Goal: Task Accomplishment & Management: Use online tool/utility

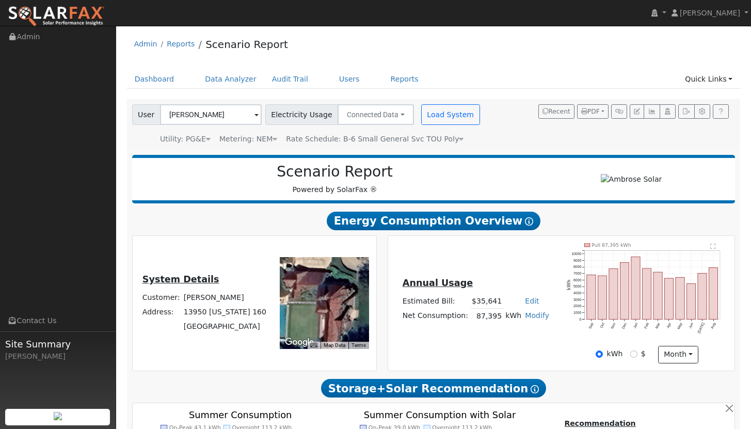
scroll to position [610, 0]
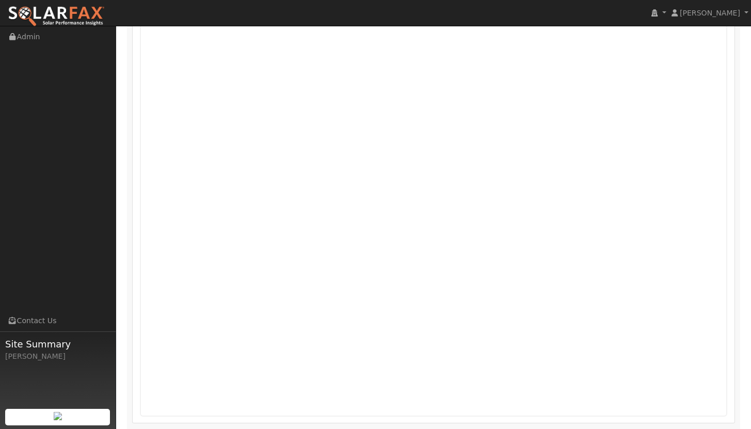
click at [48, 11] on img at bounding box center [56, 17] width 97 height 22
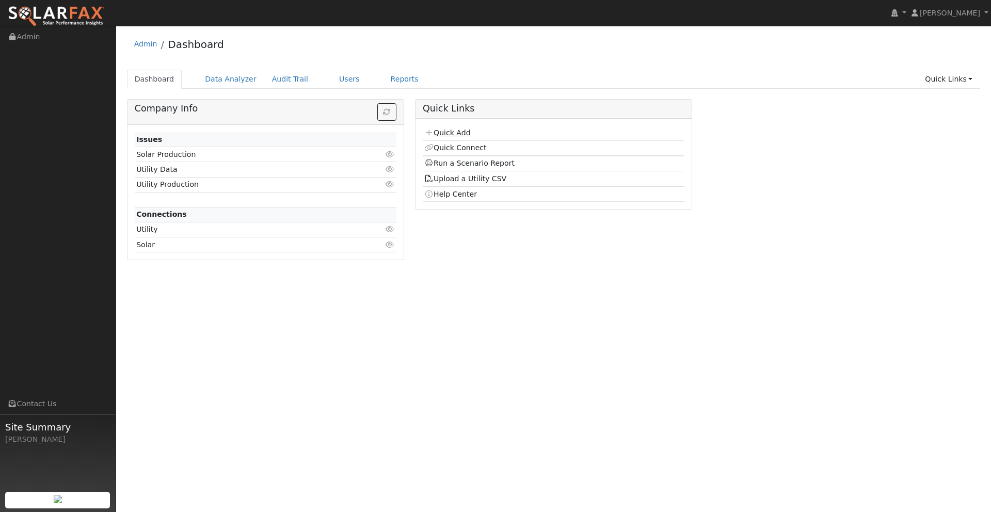
click at [458, 130] on link "Quick Add" at bounding box center [447, 133] width 46 height 8
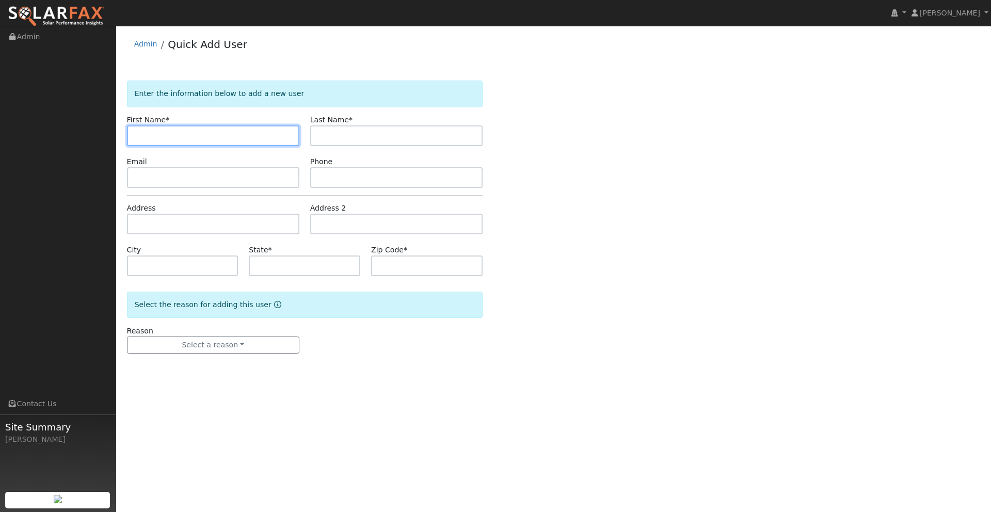
paste input "Terence Carter"
drag, startPoint x: 198, startPoint y: 133, endPoint x: 164, endPoint y: 136, distance: 33.7
click at [164, 136] on input "Terence Carter" at bounding box center [213, 135] width 172 height 21
type input "Terence"
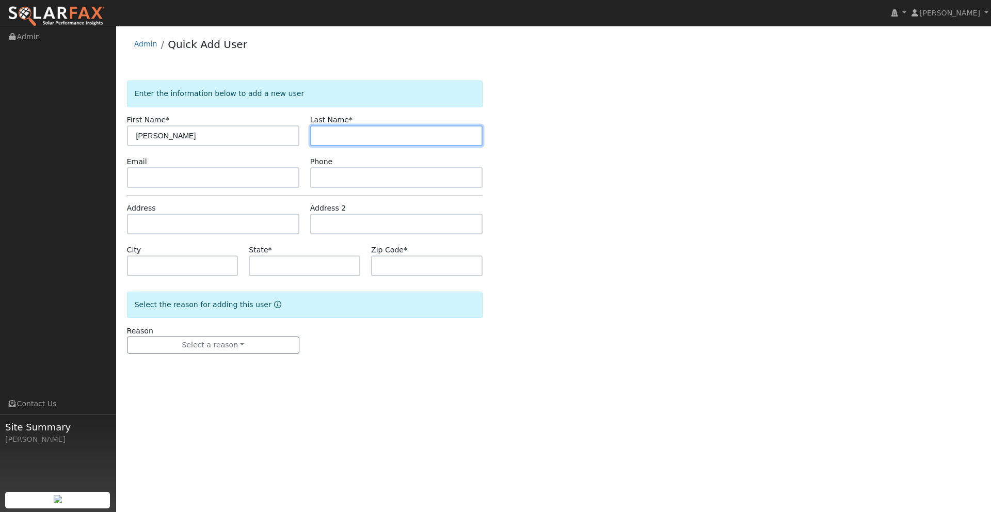
paste input "Carter"
type input "Carter"
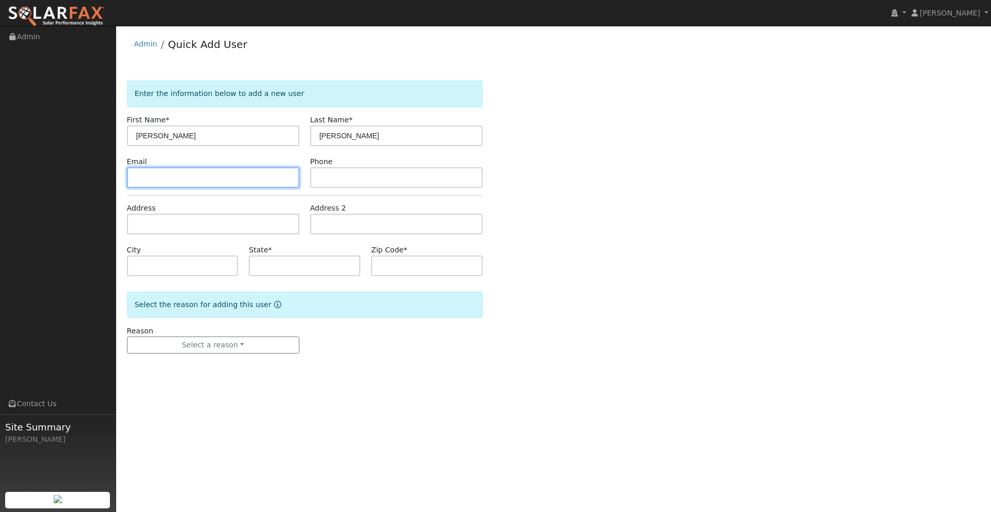
click at [211, 175] on input "text" at bounding box center [213, 177] width 172 height 21
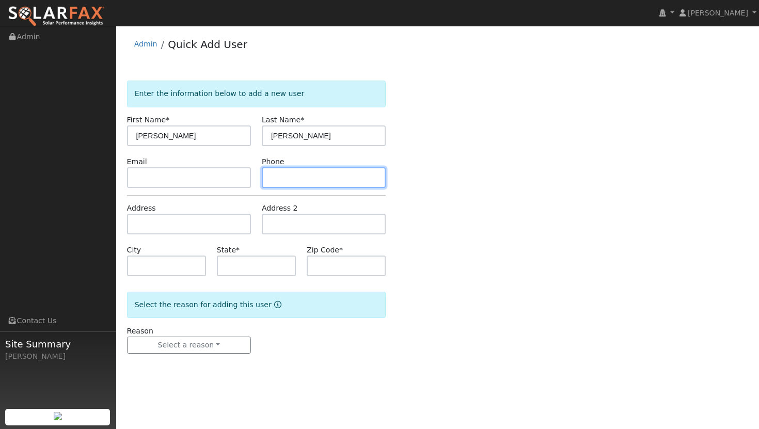
click at [308, 179] on input "text" at bounding box center [324, 177] width 124 height 21
type input "5109789991"
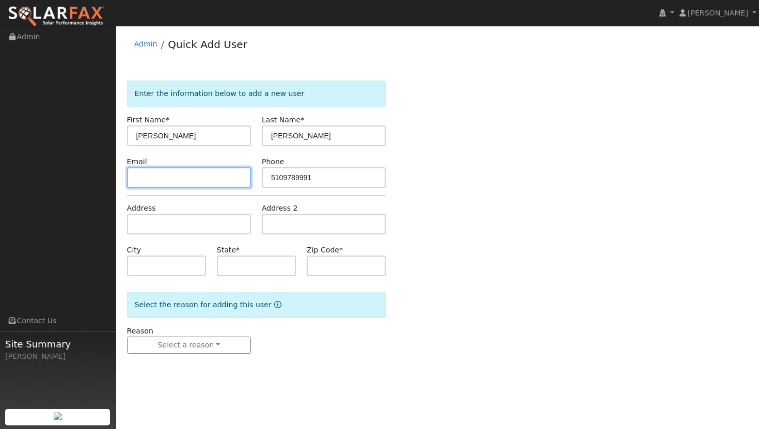
click at [226, 182] on input "text" at bounding box center [189, 177] width 124 height 21
type input "[EMAIL_ADDRESS][DOMAIN_NAME]"
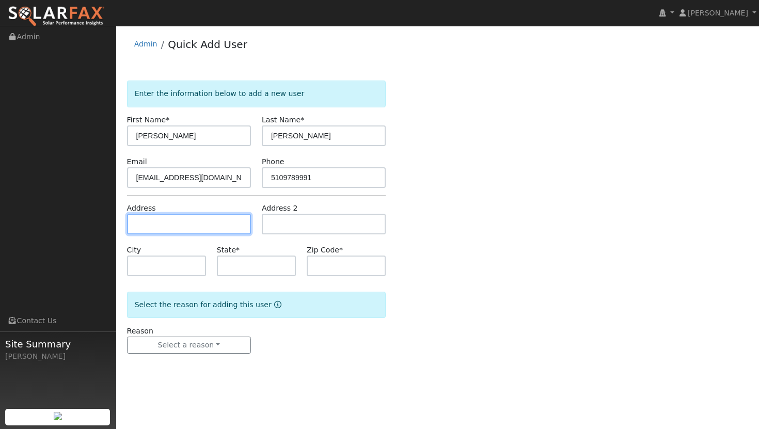
click at [163, 228] on input "text" at bounding box center [189, 224] width 124 height 21
type input "948 [PERSON_NAME] Court"
type input "[GEOGRAPHIC_DATA]"
type input "CA"
type input "94533"
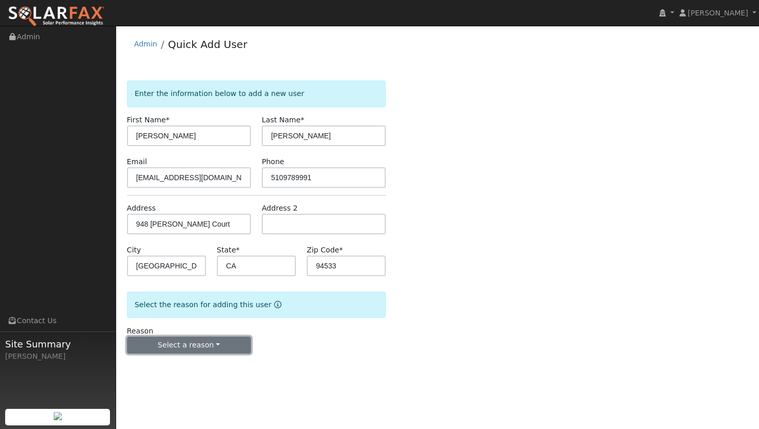
click at [218, 350] on button "Select a reason" at bounding box center [189, 346] width 124 height 18
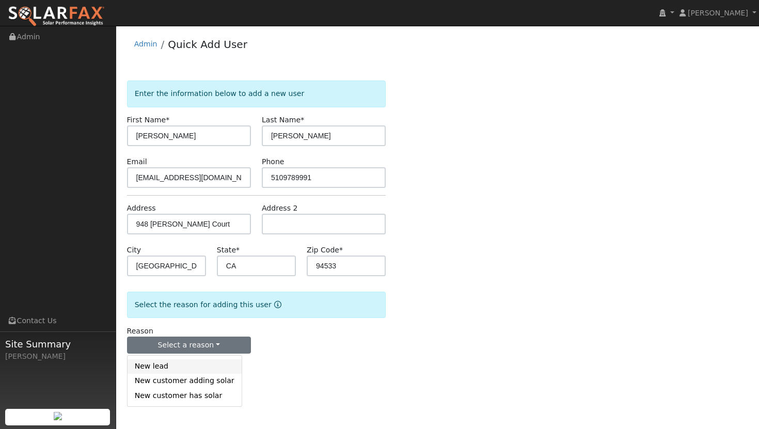
click at [167, 370] on link "New lead" at bounding box center [184, 366] width 114 height 14
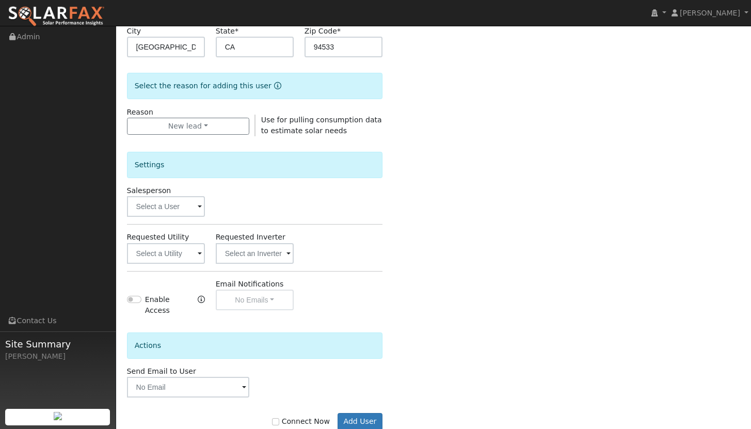
scroll to position [240, 0]
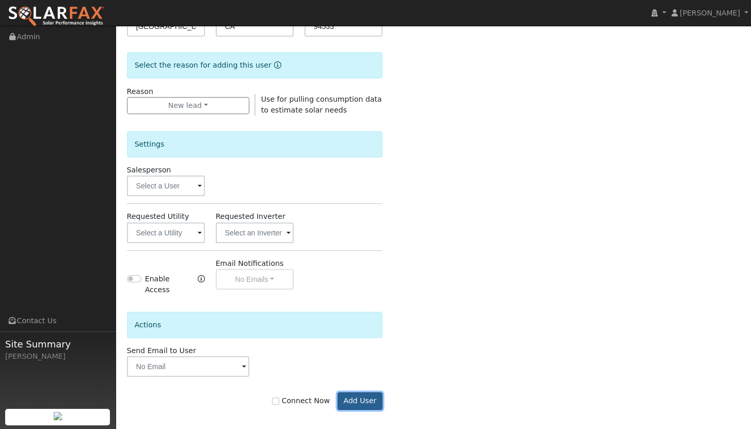
click at [357, 394] on button "Add User" at bounding box center [360, 401] width 45 height 18
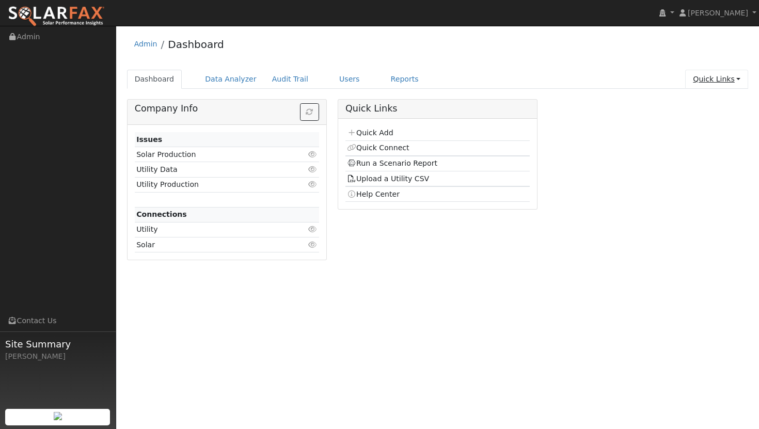
click at [716, 81] on link "Quick Links" at bounding box center [716, 79] width 63 height 19
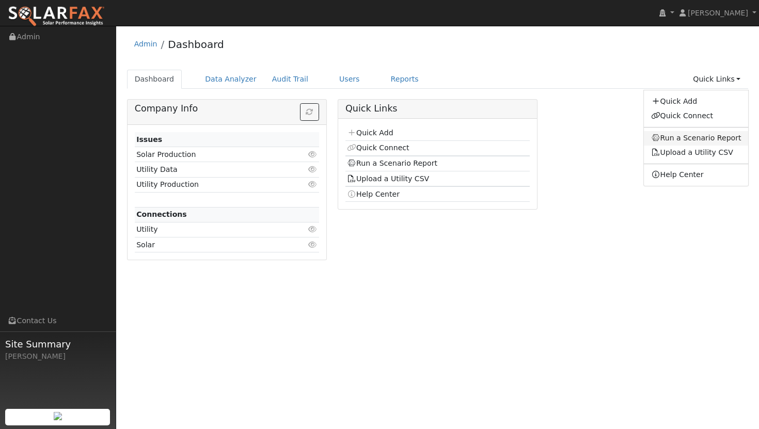
click at [685, 137] on link "Run a Scenario Report" at bounding box center [696, 138] width 105 height 14
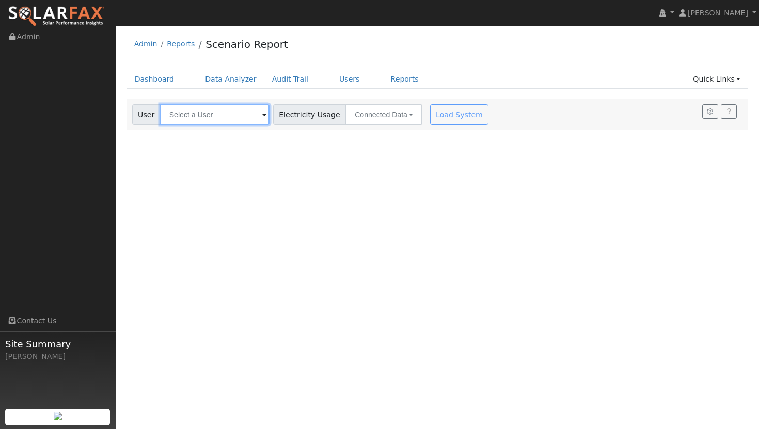
click at [204, 120] on input "text" at bounding box center [214, 114] width 109 height 21
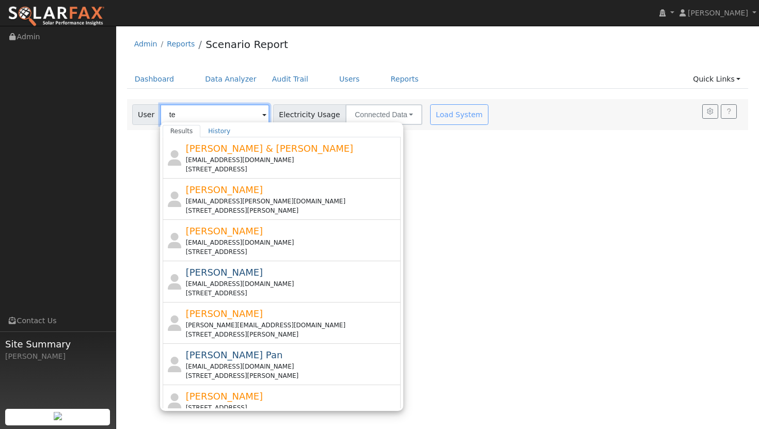
type input "t"
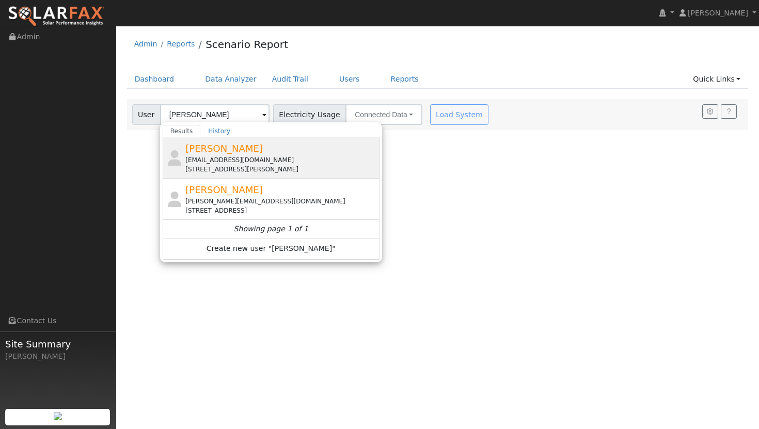
click at [234, 153] on span "[PERSON_NAME]" at bounding box center [223, 148] width 77 height 11
type input "[PERSON_NAME]"
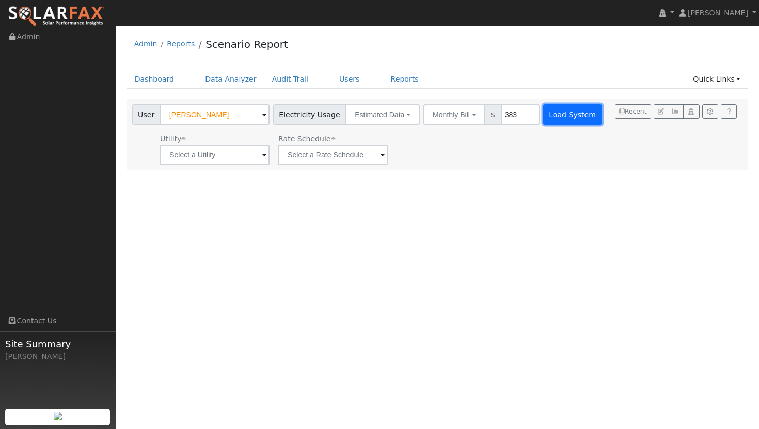
click at [554, 118] on button "Load System" at bounding box center [572, 114] width 59 height 21
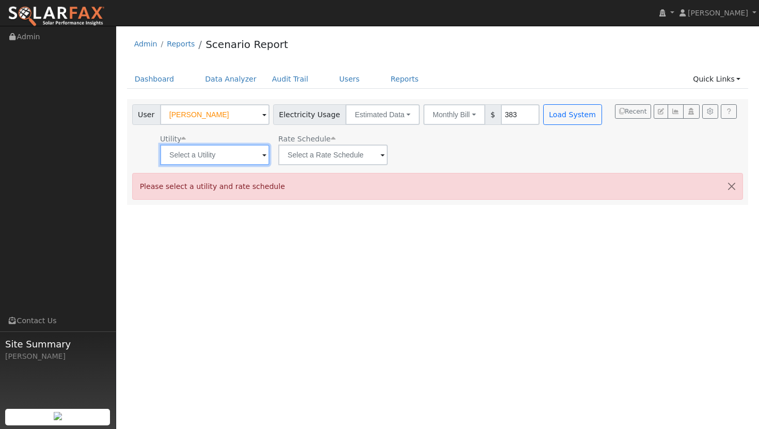
click at [222, 153] on input "text" at bounding box center [214, 155] width 109 height 21
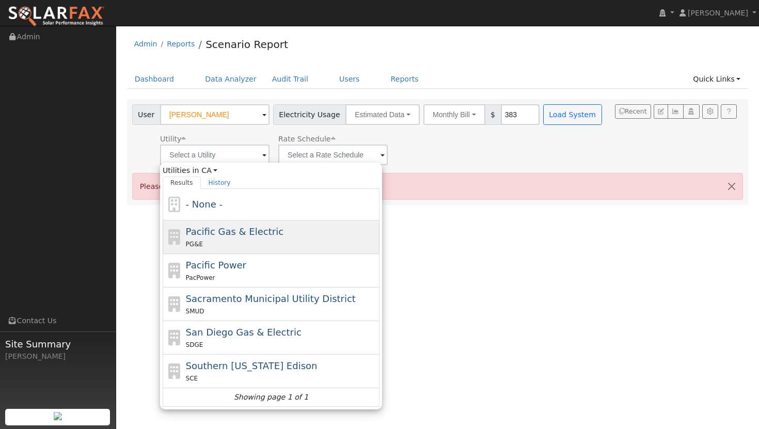
click at [244, 238] on div "PG&E" at bounding box center [281, 243] width 191 height 11
type input "Pacific Gas & Electric"
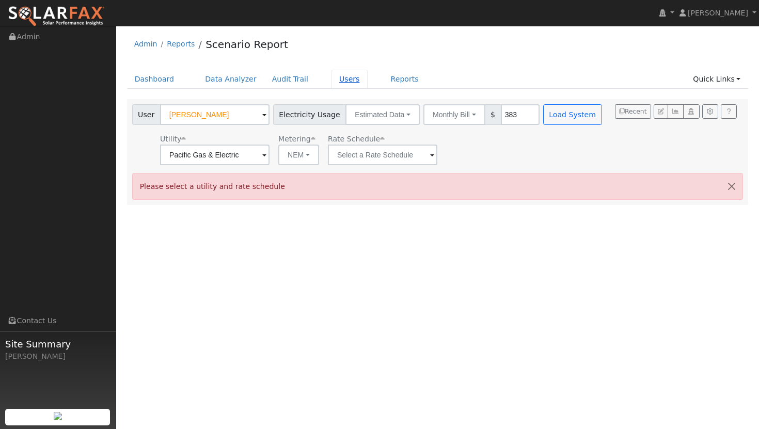
click at [345, 81] on link "Users" at bounding box center [349, 79] width 36 height 19
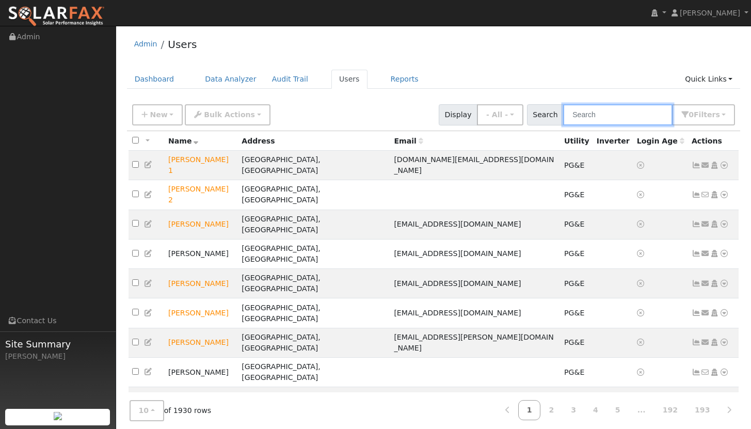
click at [596, 119] on input "text" at bounding box center [617, 114] width 109 height 21
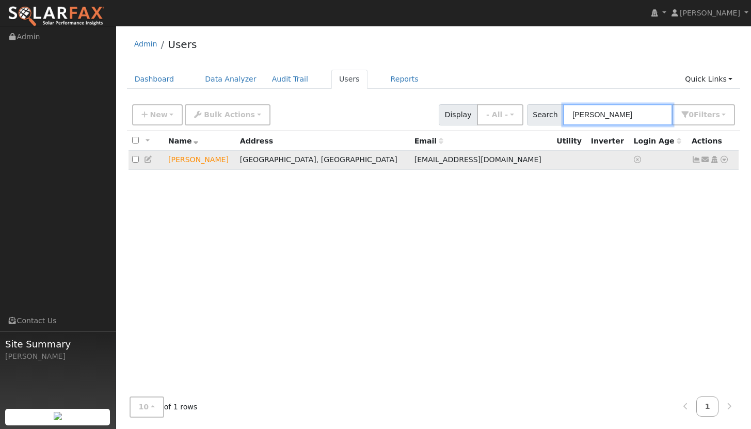
type input "[PERSON_NAME]"
click at [150, 161] on icon at bounding box center [148, 159] width 9 height 7
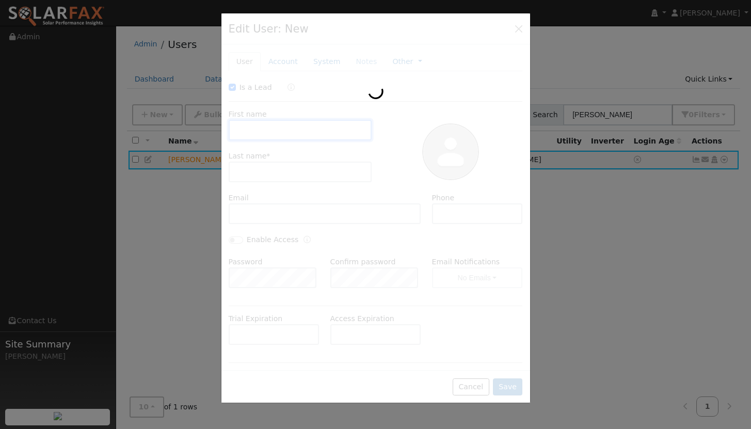
checkbox input "true"
type input "Terence"
type input "Carter"
type input "trunx762@yahoo.com"
type input "5109789991"
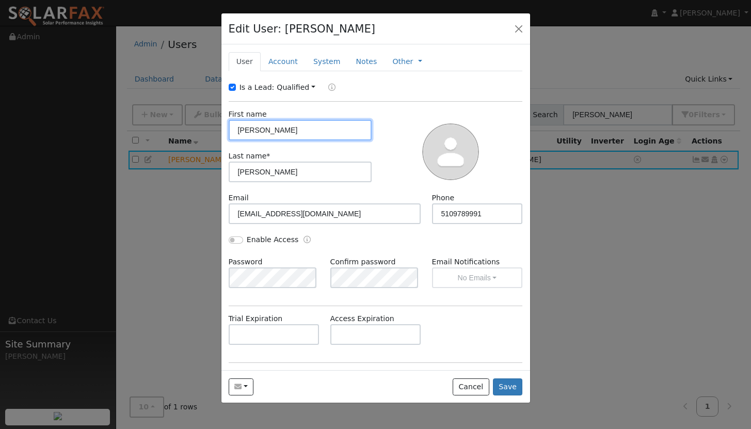
click at [248, 129] on input "Terence" at bounding box center [300, 130] width 143 height 21
type input "Terrence"
click at [509, 388] on button "Save" at bounding box center [508, 387] width 30 height 18
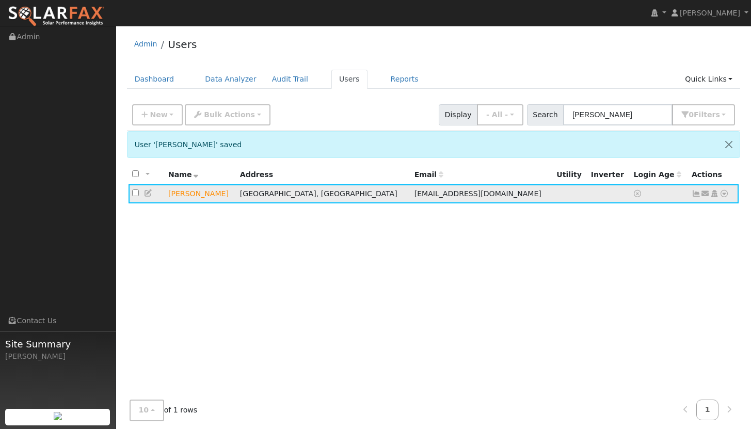
click at [725, 195] on icon at bounding box center [724, 193] width 9 height 7
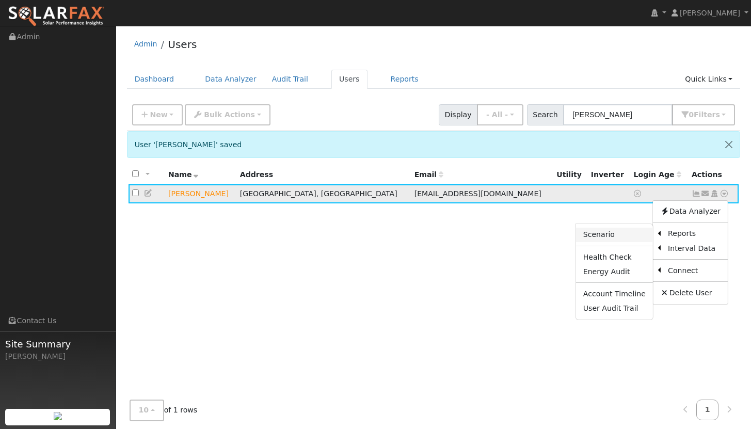
click at [624, 236] on link "Scenario" at bounding box center [614, 235] width 77 height 14
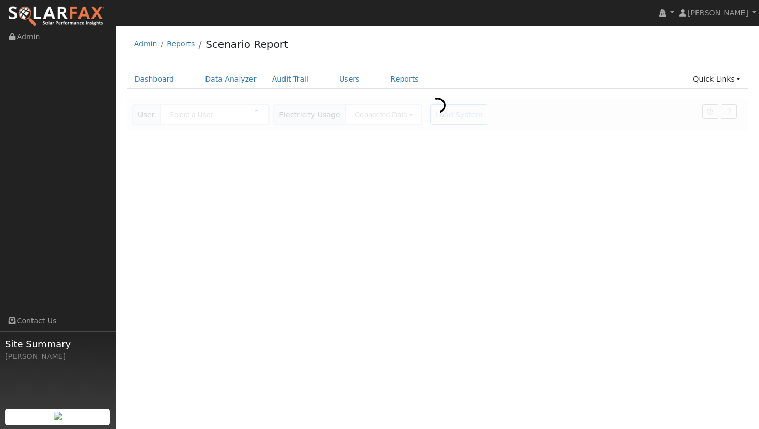
type input "[PERSON_NAME]"
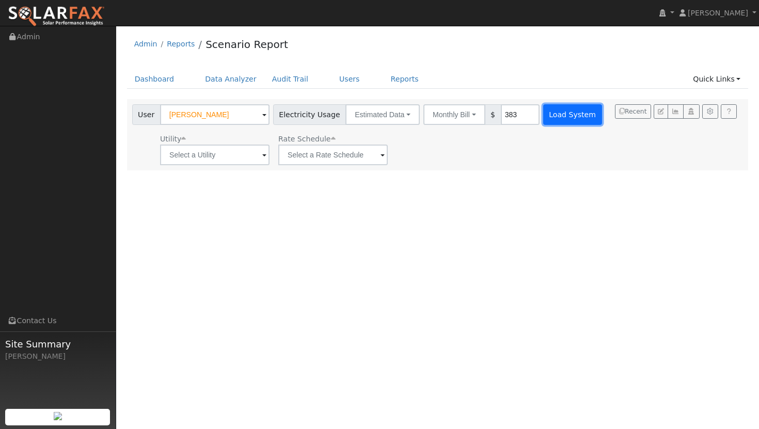
click at [567, 123] on button "Load System" at bounding box center [572, 114] width 59 height 21
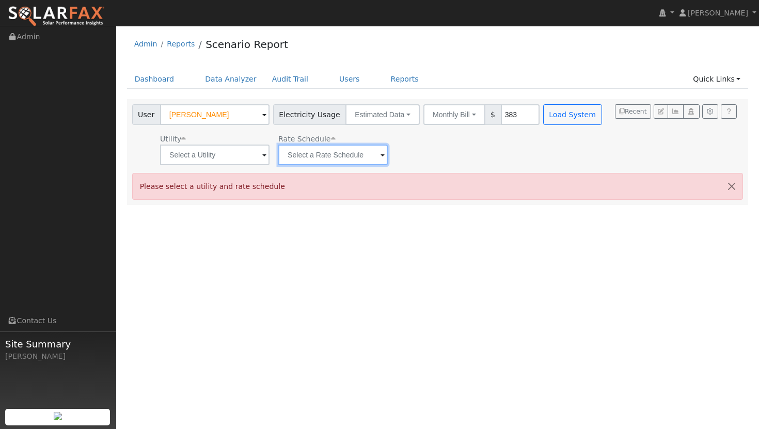
click at [333, 154] on input "text" at bounding box center [332, 155] width 109 height 21
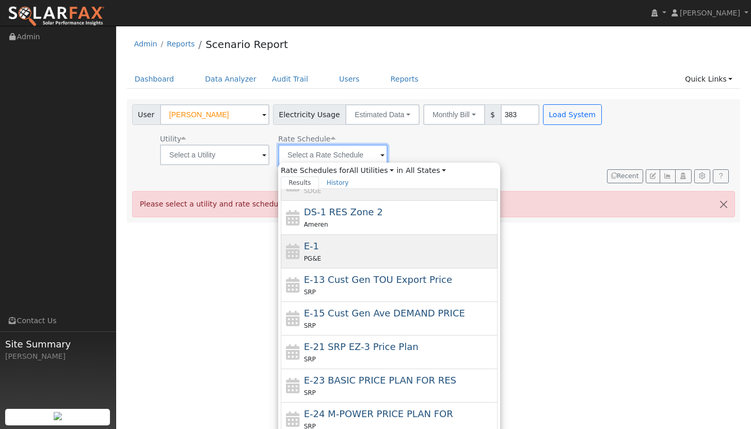
scroll to position [319, 0]
click at [309, 252] on div "E-1 PG&E" at bounding box center [399, 252] width 191 height 25
type input "E-1"
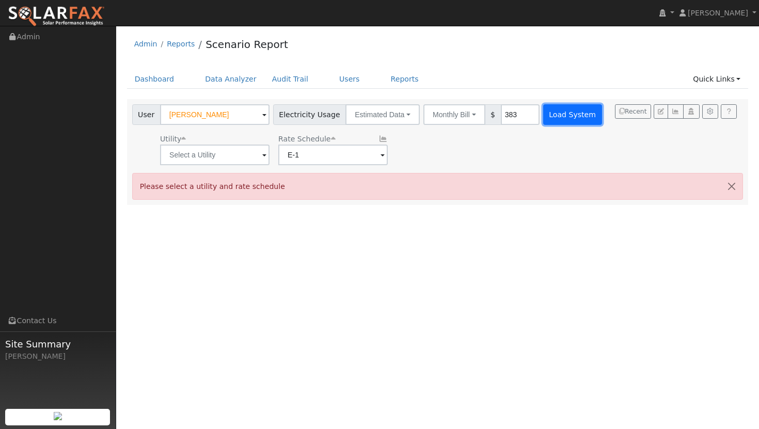
click at [550, 121] on button "Load System" at bounding box center [572, 114] width 59 height 21
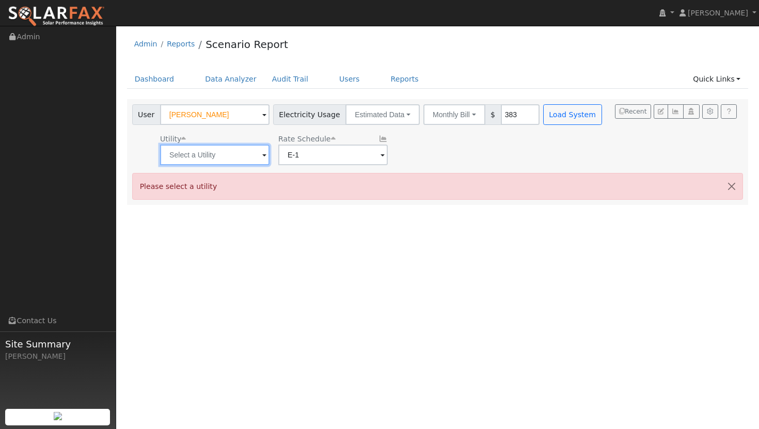
click at [213, 157] on input "text" at bounding box center [214, 155] width 109 height 21
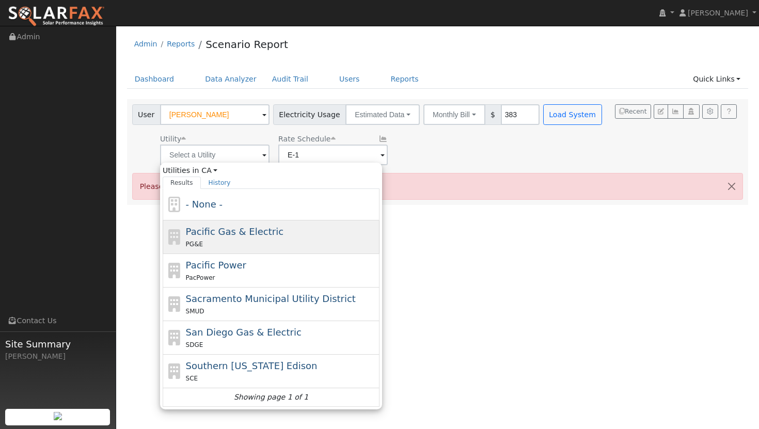
click at [242, 242] on div "PG&E" at bounding box center [281, 243] width 191 height 11
type input "Pacific Gas & Electric"
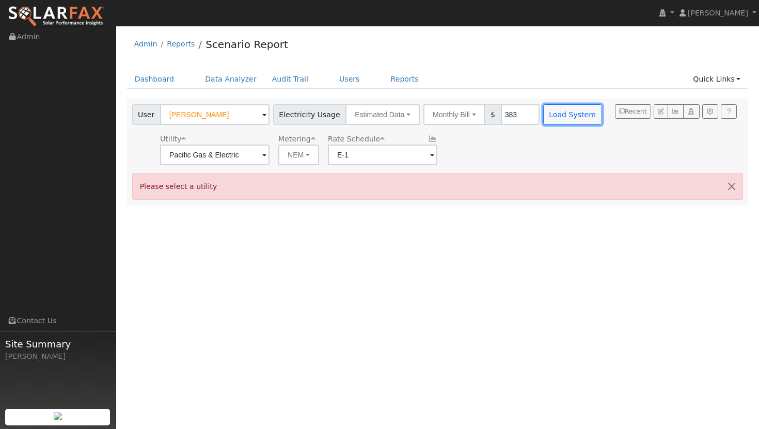
click at [556, 119] on button "Load System" at bounding box center [572, 114] width 59 height 21
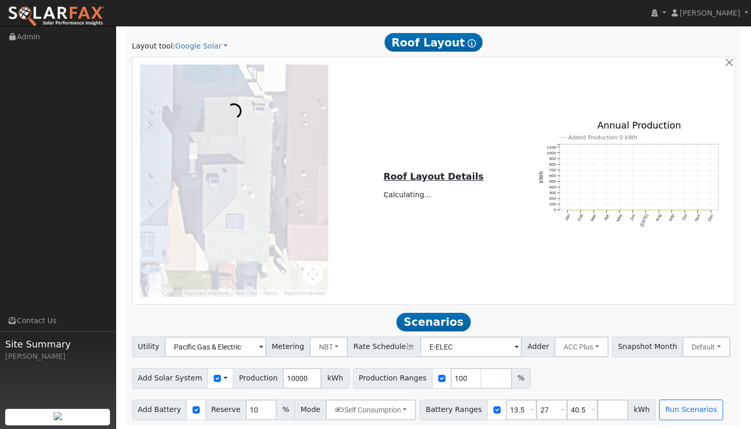
scroll to position [557, 0]
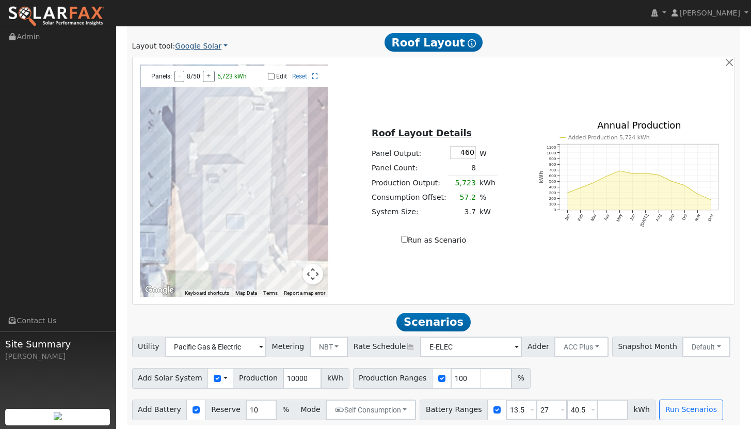
click at [200, 45] on link "Google Solar" at bounding box center [201, 46] width 53 height 11
click at [199, 93] on link "Aurora" at bounding box center [210, 93] width 72 height 14
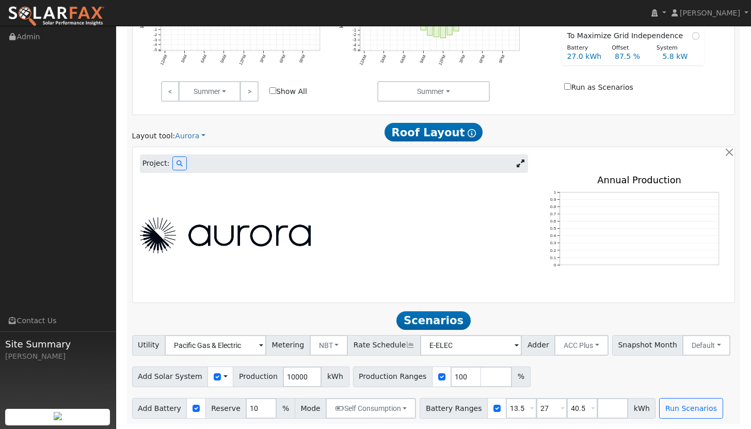
scroll to position [358, 0]
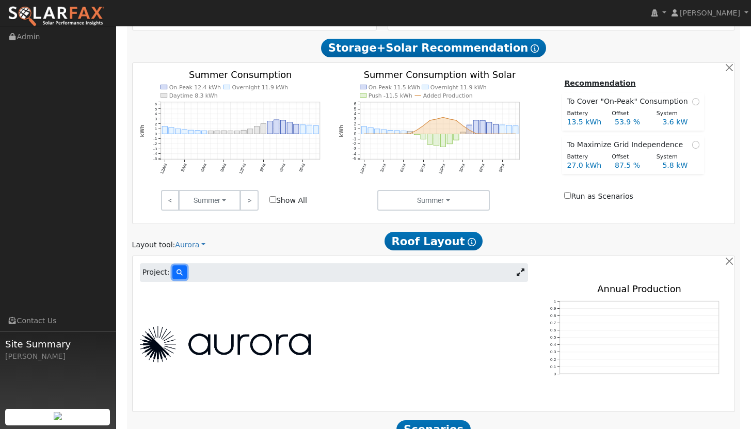
click at [177, 272] on icon at bounding box center [180, 272] width 6 height 6
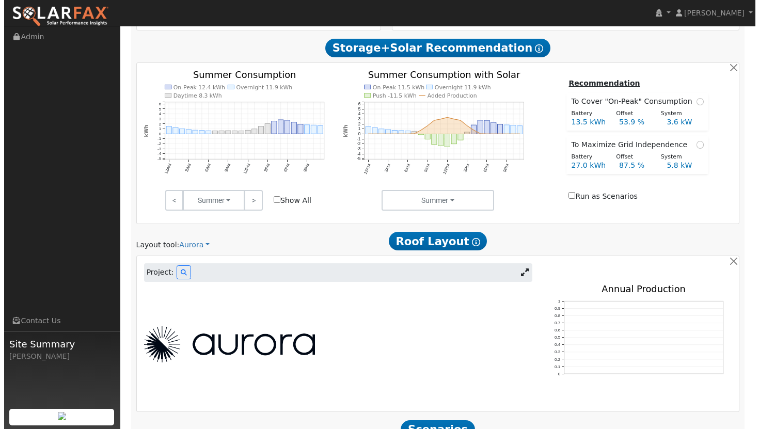
scroll to position [359, 0]
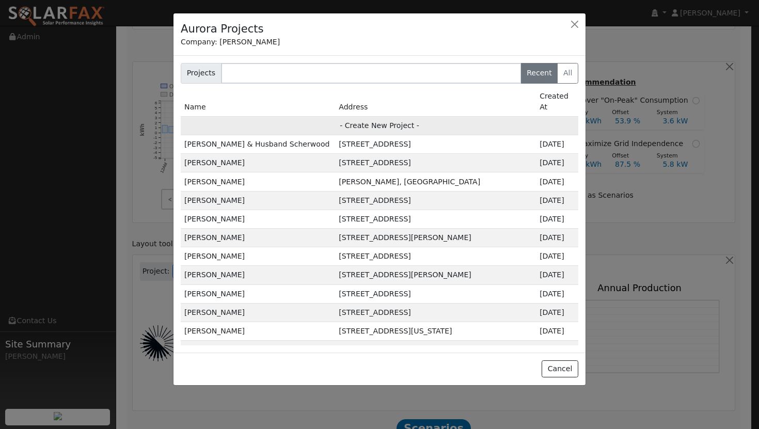
click at [367, 116] on td "- Create New Project -" at bounding box center [379, 125] width 397 height 19
type input "Terrence Carter"
type input "948 Matthew Court"
type input "Fairfield"
type input "CA"
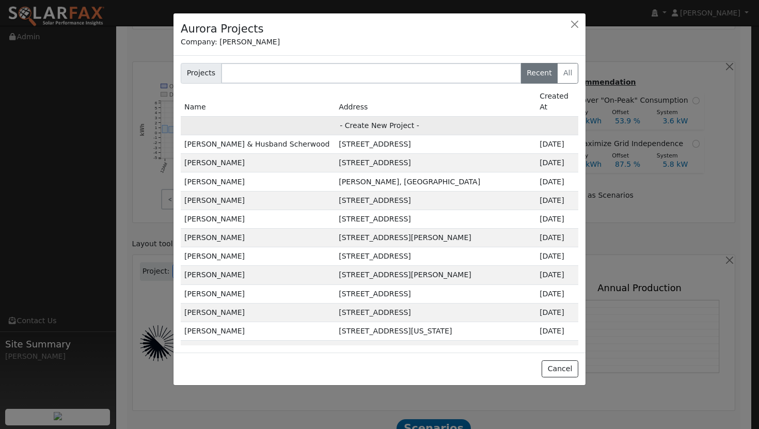
type input "94533"
type input "Design"
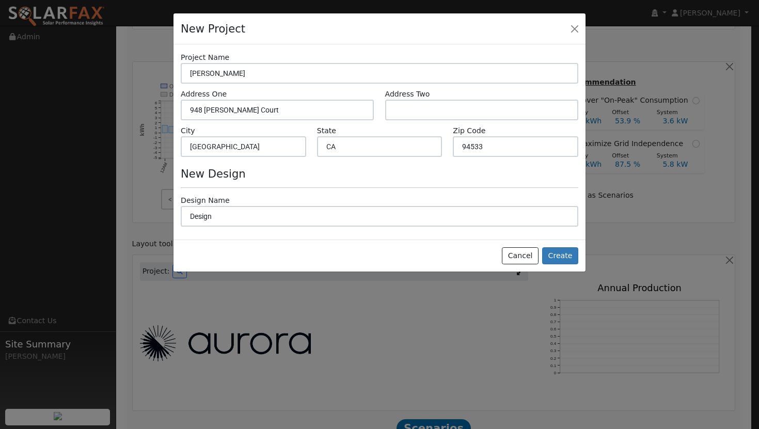
scroll to position [360, 0]
click at [557, 256] on button "Create" at bounding box center [560, 256] width 36 height 18
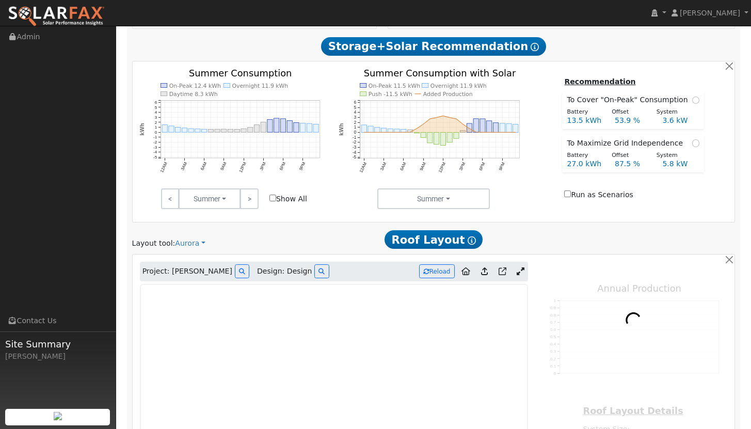
type input "0"
click at [522, 271] on icon at bounding box center [521, 271] width 8 height 8
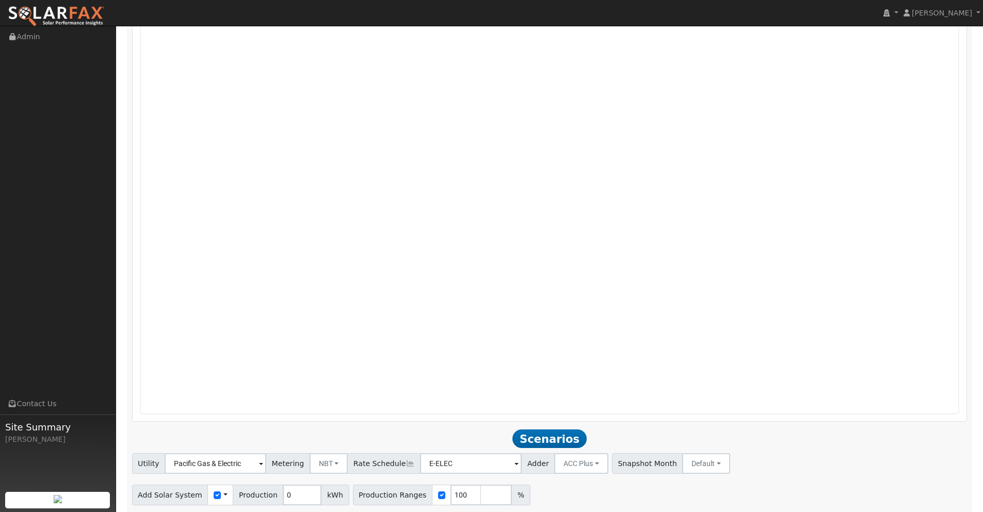
scroll to position [703, 0]
click at [758, 195] on div at bounding box center [549, 212] width 831 height 401
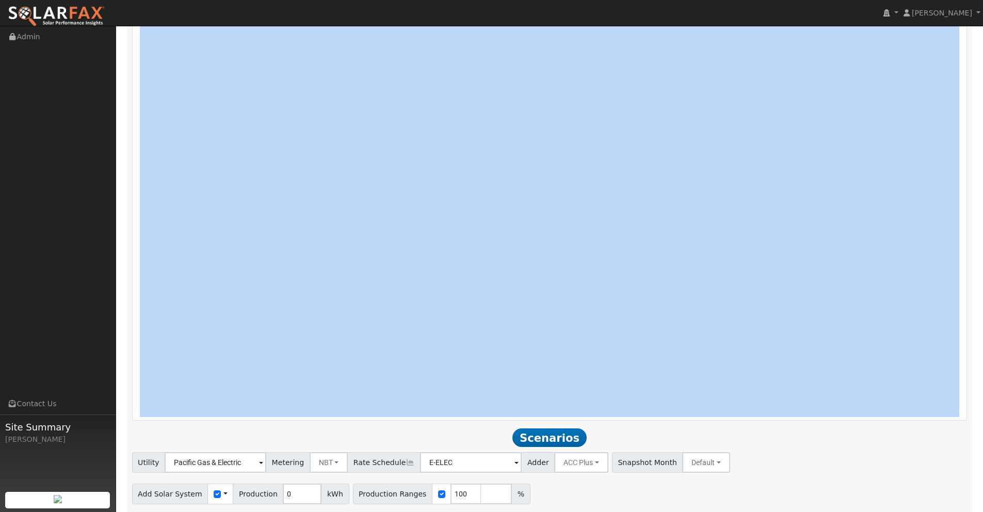
click at [758, 198] on div at bounding box center [549, 212] width 831 height 401
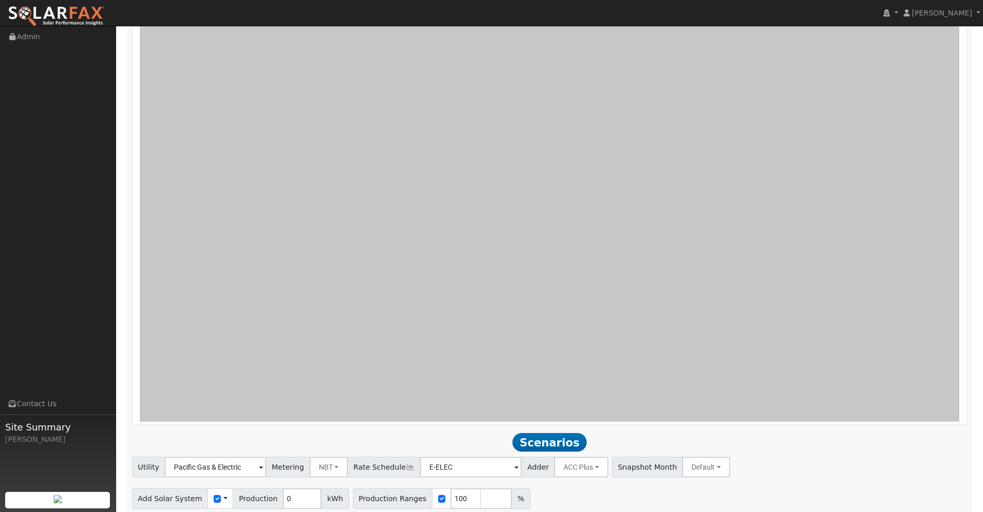
scroll to position [738, 0]
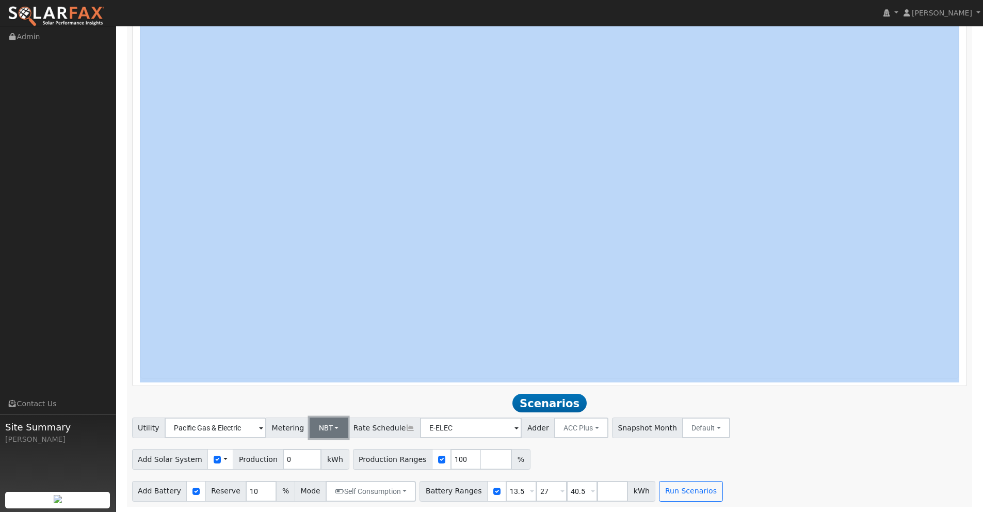
click at [322, 428] on button "NBT" at bounding box center [329, 428] width 39 height 21
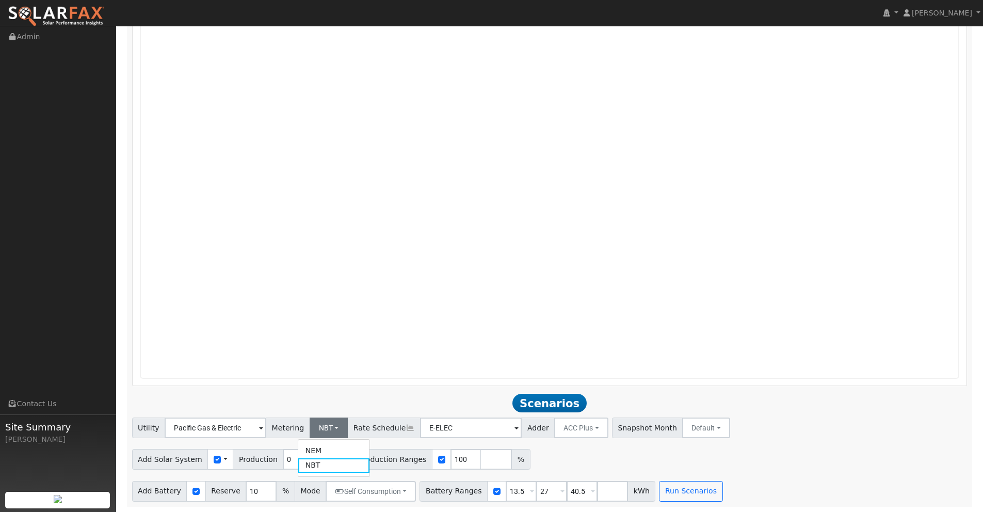
click at [315, 428] on link "NEM" at bounding box center [334, 450] width 72 height 14
drag, startPoint x: 580, startPoint y: 490, endPoint x: 570, endPoint y: 490, distance: 10.3
click at [572, 428] on span "40.5 Overrides Reserve % Mode None None Self Consumption Peak Savings Backup" at bounding box center [582, 491] width 31 height 21
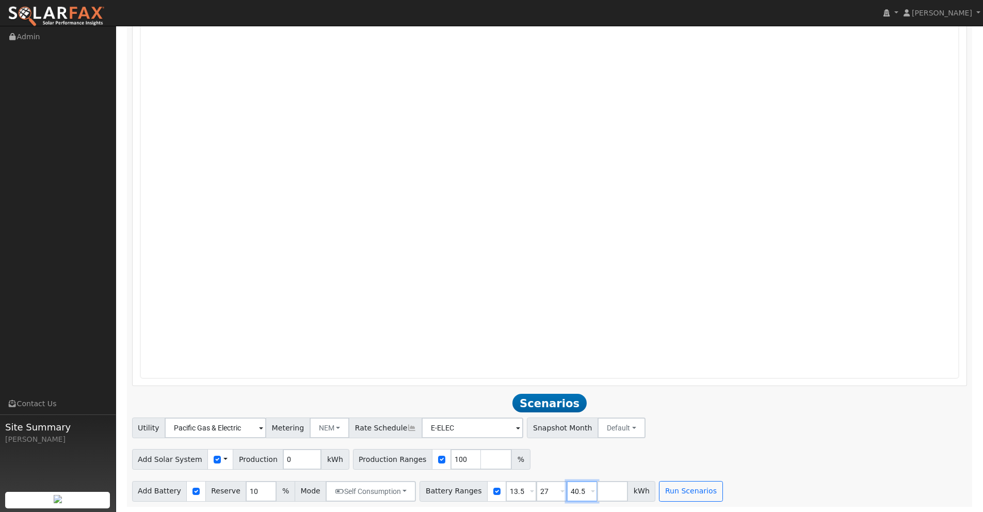
drag, startPoint x: 574, startPoint y: 491, endPoint x: 533, endPoint y: 488, distance: 41.4
click at [533, 428] on div "Battery Ranges 13.5 Overrides Reserve % Mode None None Self Consumption Peak Sa…" at bounding box center [538, 491] width 236 height 21
drag, startPoint x: 546, startPoint y: 490, endPoint x: 516, endPoint y: 488, distance: 30.0
click at [515, 428] on div "Battery Ranges 13.5 Overrides Reserve % Mode None None Self Consumption Peak Sa…" at bounding box center [522, 491] width 205 height 21
drag, startPoint x: 519, startPoint y: 492, endPoint x: 476, endPoint y: 486, distance: 42.8
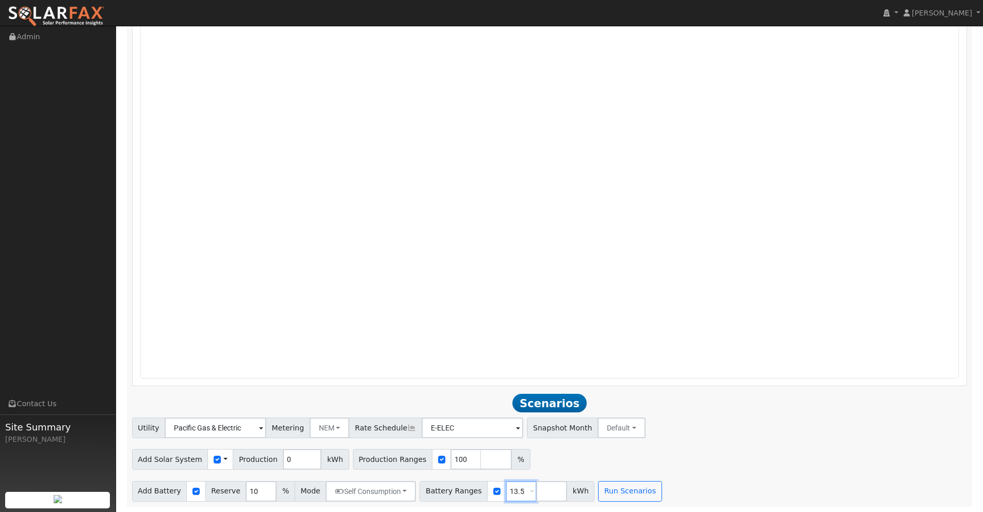
click at [476, 428] on div "Battery Ranges 13.5 Overrides Reserve % Mode None None Self Consumption Peak Sa…" at bounding box center [507, 491] width 175 height 21
type input "0"
click at [603, 428] on button "Run Scenarios" at bounding box center [629, 491] width 63 height 21
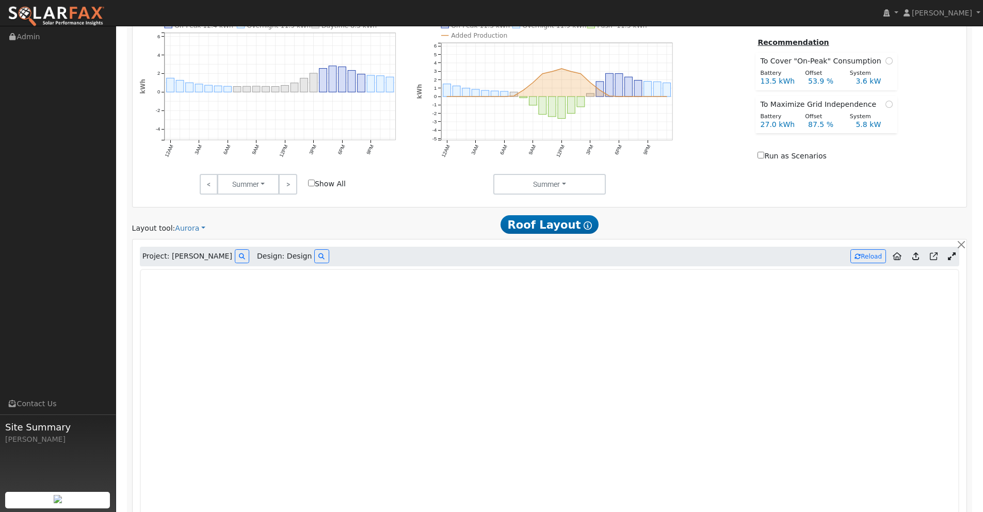
scroll to position [678, 0]
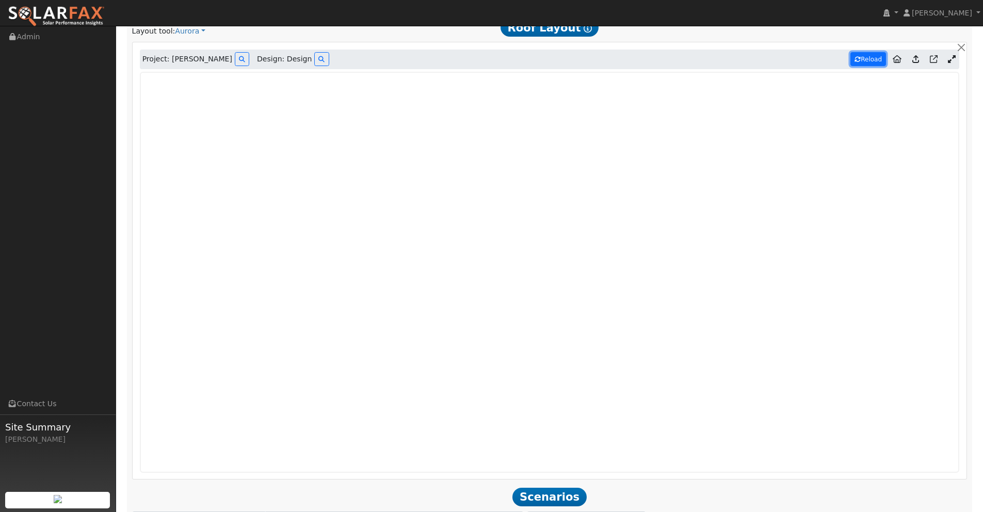
click at [758, 59] on button "Reload" at bounding box center [869, 59] width 36 height 14
type input "14934"
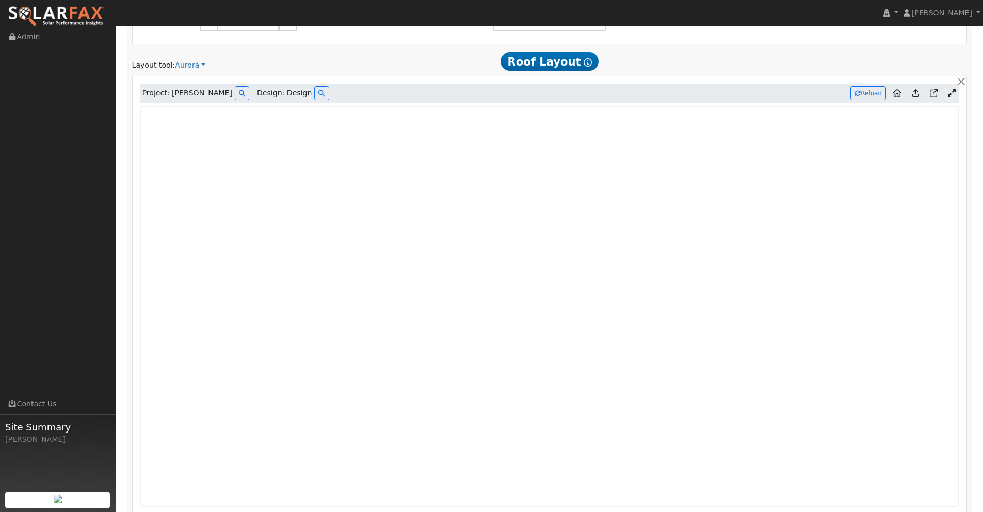
click at [758, 89] on icon at bounding box center [916, 93] width 7 height 8
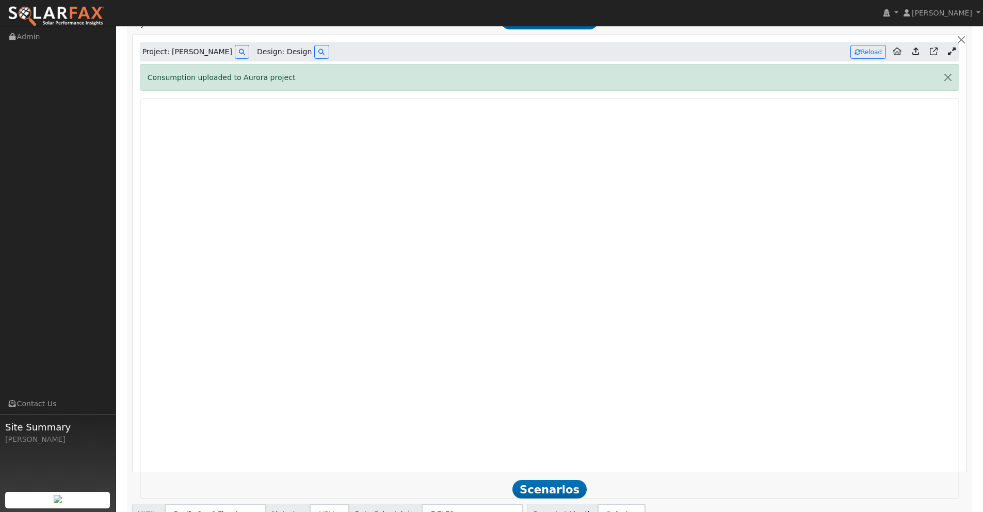
scroll to position [738, 0]
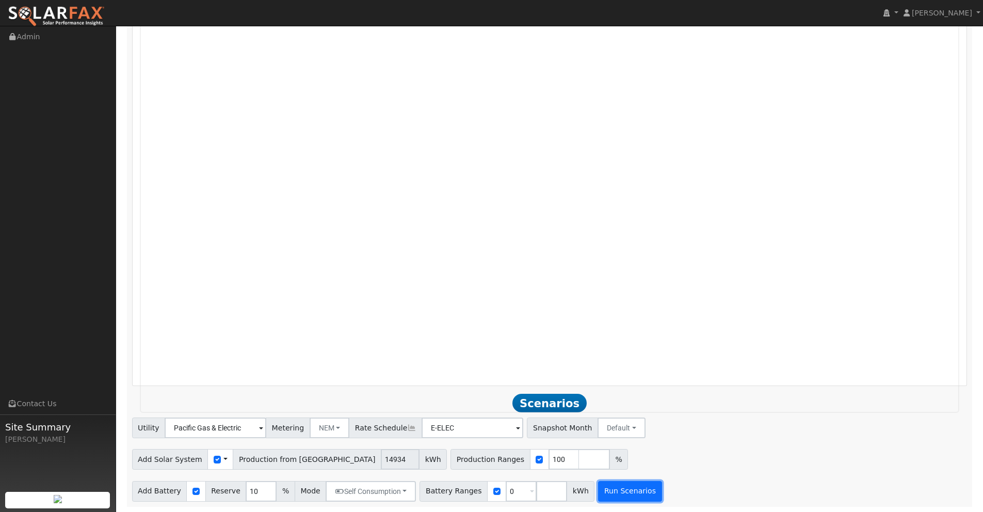
click at [625, 428] on button "Run Scenarios" at bounding box center [629, 491] width 63 height 21
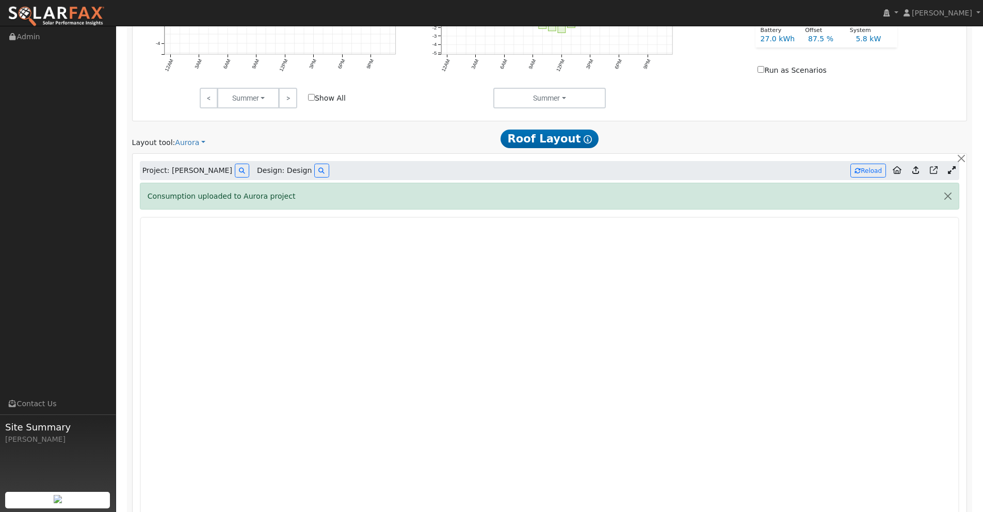
scroll to position [528, 0]
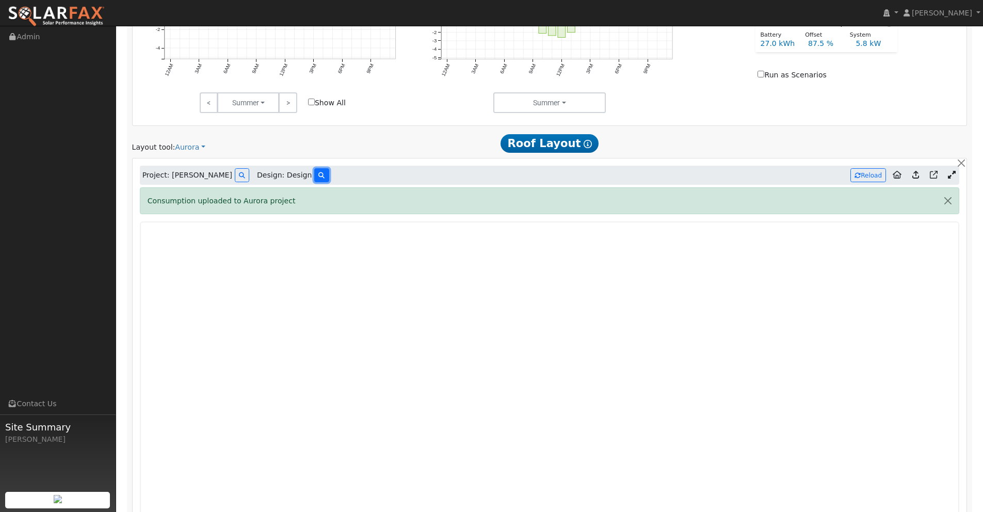
click at [318, 176] on icon at bounding box center [321, 175] width 6 height 6
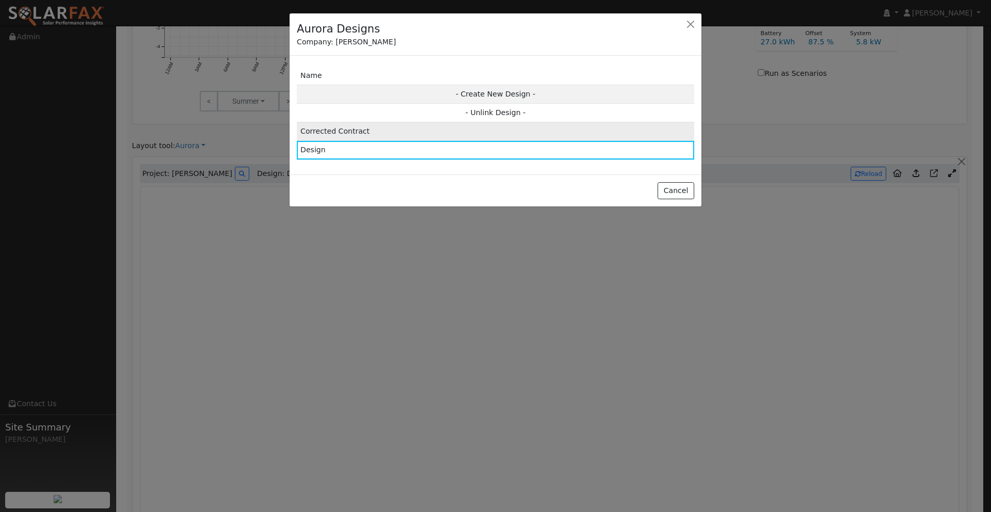
click at [392, 131] on td "Corrected Contract" at bounding box center [495, 131] width 397 height 19
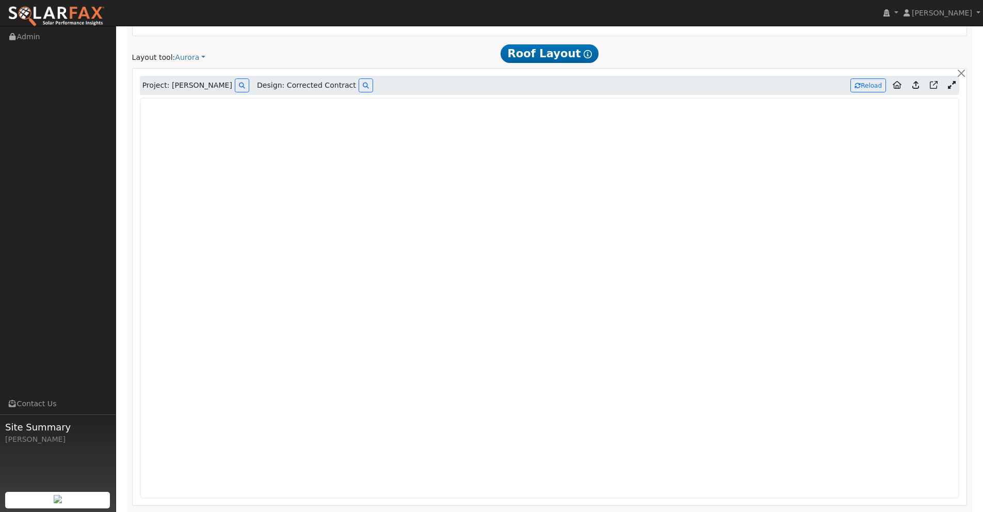
scroll to position [637, 0]
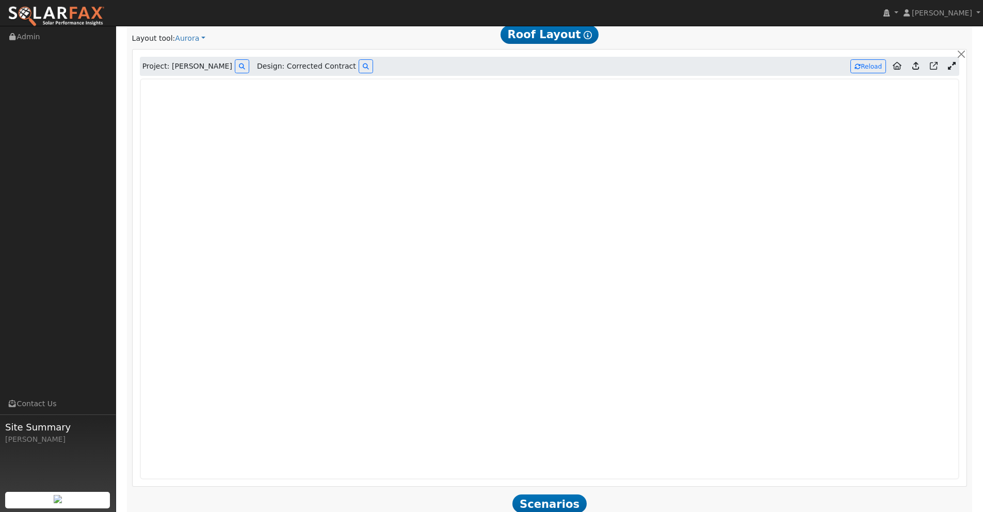
click at [758, 68] on icon at bounding box center [916, 66] width 7 height 8
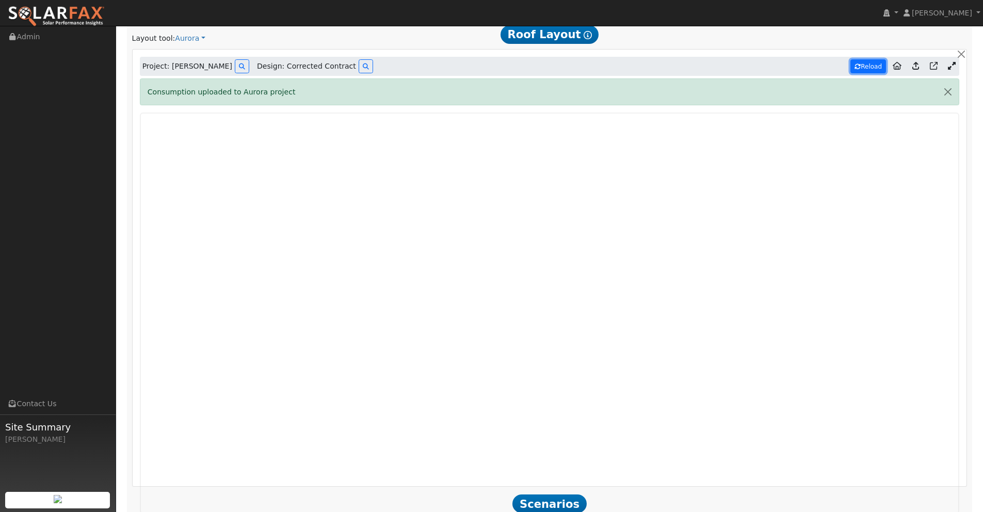
click at [758, 66] on button "Reload" at bounding box center [869, 66] width 36 height 14
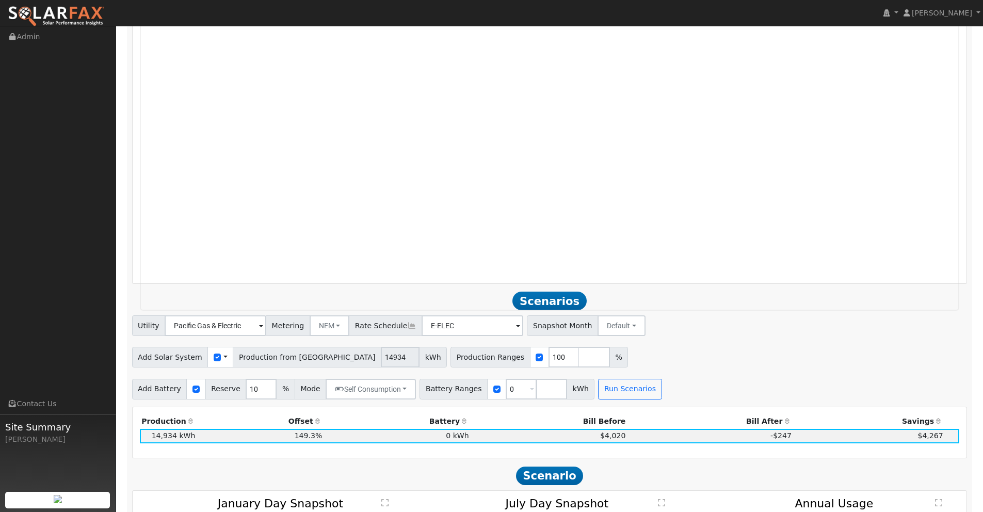
drag, startPoint x: 991, startPoint y: 189, endPoint x: 991, endPoint y: 243, distance: 53.7
click at [758, 243] on html "installed Dayne Litchfield Dayne Litchfield Profile My Company Help Center Term…" at bounding box center [491, 157] width 983 height 1994
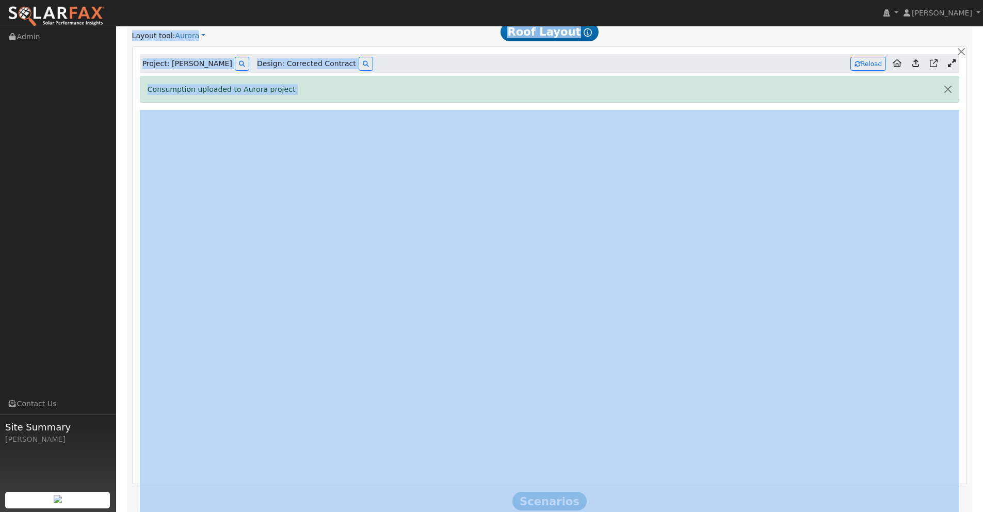
scroll to position [638, 0]
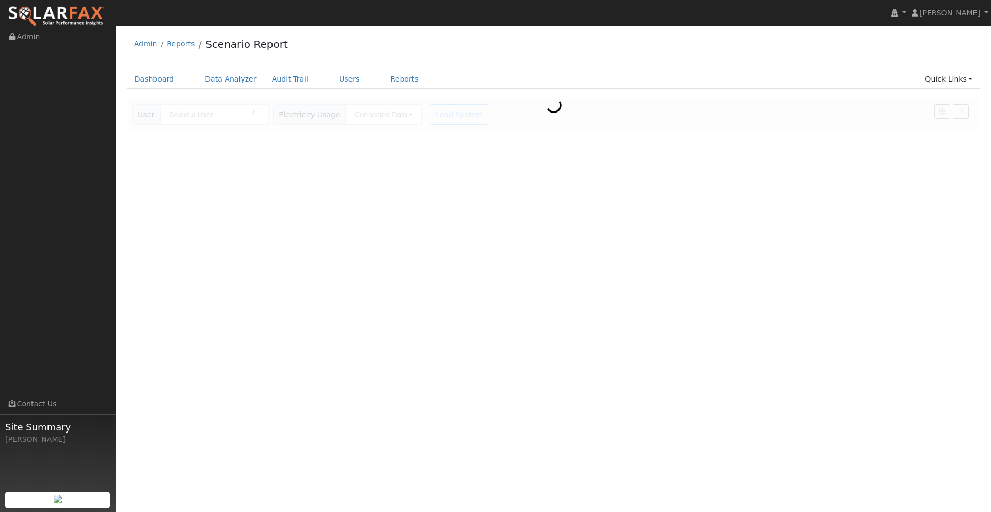
type input "[PERSON_NAME]"
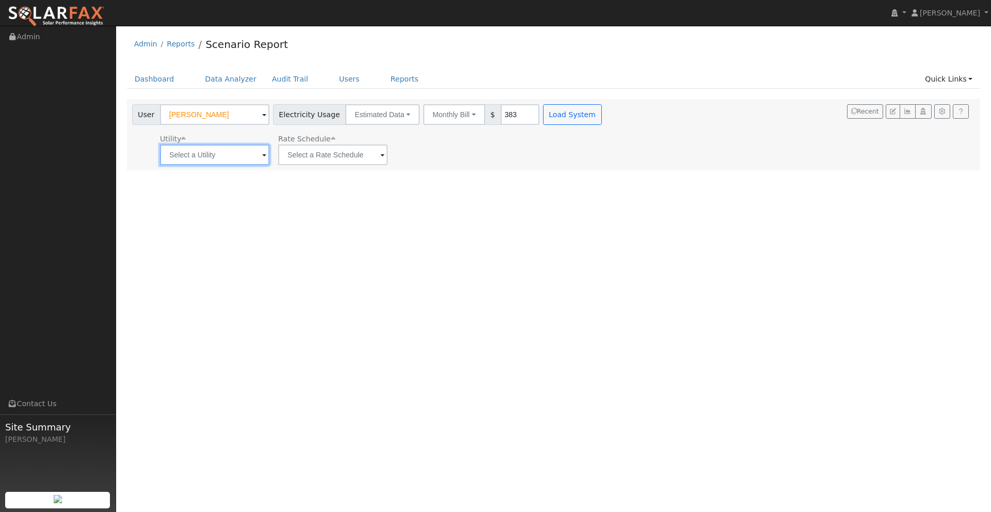
click at [226, 153] on input "text" at bounding box center [214, 155] width 109 height 21
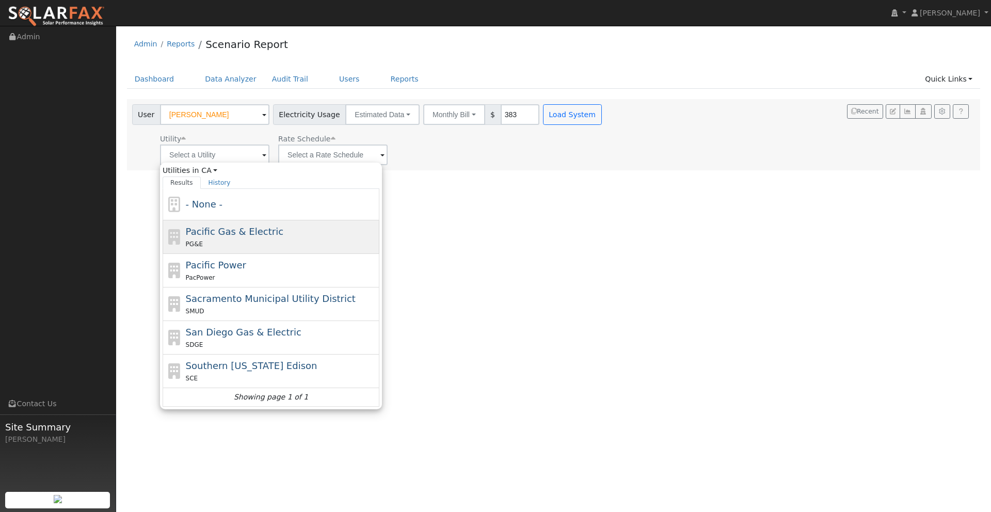
drag, startPoint x: 221, startPoint y: 236, endPoint x: 291, endPoint y: 193, distance: 82.3
click at [221, 236] on span "Pacific Gas & Electric" at bounding box center [235, 231] width 98 height 11
type input "Pacific Gas & Electric"
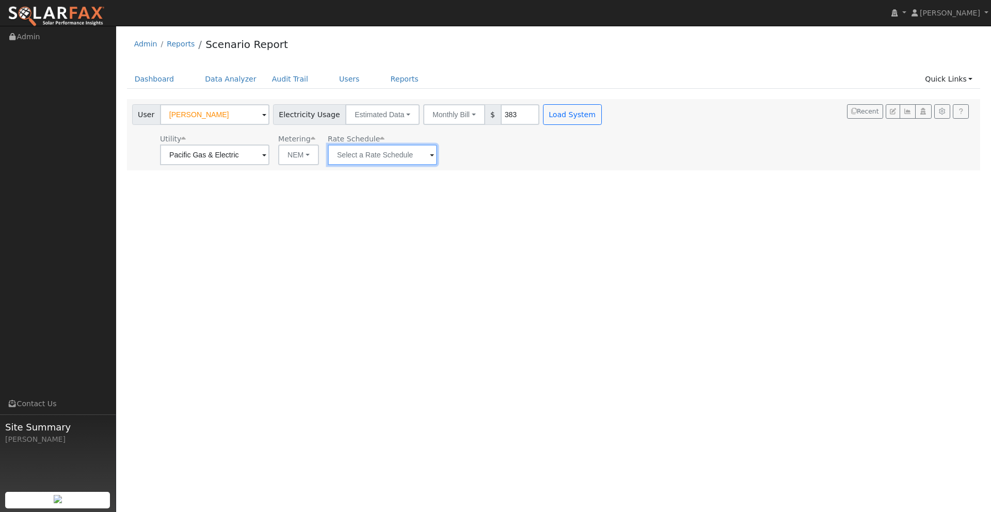
click at [362, 161] on input "text" at bounding box center [382, 155] width 109 height 21
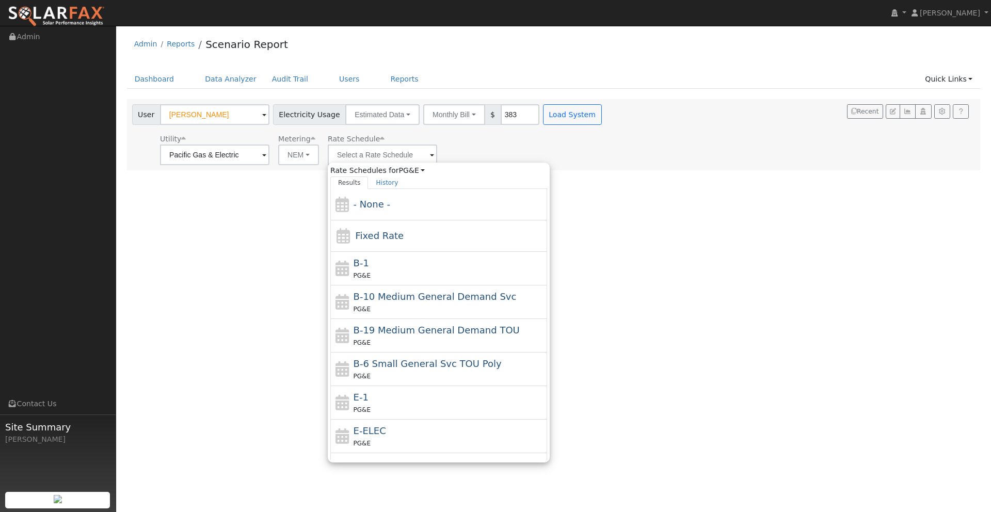
drag, startPoint x: 372, startPoint y: 400, endPoint x: 377, endPoint y: 395, distance: 6.9
click at [372, 400] on div "E-1 PG&E" at bounding box center [449, 402] width 191 height 25
type input "E-1"
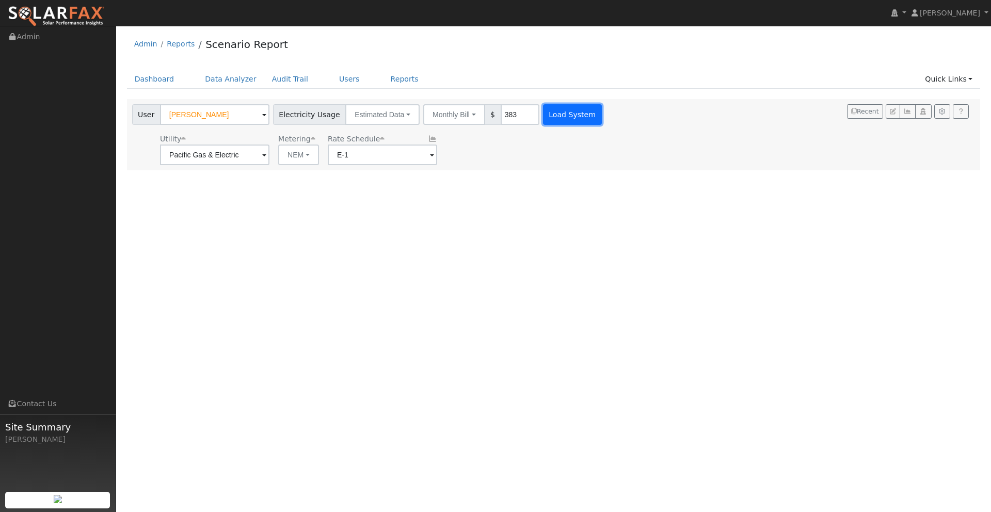
click at [569, 116] on button "Load System" at bounding box center [572, 114] width 59 height 21
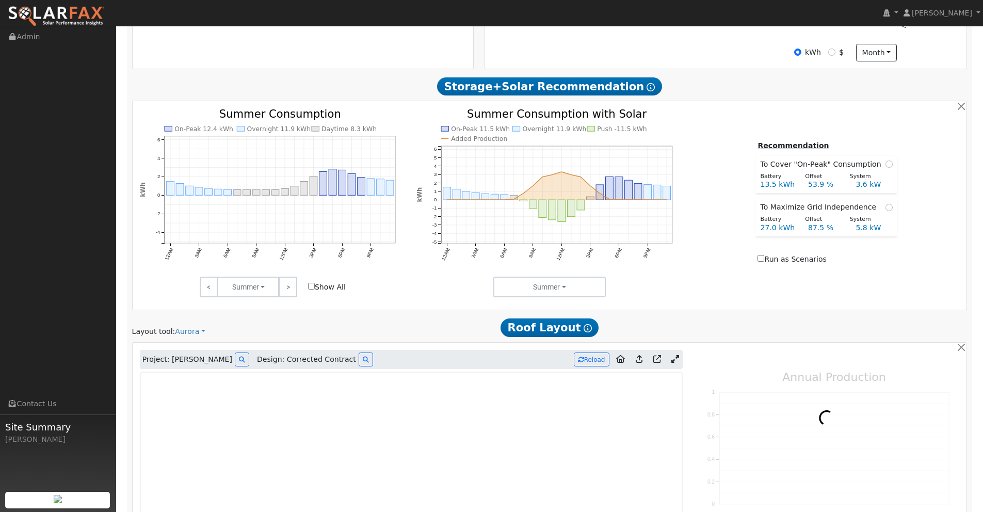
type input "14934"
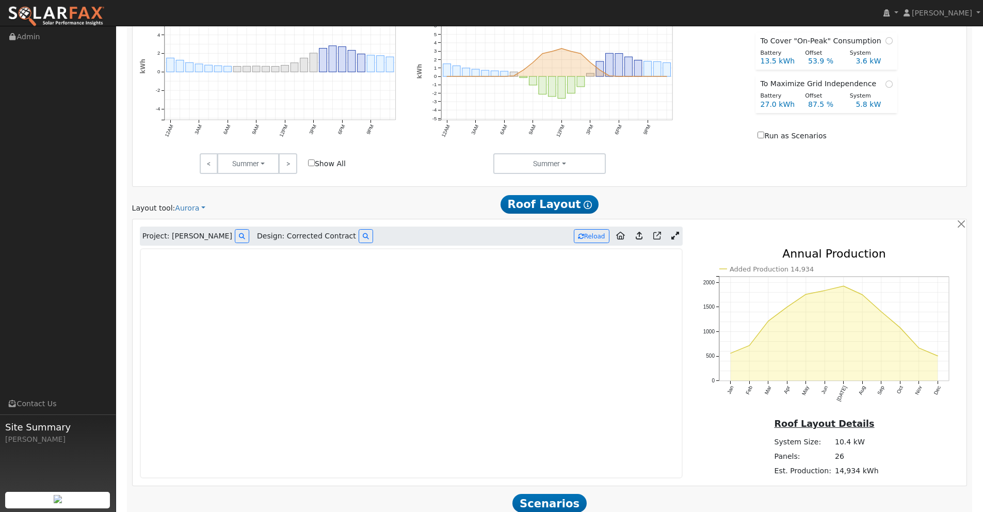
scroll to position [567, 0]
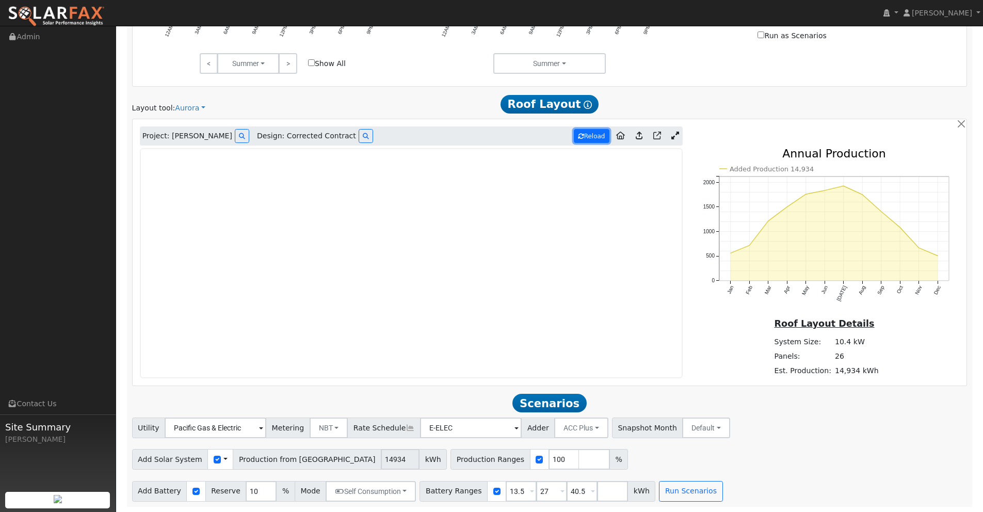
click at [593, 135] on button "Reload" at bounding box center [592, 136] width 36 height 14
click at [675, 135] on icon at bounding box center [676, 136] width 8 height 8
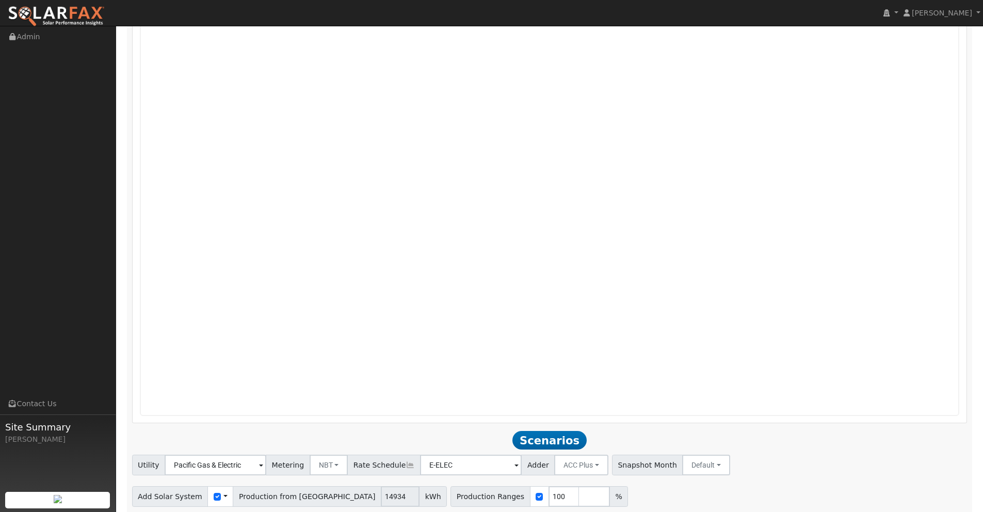
scroll to position [834, 0]
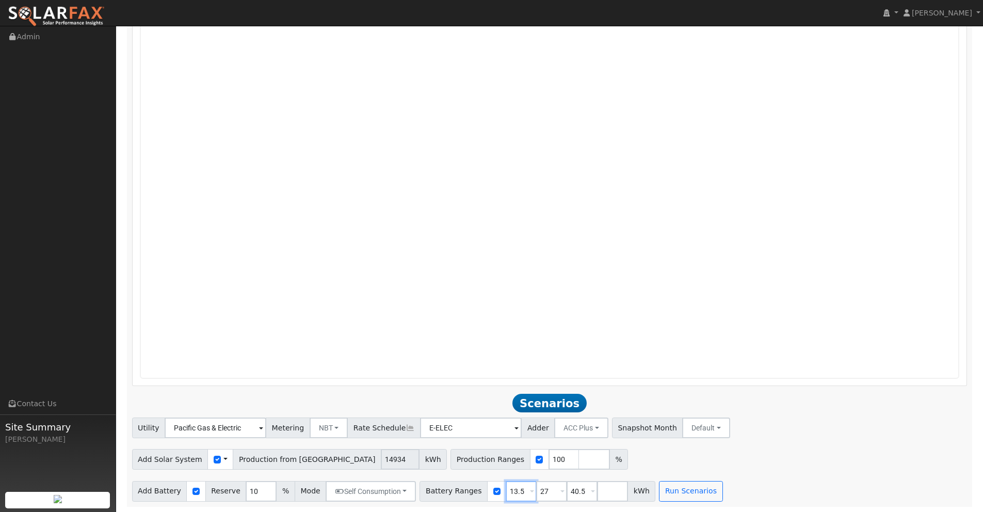
drag, startPoint x: 517, startPoint y: 490, endPoint x: 467, endPoint y: 485, distance: 49.8
click at [467, 485] on div "Battery Ranges 13.5 Overrides Reserve % Mode None None Self Consumption Peak Sa…" at bounding box center [538, 491] width 236 height 21
type input "27"
type input "40.5"
drag, startPoint x: 513, startPoint y: 493, endPoint x: 483, endPoint y: 489, distance: 30.2
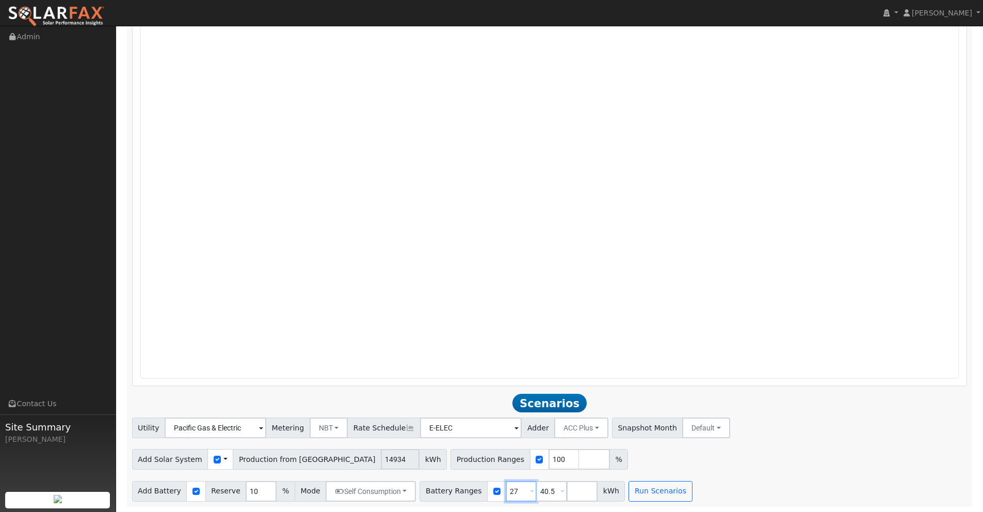
click at [483, 489] on div "Battery Ranges 27 Overrides Reserve % Mode None None Self Consumption Peak Savi…" at bounding box center [522, 491] width 205 height 21
type input "40.5"
drag, startPoint x: 516, startPoint y: 491, endPoint x: 480, endPoint y: 488, distance: 36.3
click at [480, 488] on div "Battery Ranges 40.5 Overrides Reserve % Mode None None Self Consumption Peak Sa…" at bounding box center [507, 491] width 175 height 21
type input "0"
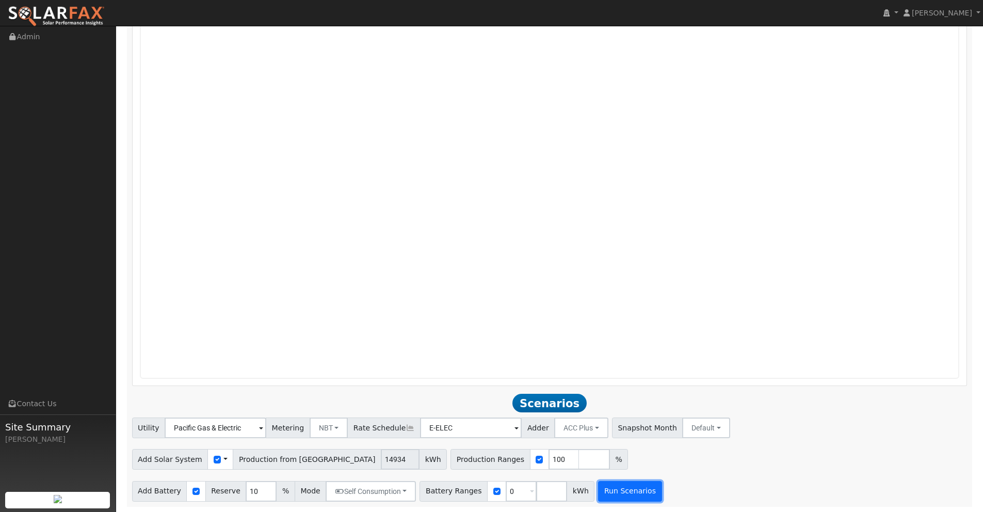
click at [630, 497] on button "Run Scenarios" at bounding box center [629, 491] width 63 height 21
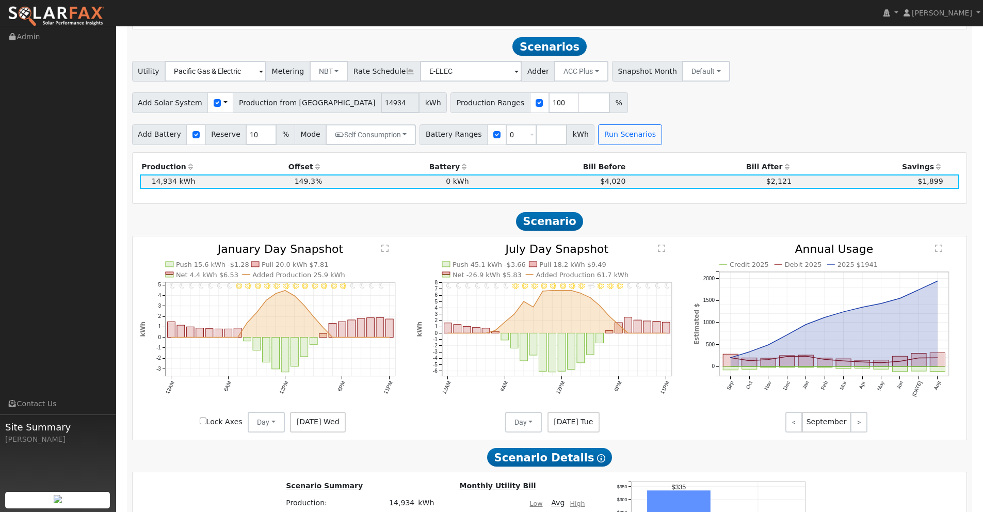
scroll to position [1196, 0]
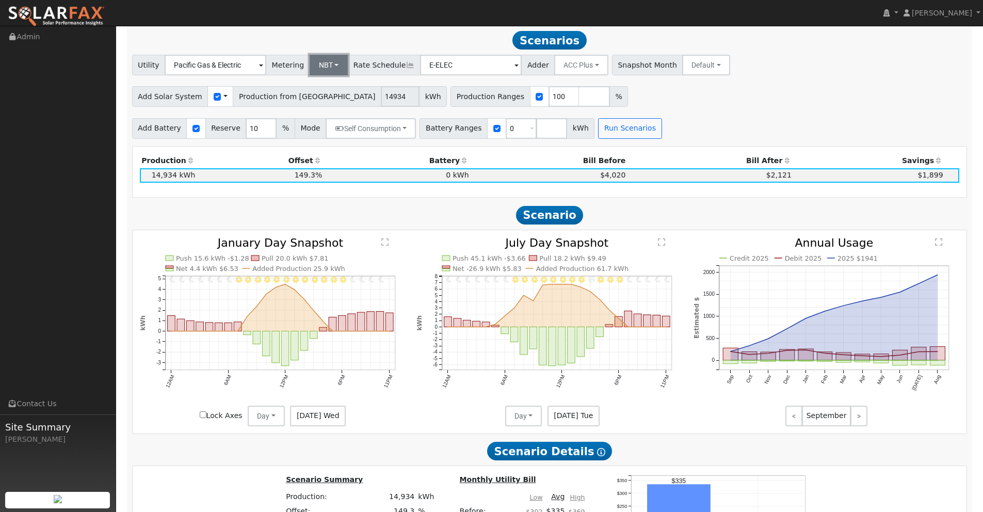
click at [311, 67] on button "NBT" at bounding box center [329, 65] width 39 height 21
click at [319, 90] on link "NEM" at bounding box center [334, 88] width 72 height 14
click at [621, 133] on button "Run Scenarios" at bounding box center [629, 128] width 63 height 21
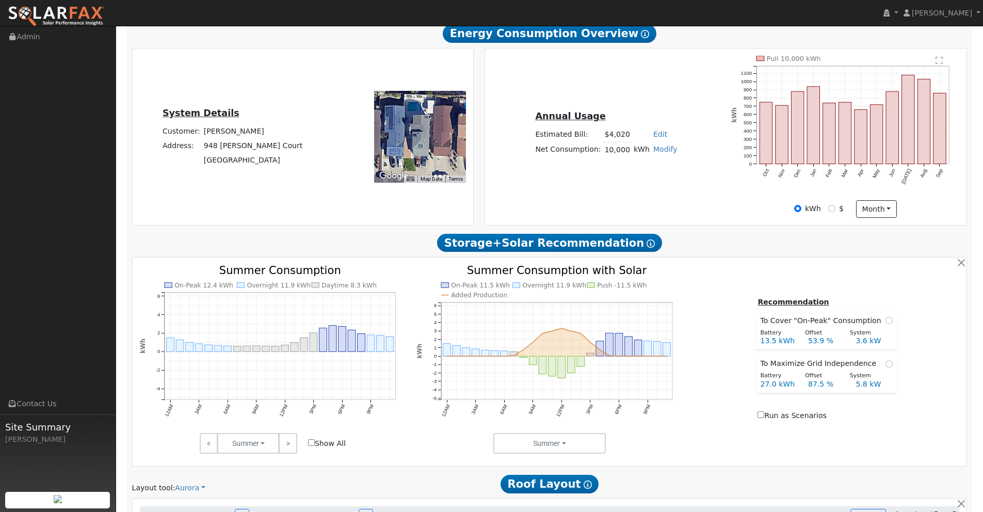
scroll to position [0, 0]
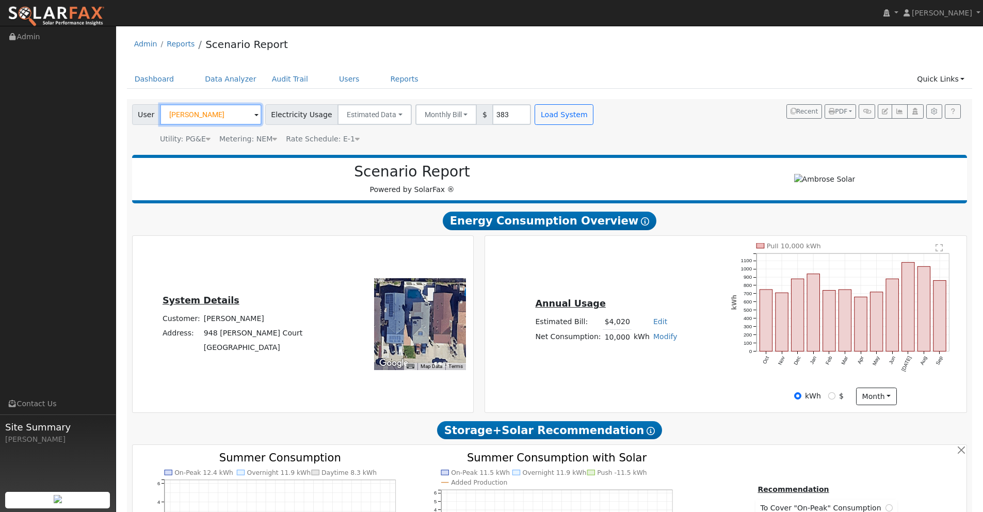
click at [225, 113] on input "Terrence Carter" at bounding box center [211, 114] width 102 height 21
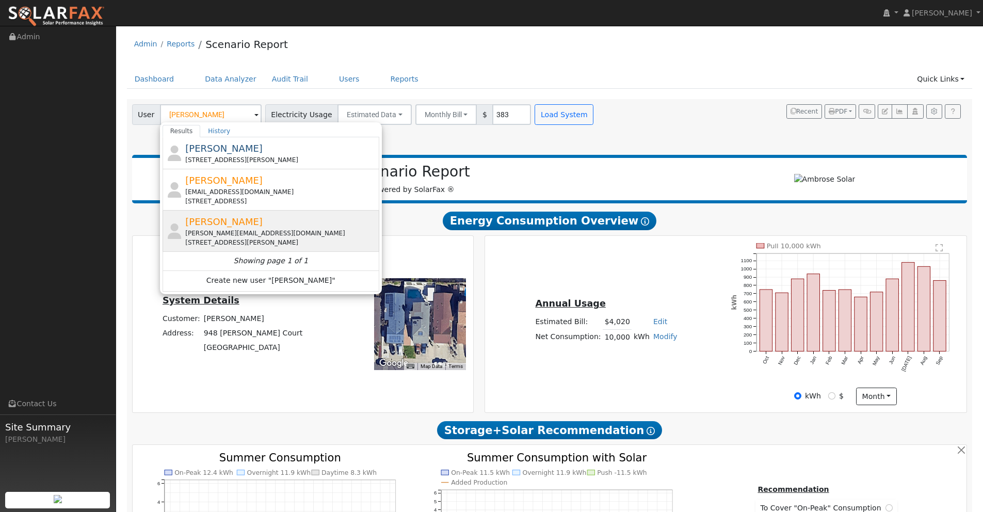
click at [230, 225] on div "Raul Tadle raul.tadle@gmail.com 772 Elston Circle, Woodland, CA 95776" at bounding box center [280, 231] width 191 height 33
type input "Raul Tadle"
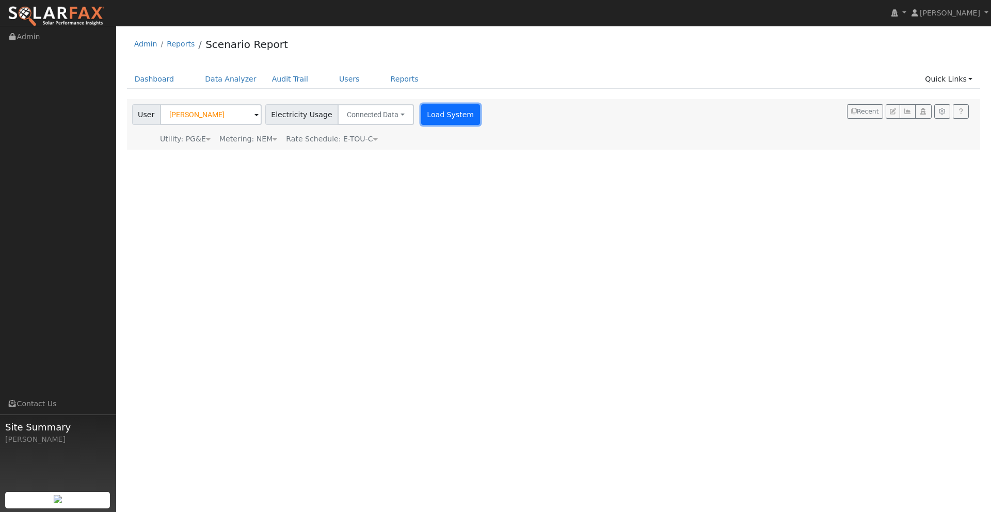
click at [437, 112] on button "Load System" at bounding box center [450, 114] width 59 height 21
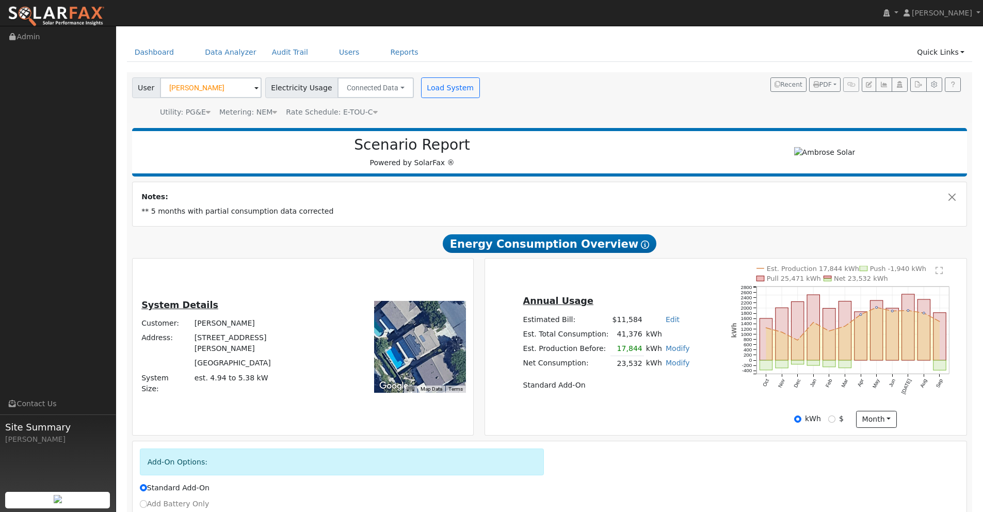
scroll to position [129, 0]
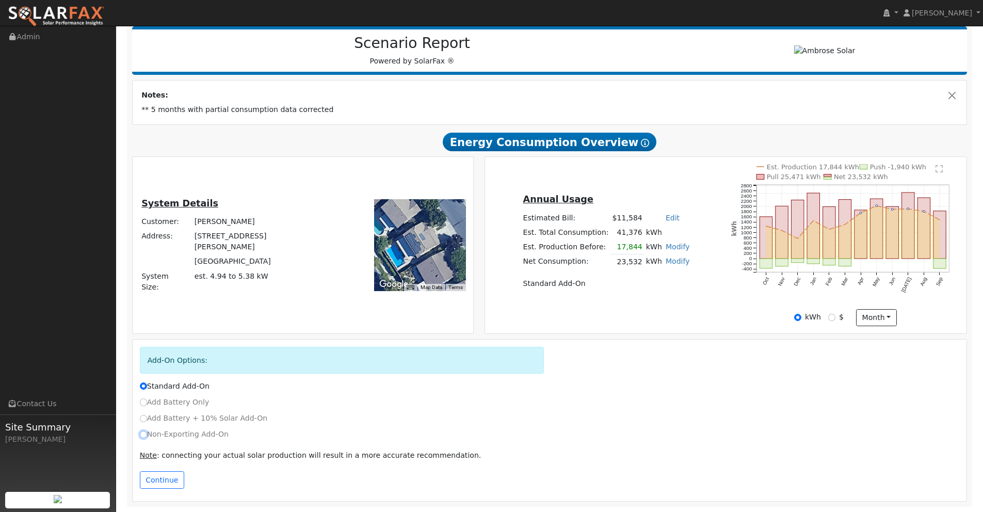
click at [144, 434] on input "Non-Exporting Add-On" at bounding box center [143, 434] width 7 height 7
radio input "true"
radio input "false"
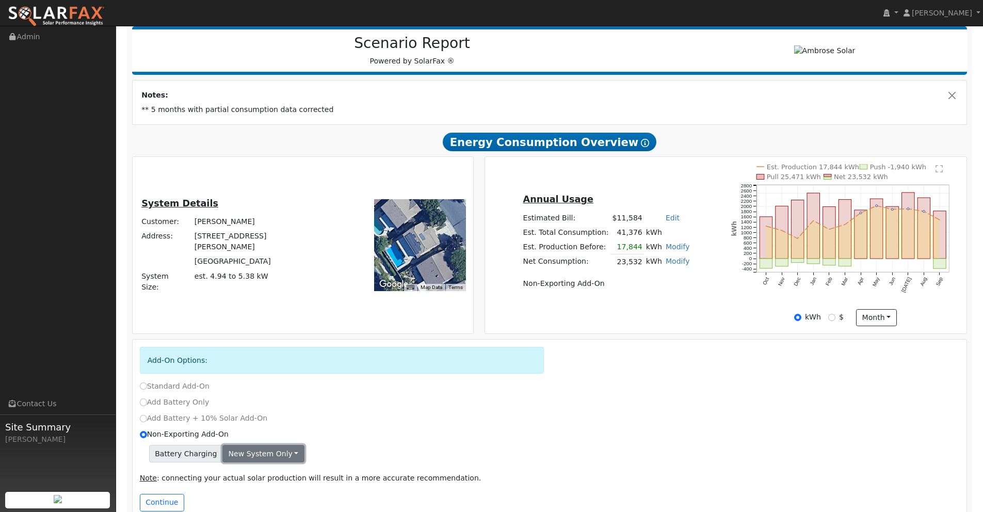
click at [254, 457] on button "New system only" at bounding box center [263, 454] width 82 height 18
drag, startPoint x: 244, startPoint y: 489, endPoint x: 203, endPoint y: 491, distance: 40.8
click at [244, 489] on link "Both systems" at bounding box center [261, 489] width 77 height 14
click at [164, 503] on button "Continue" at bounding box center [162, 503] width 44 height 18
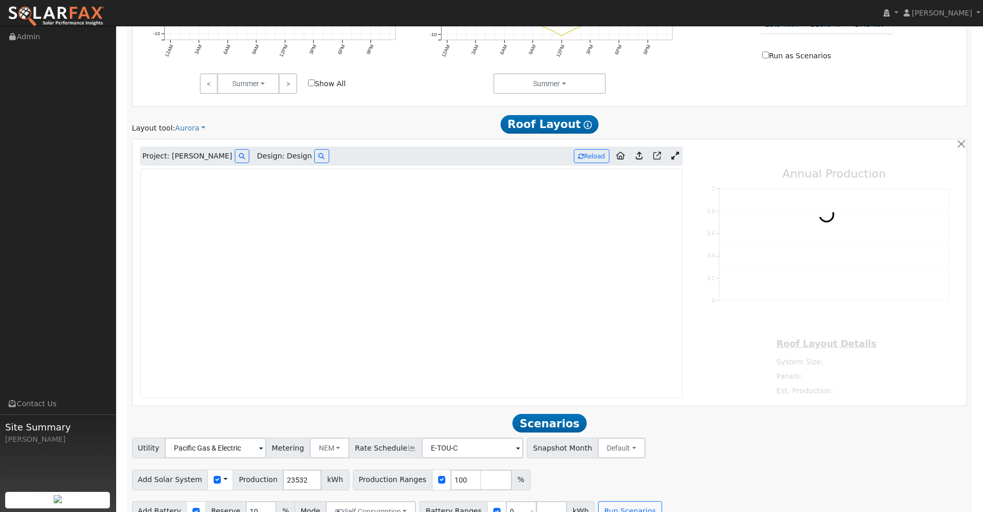
scroll to position [758, 0]
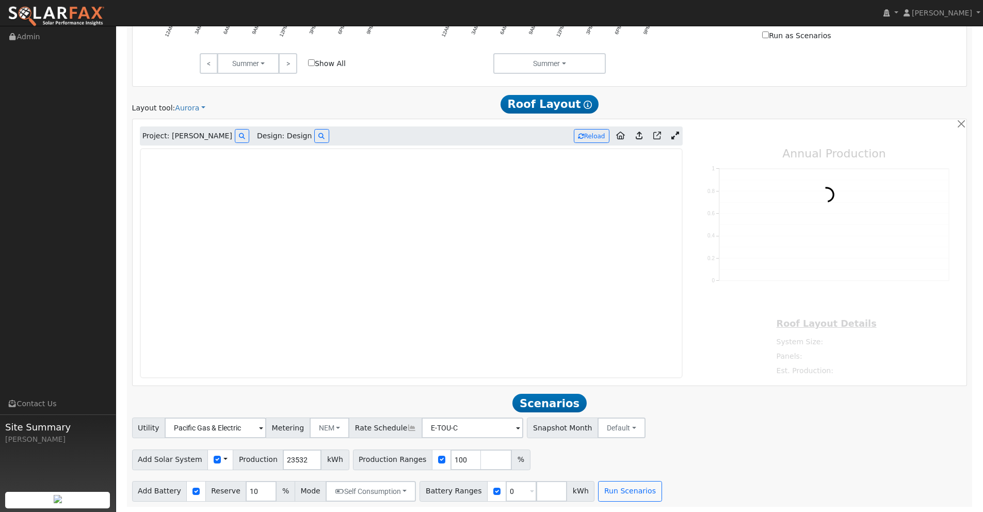
type input "11880"
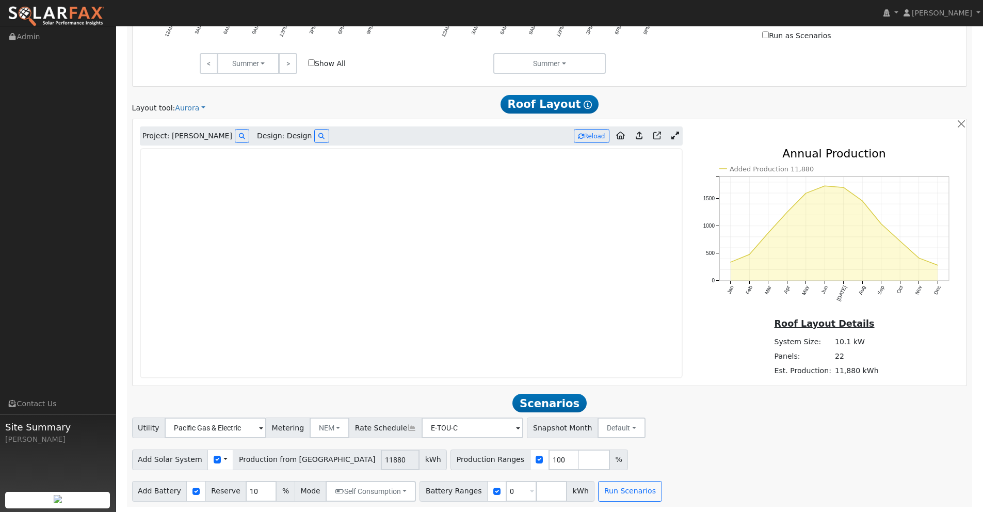
click at [676, 134] on icon at bounding box center [676, 136] width 8 height 8
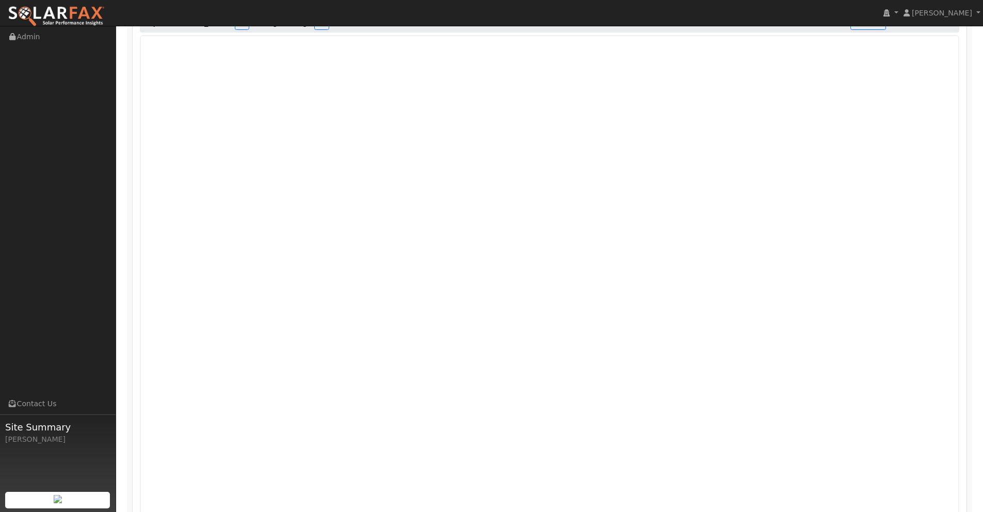
scroll to position [865, 0]
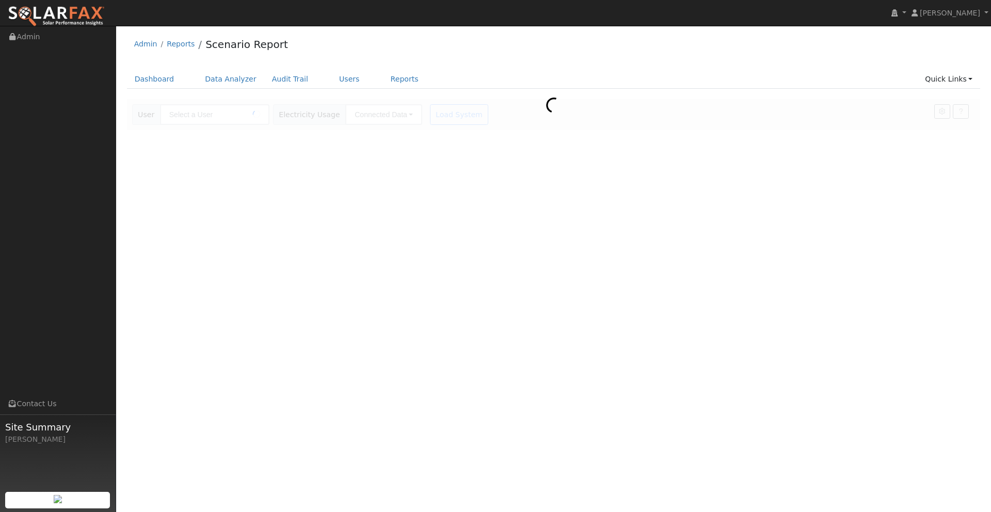
type input "[PERSON_NAME]"
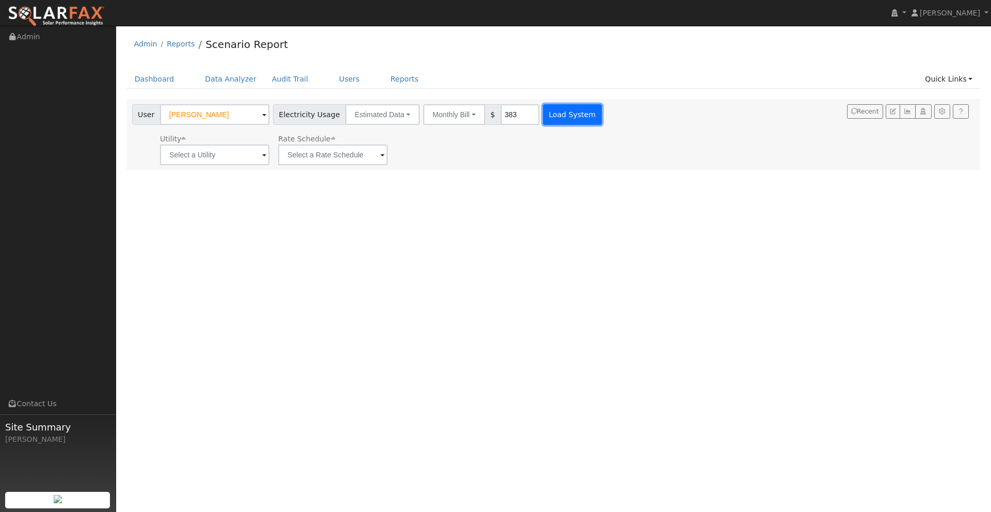
click at [560, 106] on button "Load System" at bounding box center [572, 114] width 59 height 21
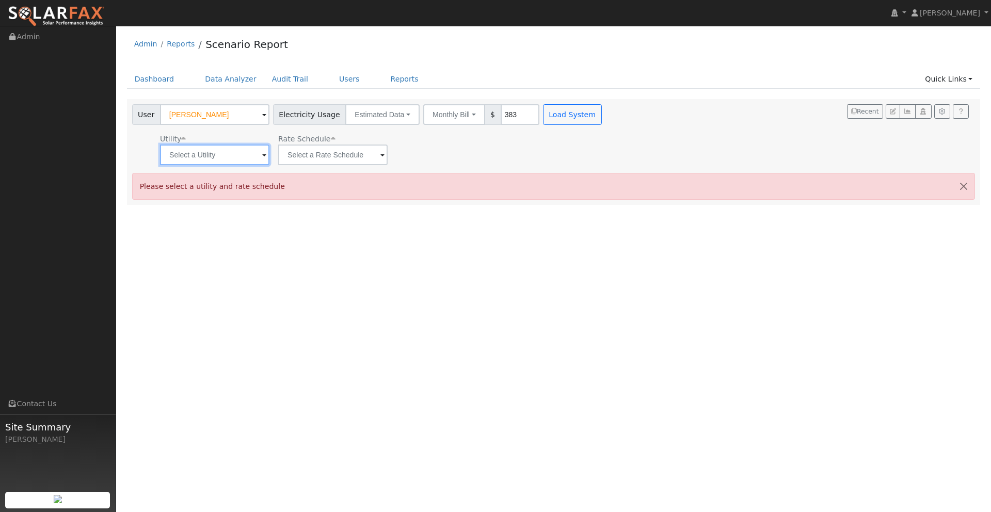
click at [213, 157] on input "text" at bounding box center [214, 155] width 109 height 21
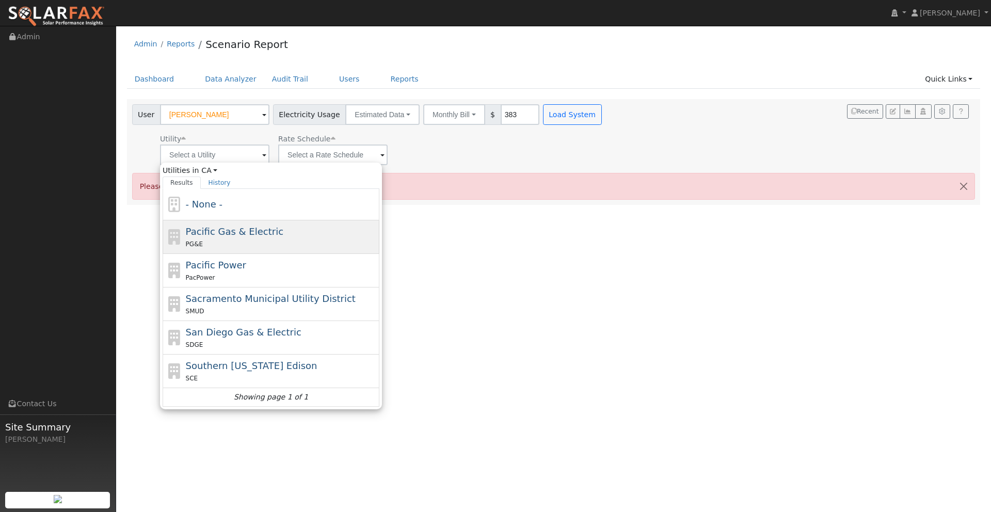
click at [227, 238] on div "PG&E" at bounding box center [281, 243] width 191 height 11
type input "Pacific Gas & Electric"
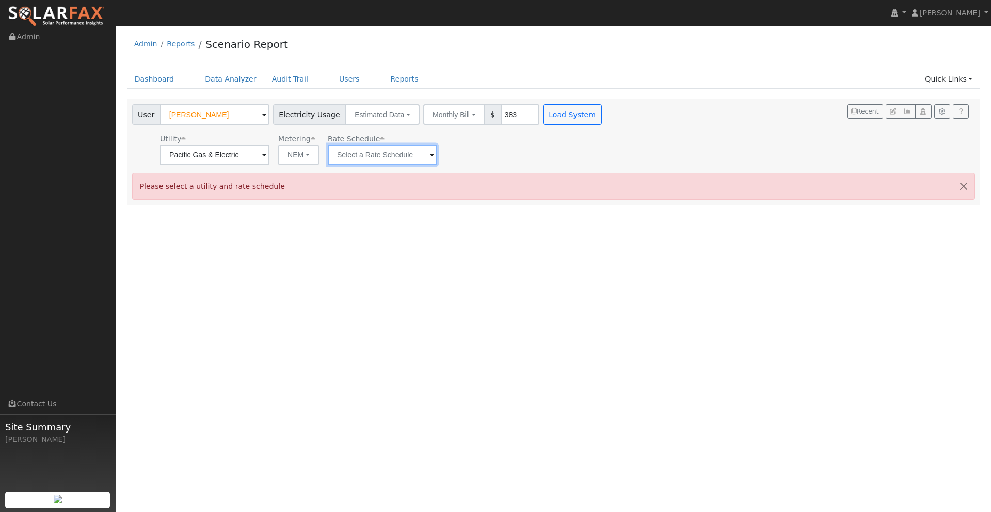
click at [366, 157] on input "text" at bounding box center [382, 155] width 109 height 21
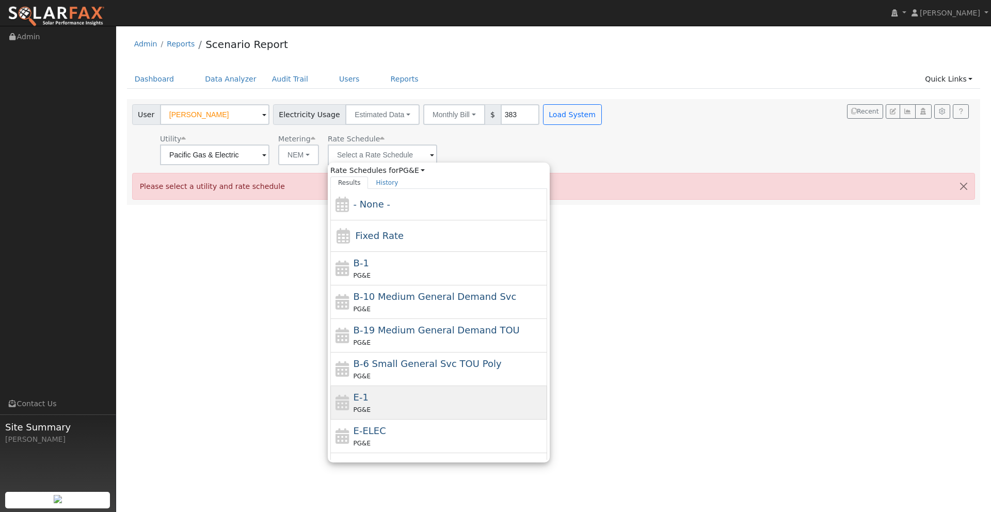
click at [373, 395] on div "E-1 PG&E" at bounding box center [449, 402] width 191 height 25
type input "E-1"
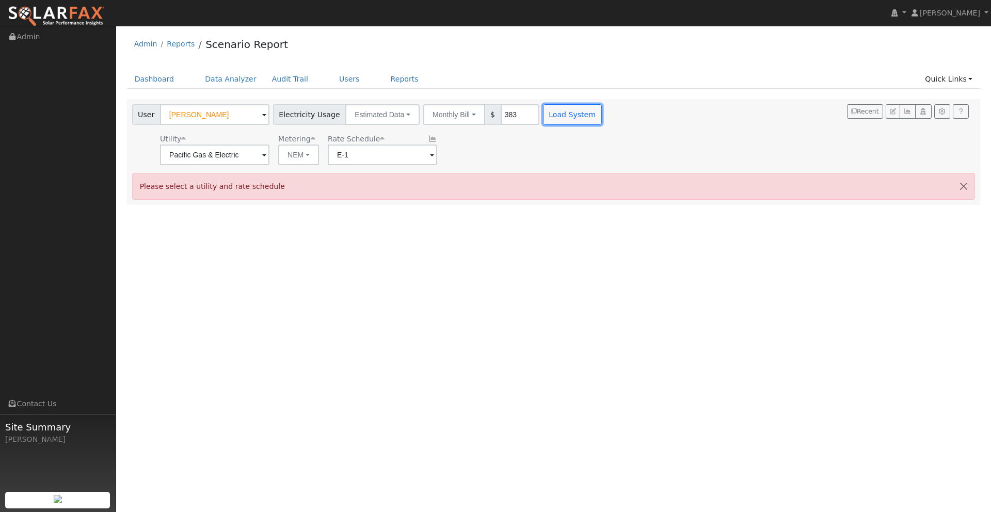
click at [550, 119] on button "Load System" at bounding box center [572, 114] width 59 height 21
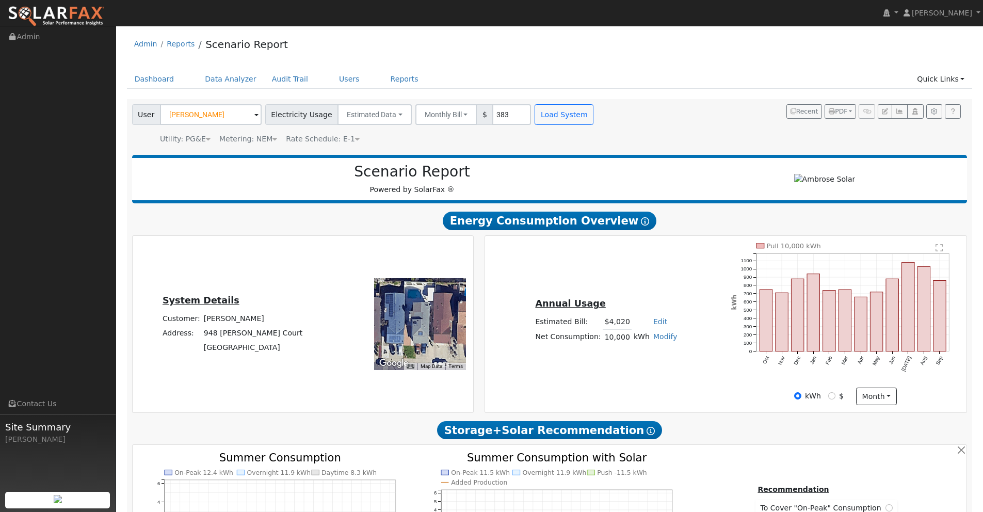
type input "14934"
click at [224, 113] on input "Terrence Carter" at bounding box center [211, 114] width 102 height 21
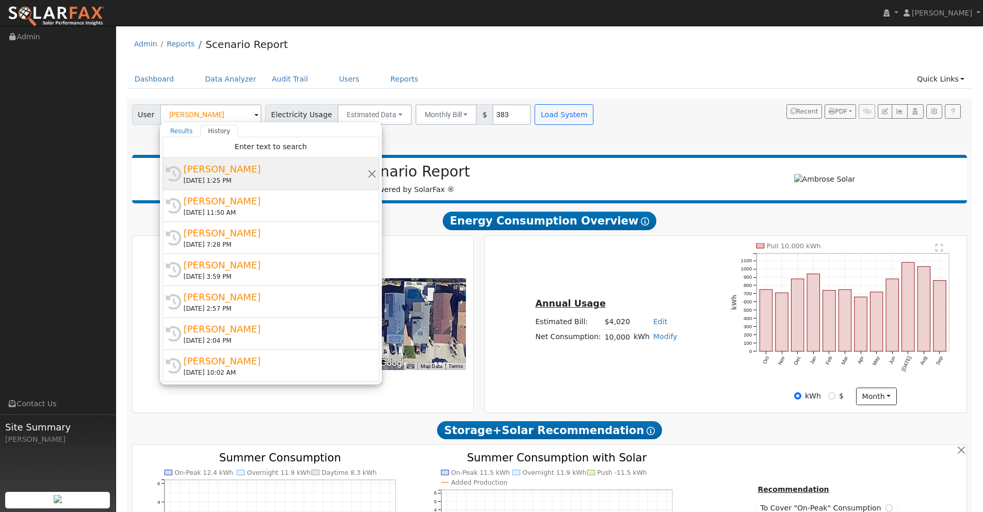
click at [207, 172] on div "Raul Tadle" at bounding box center [276, 169] width 184 height 14
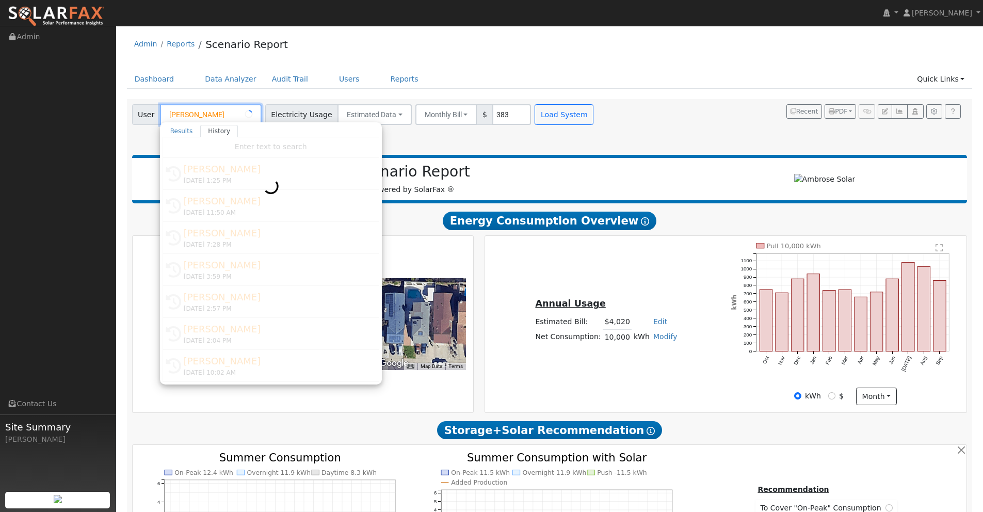
type input "Raul Tadle"
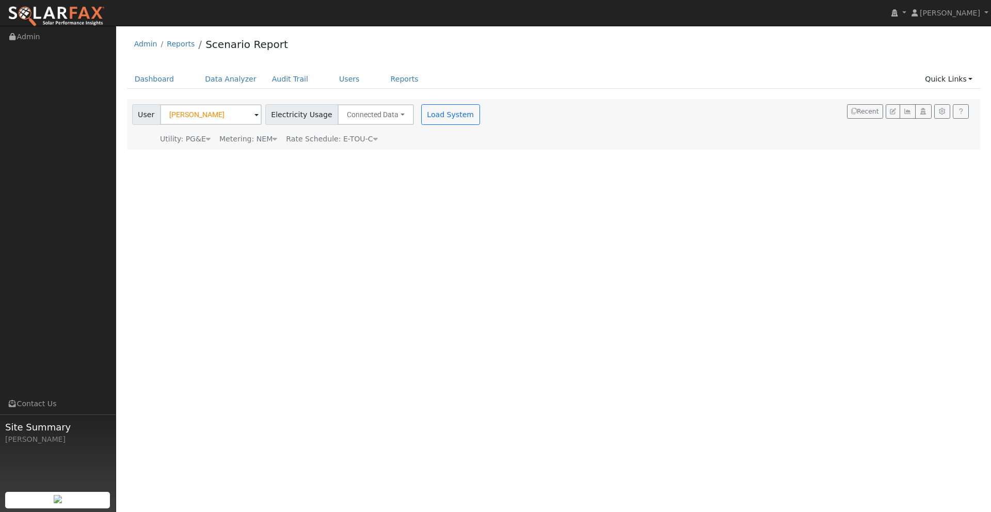
click at [441, 127] on div "User Raul Tadle Account Default Account Default Account 772 Elston Circle, Wood…" at bounding box center [307, 124] width 354 height 40
click at [438, 115] on button "Load System" at bounding box center [450, 114] width 59 height 21
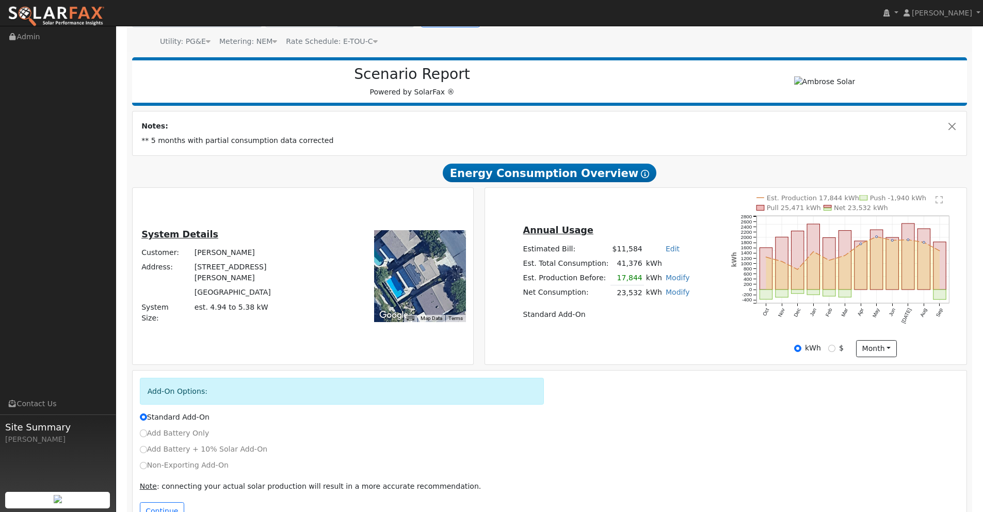
scroll to position [129, 0]
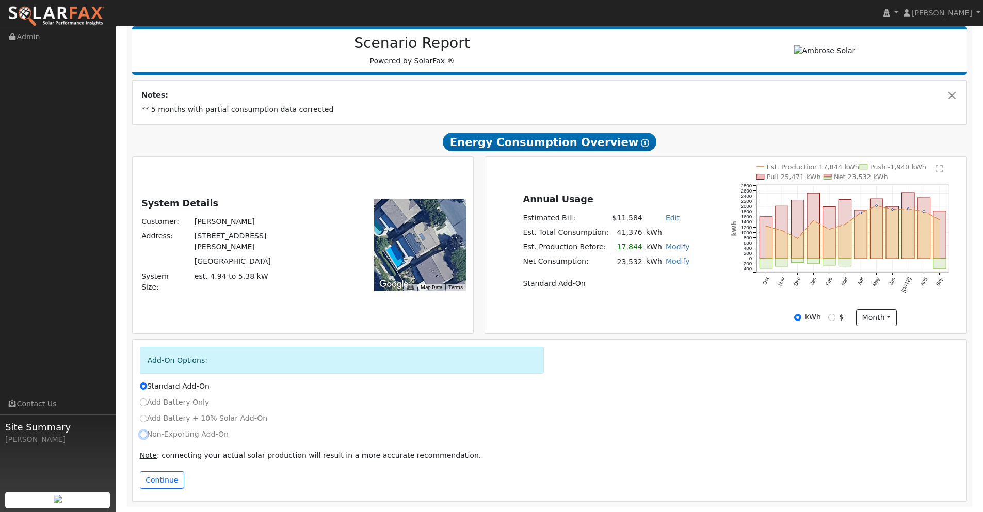
click at [143, 435] on input "Non-Exporting Add-On" at bounding box center [143, 434] width 7 height 7
radio input "true"
radio input "false"
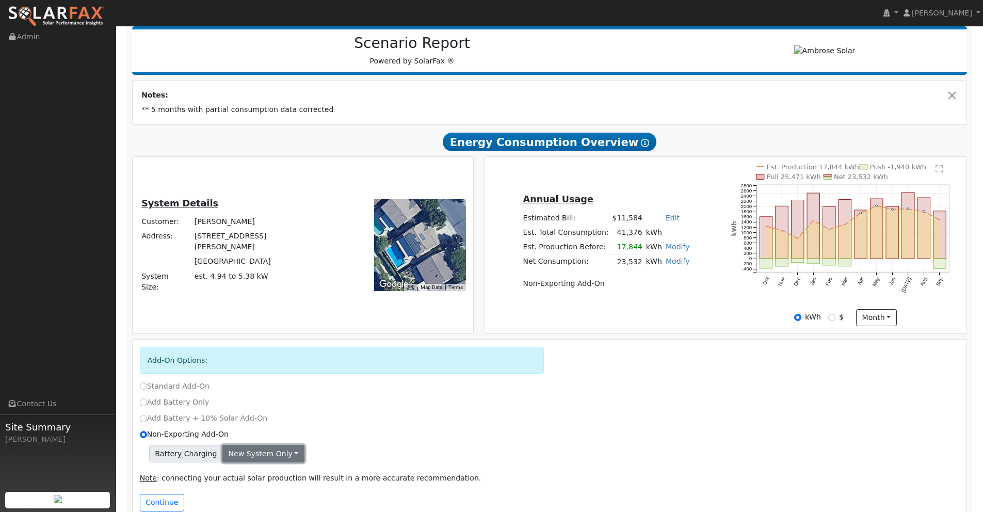
click at [252, 449] on button "New system only" at bounding box center [263, 454] width 82 height 18
click at [248, 490] on link "Both systems" at bounding box center [261, 489] width 77 height 14
click at [166, 500] on button "Continue" at bounding box center [162, 503] width 44 height 18
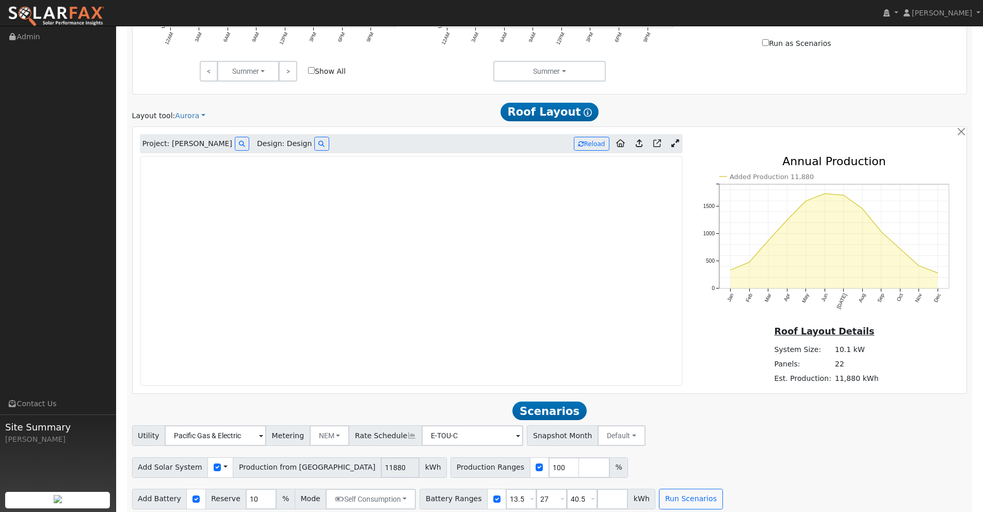
scroll to position [758, 0]
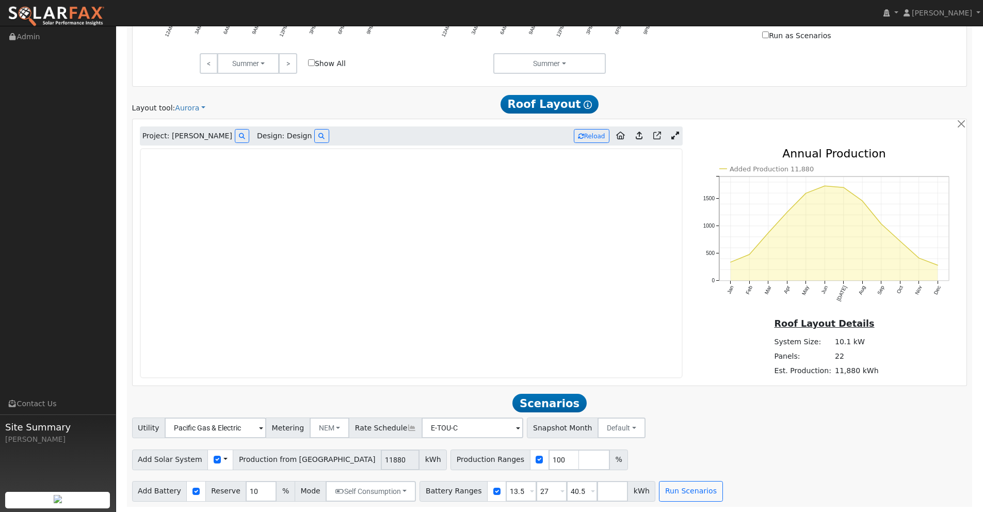
click at [677, 136] on icon at bounding box center [676, 136] width 8 height 8
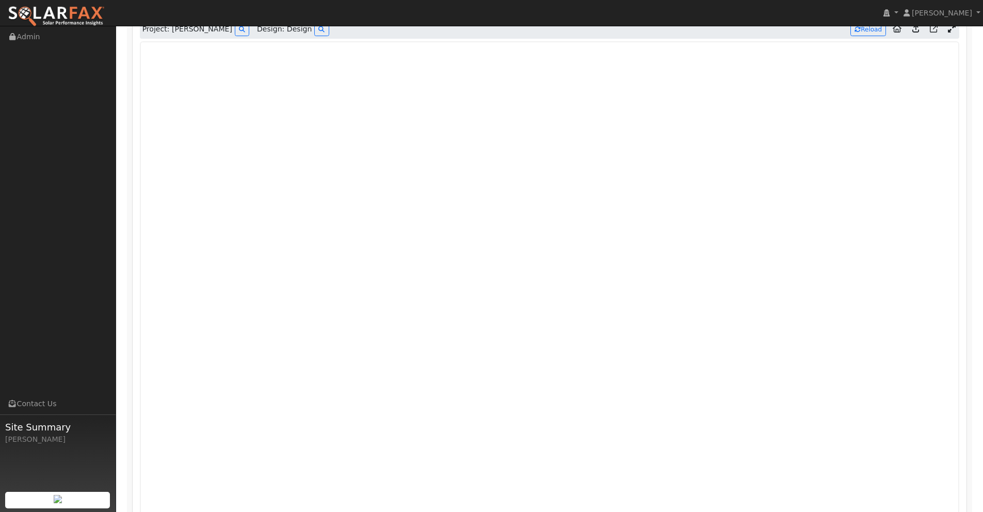
scroll to position [867, 0]
click at [868, 29] on button "Reload" at bounding box center [869, 27] width 36 height 14
click at [916, 28] on icon at bounding box center [916, 27] width 7 height 8
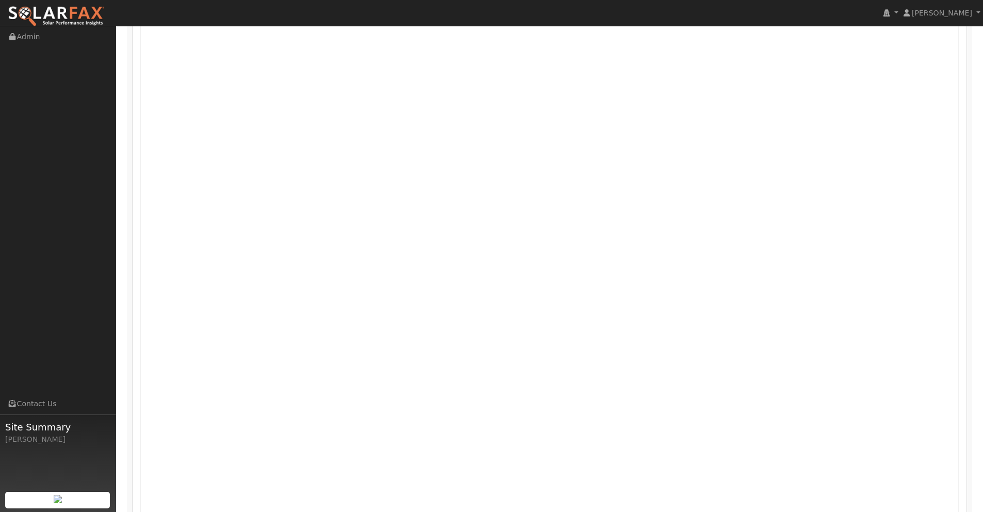
scroll to position [850, 0]
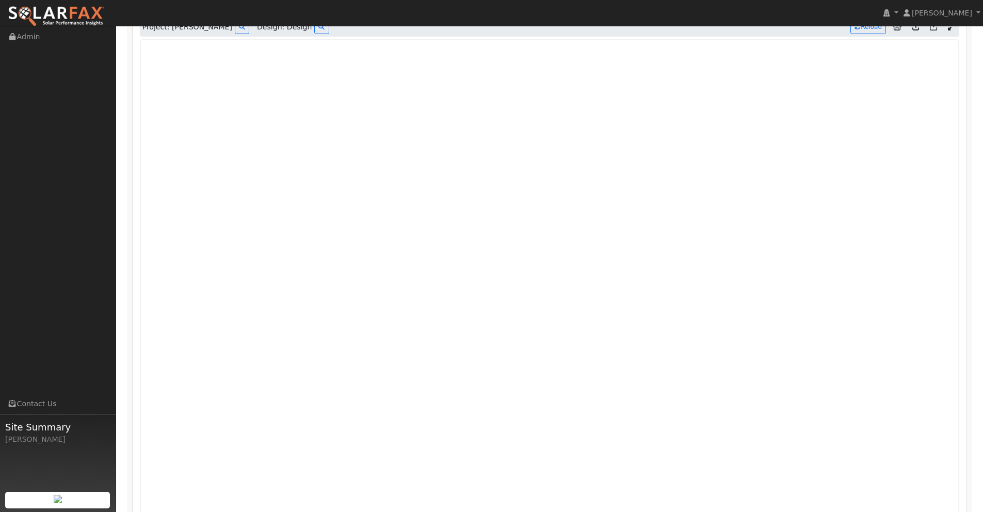
type input "12618"
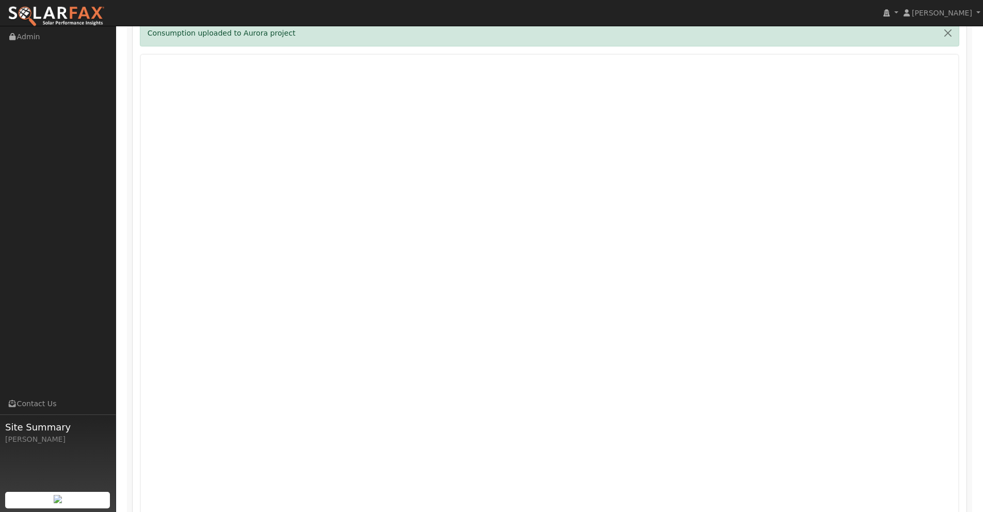
scroll to position [1025, 0]
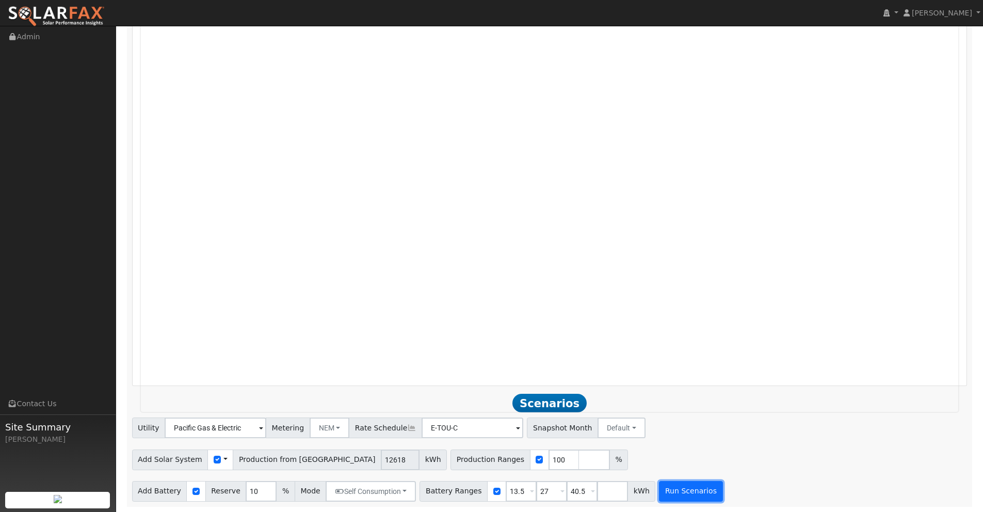
click at [671, 493] on button "Run Scenarios" at bounding box center [690, 491] width 63 height 21
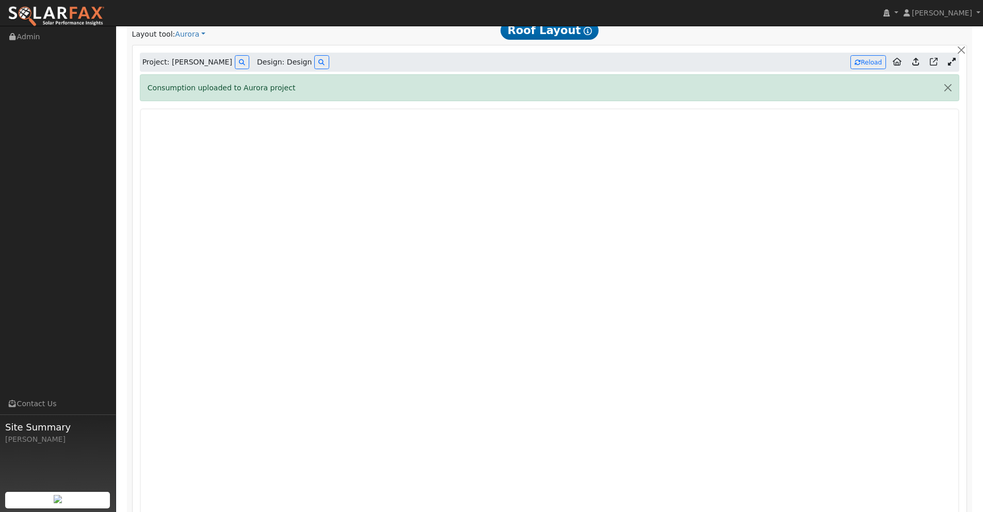
scroll to position [732, 0]
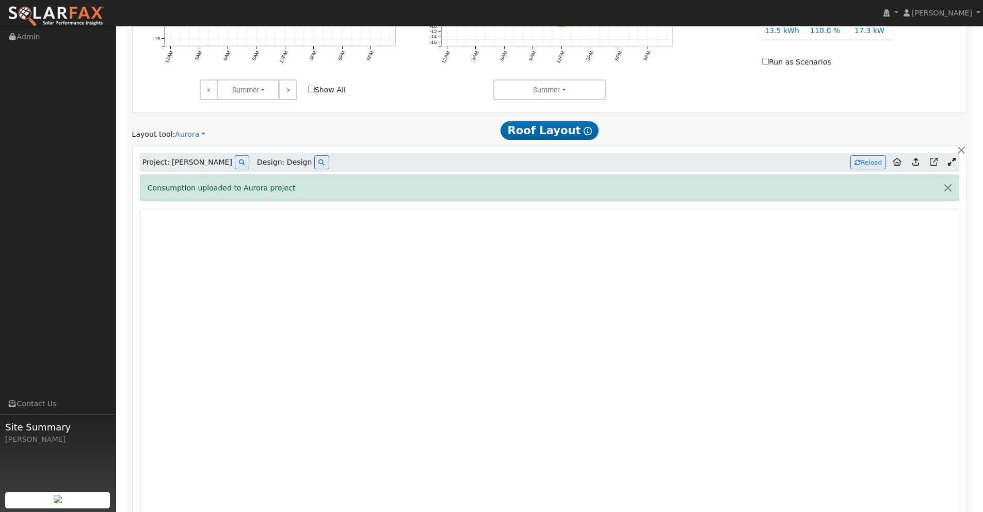
click at [64, 12] on img at bounding box center [56, 17] width 97 height 22
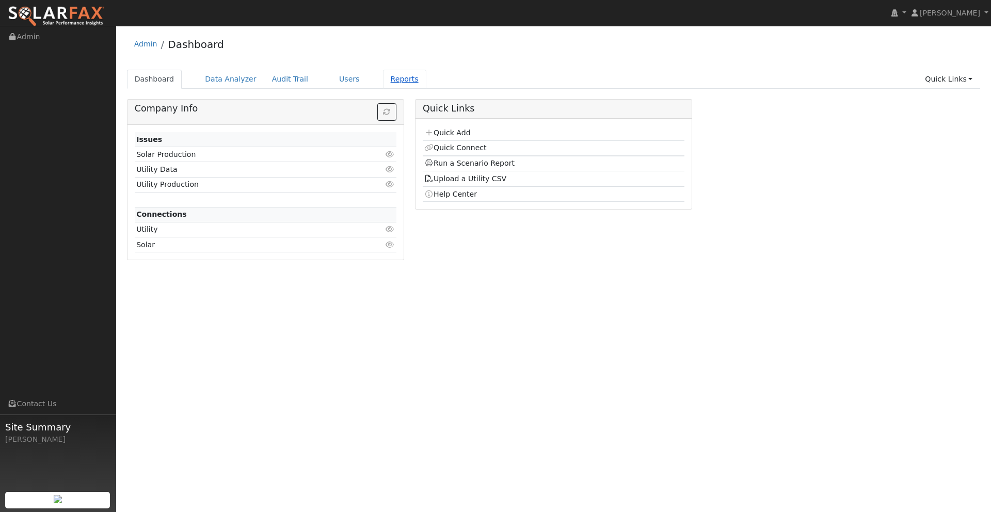
click at [386, 81] on link "Reports" at bounding box center [404, 79] width 43 height 19
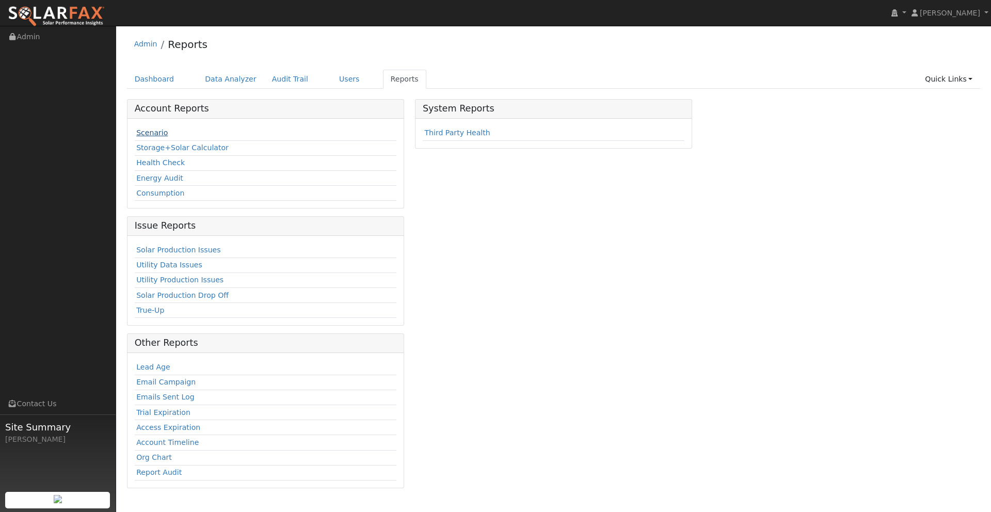
click at [154, 134] on link "Scenario" at bounding box center [151, 133] width 31 height 8
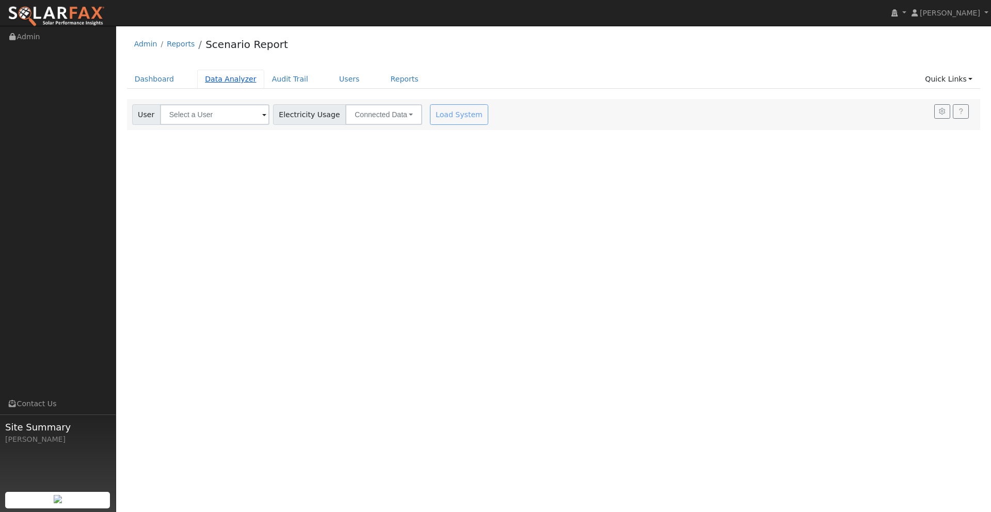
click at [230, 80] on link "Data Analyzer" at bounding box center [230, 79] width 67 height 19
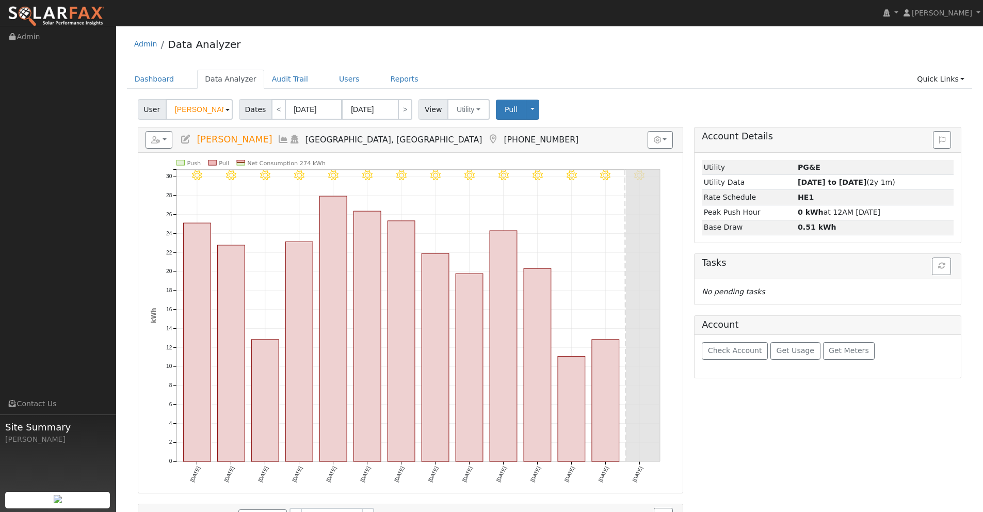
drag, startPoint x: 213, startPoint y: 110, endPoint x: 139, endPoint y: 111, distance: 74.3
click at [139, 111] on div "User Nic Estrella" at bounding box center [187, 109] width 98 height 21
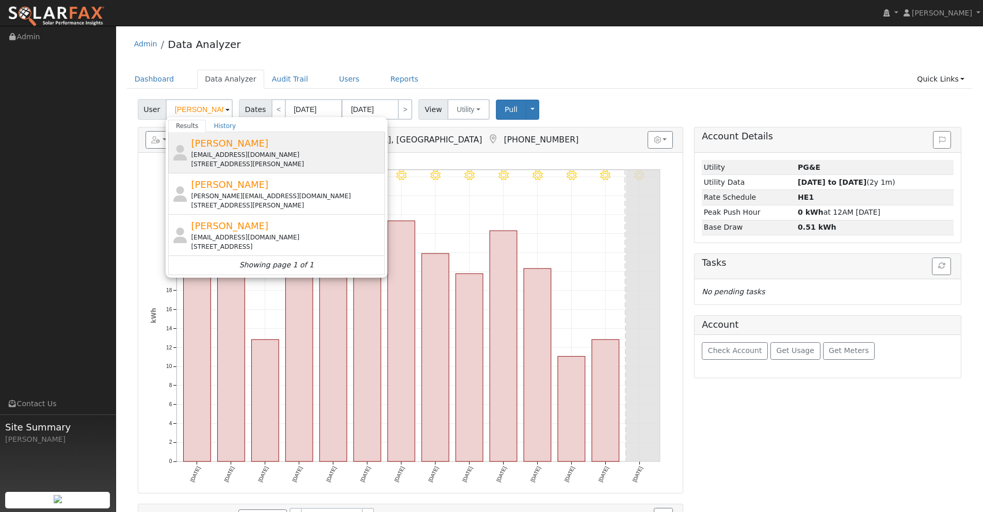
click at [220, 146] on span "Terrence Carter" at bounding box center [229, 143] width 77 height 11
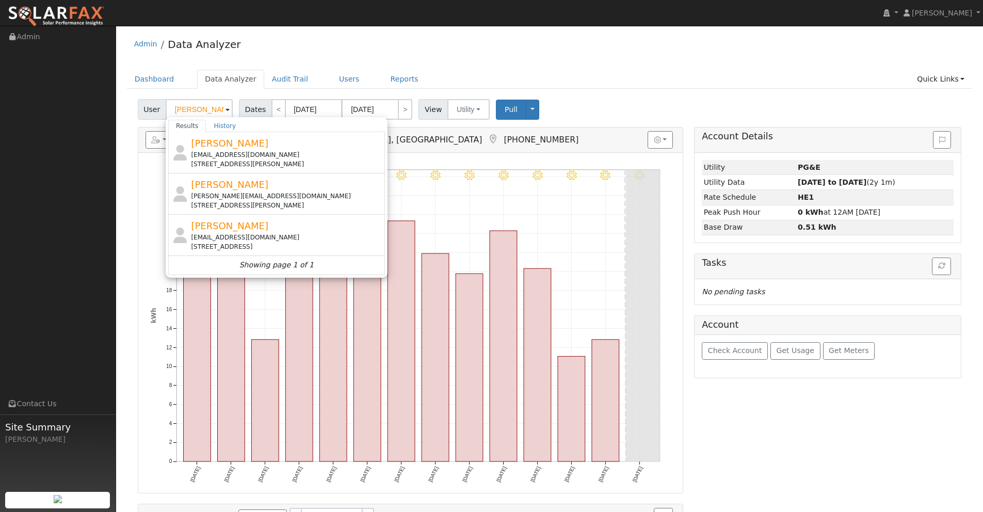
type input "Terrence Carter"
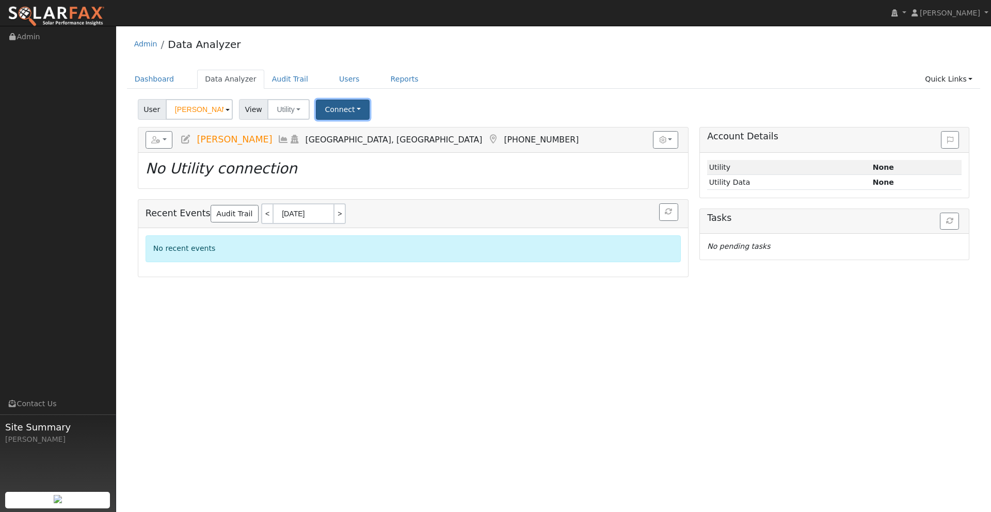
click at [343, 108] on button "Connect" at bounding box center [343, 110] width 54 height 20
click at [355, 132] on link "Select a Provider" at bounding box center [357, 132] width 81 height 14
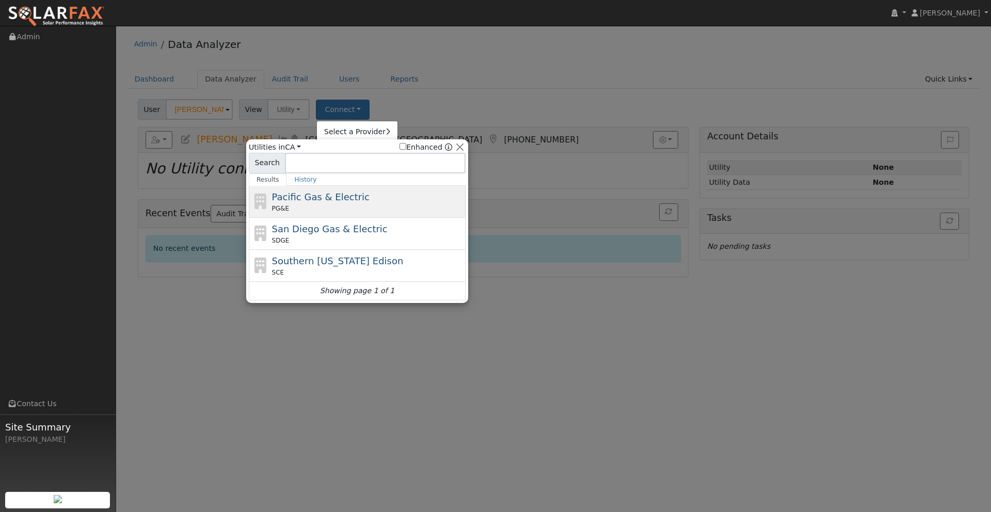
click at [307, 202] on div "Pacific Gas & Electric PG&E" at bounding box center [367, 201] width 191 height 23
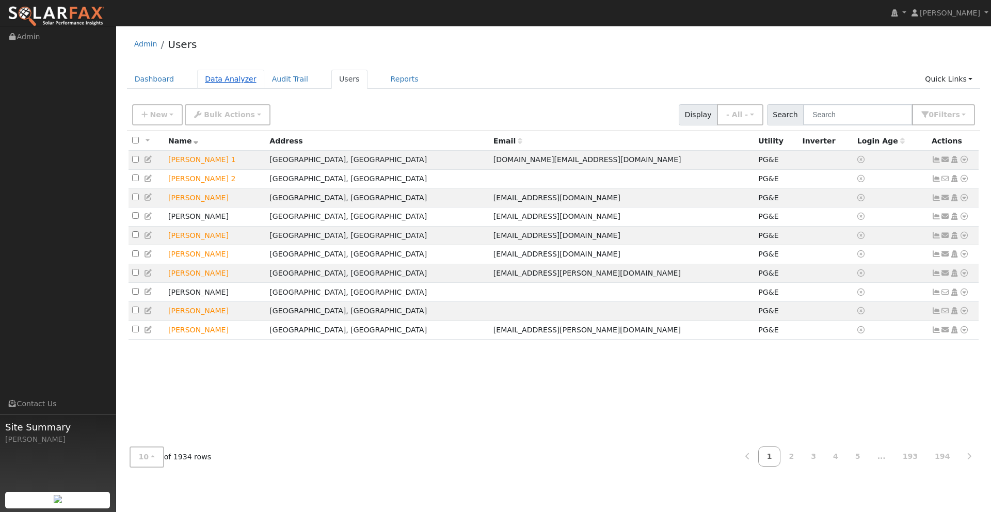
click at [225, 78] on link "Data Analyzer" at bounding box center [230, 79] width 67 height 19
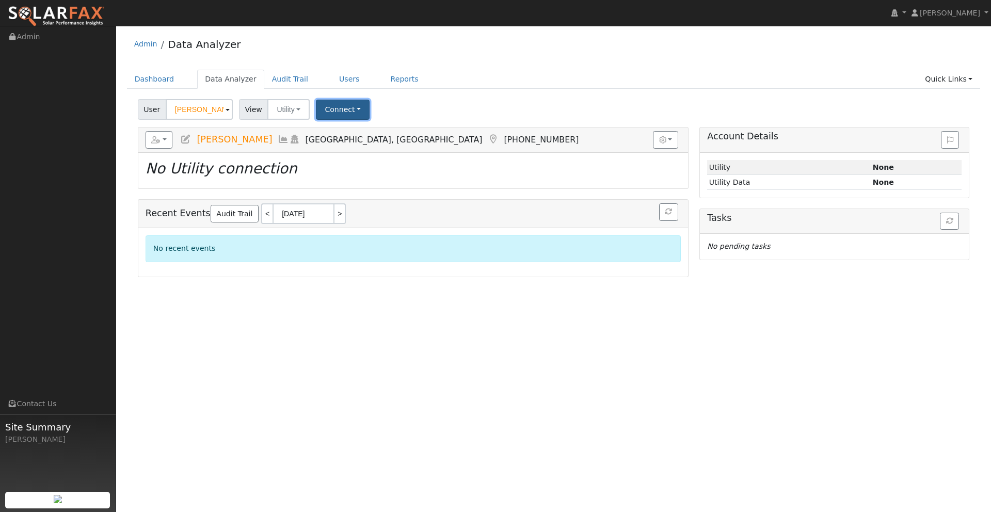
click at [341, 114] on button "Connect" at bounding box center [343, 110] width 54 height 20
click at [345, 132] on link "Select a Provider" at bounding box center [357, 132] width 81 height 14
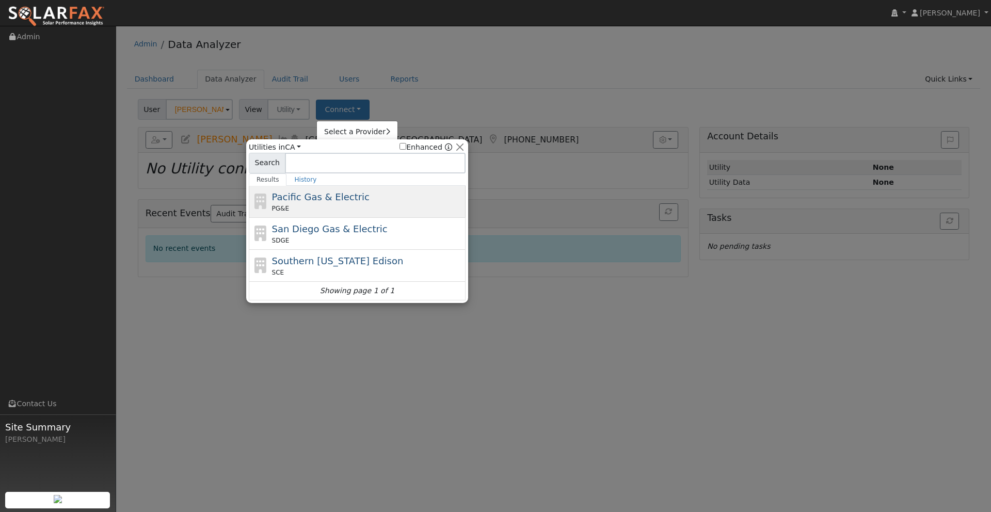
click at [322, 197] on span "Pacific Gas & Electric" at bounding box center [321, 196] width 98 height 11
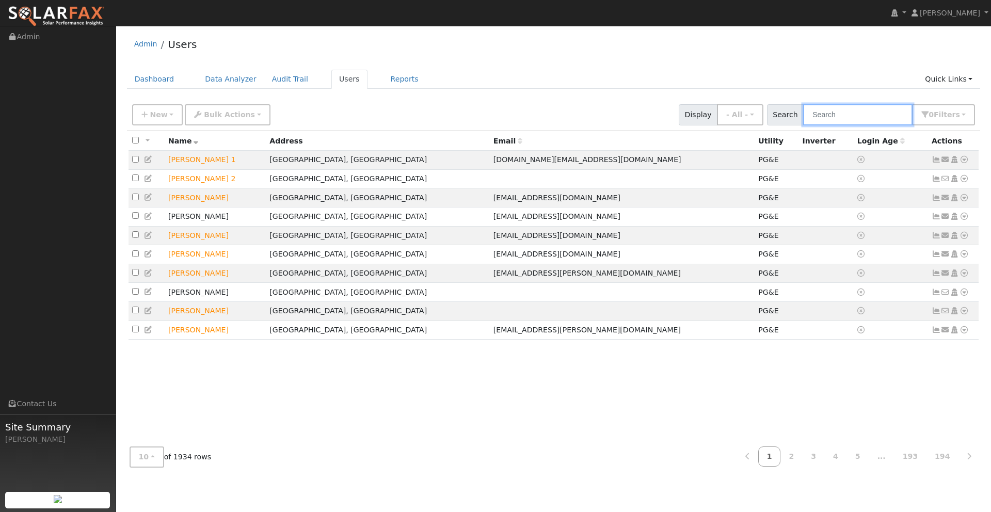
click at [846, 117] on input "text" at bounding box center [857, 114] width 109 height 21
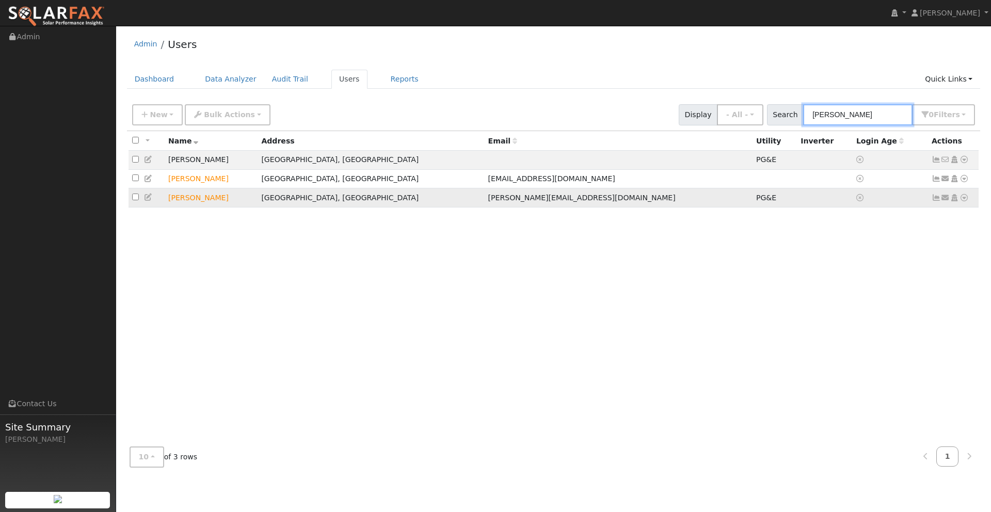
type input "raul"
click at [963, 200] on icon at bounding box center [964, 197] width 9 height 7
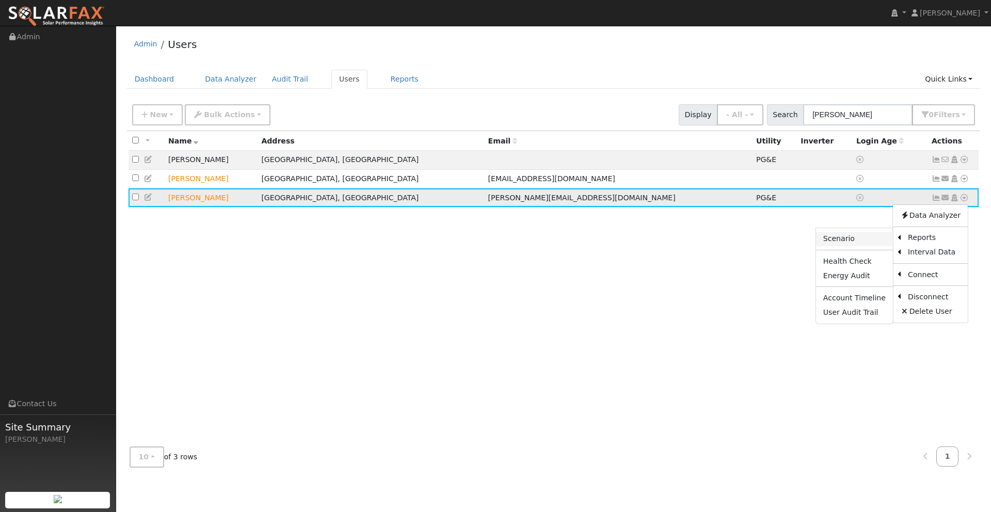
click at [857, 240] on link "Scenario" at bounding box center [854, 239] width 77 height 14
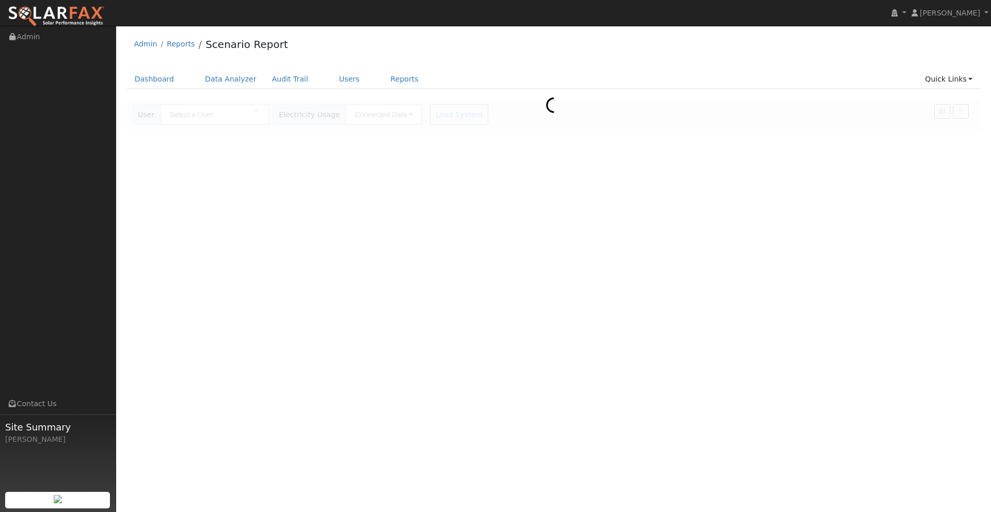
type input "Raul Tadle"
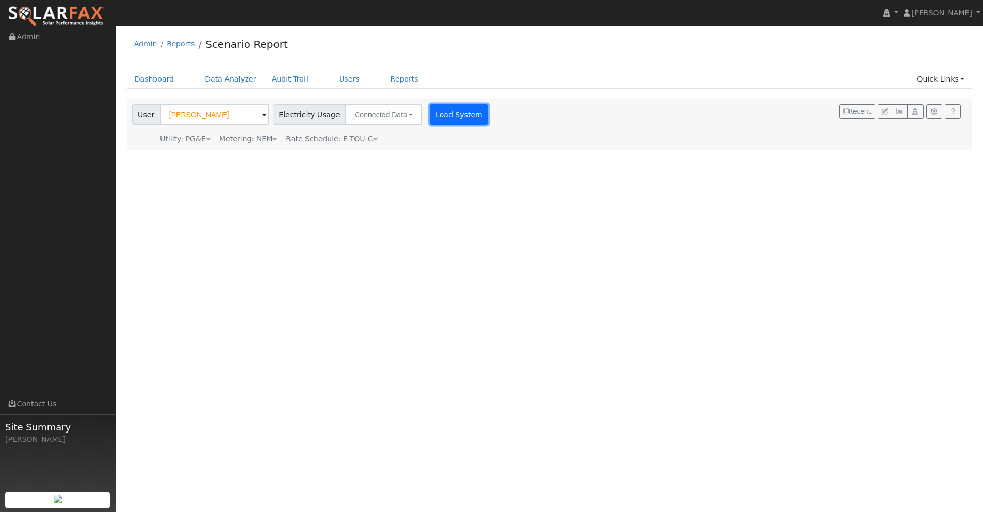
click at [446, 113] on button "Load System" at bounding box center [459, 114] width 59 height 21
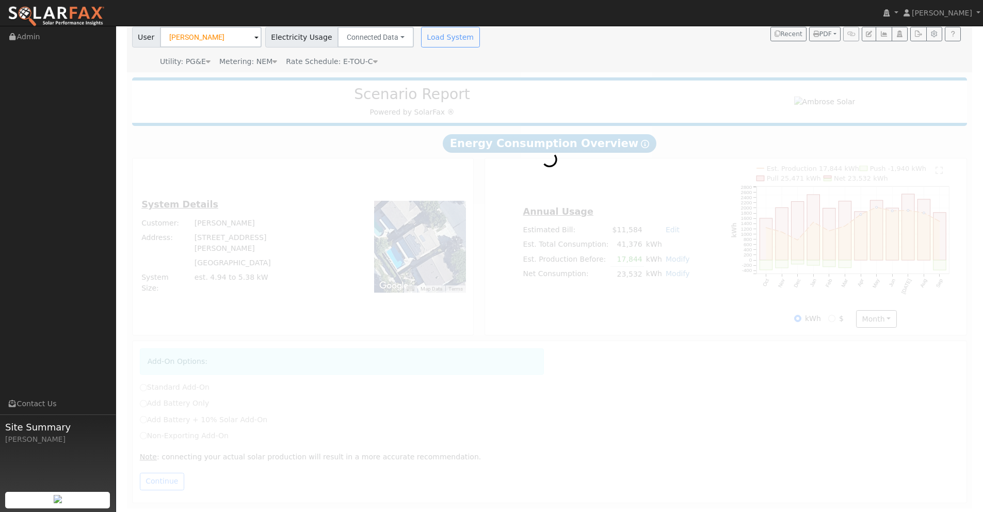
scroll to position [79, 0]
radio input "true"
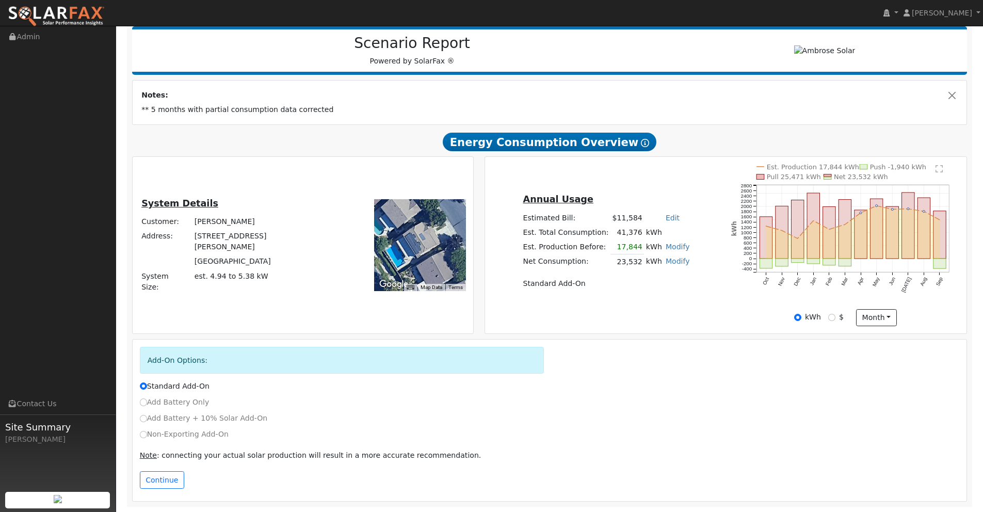
scroll to position [129, 0]
click at [142, 435] on input "Non-Exporting Add-On" at bounding box center [143, 434] width 7 height 7
radio input "true"
radio input "false"
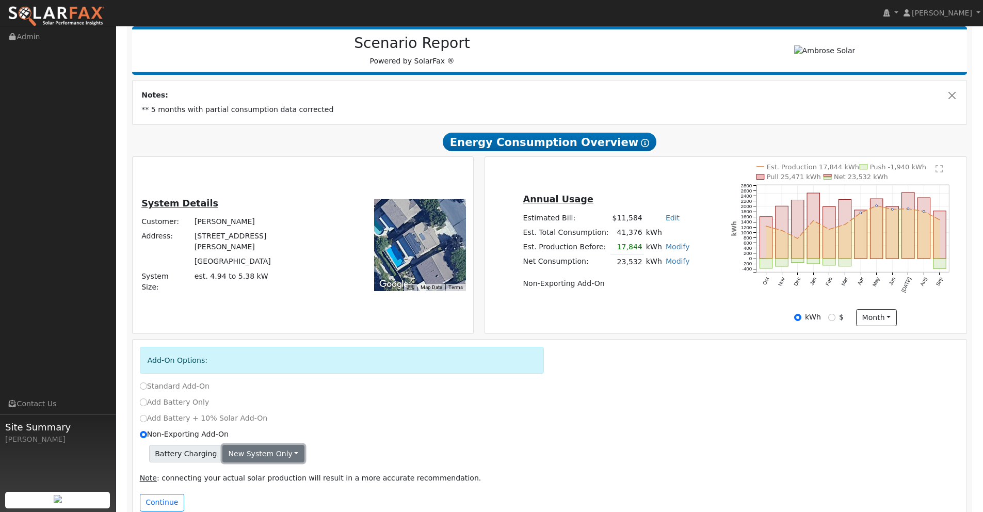
click at [263, 453] on button "New system only" at bounding box center [263, 454] width 82 height 18
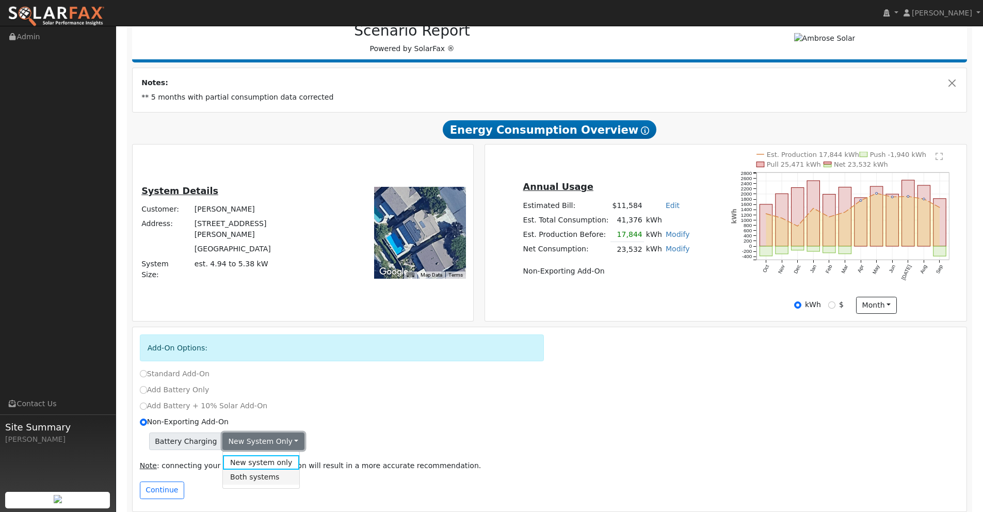
scroll to position [151, 0]
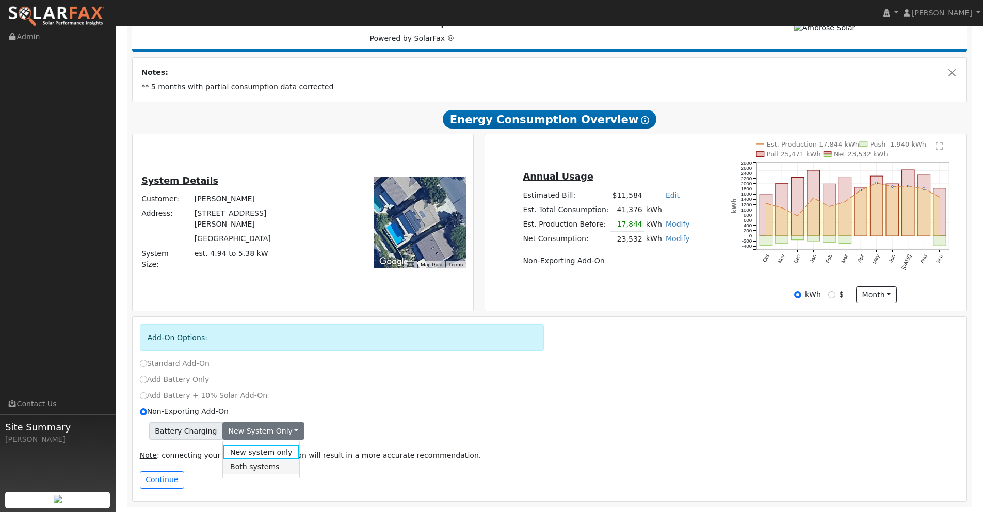
click at [259, 465] on link "Both systems" at bounding box center [261, 466] width 77 height 14
drag, startPoint x: 170, startPoint y: 481, endPoint x: 199, endPoint y: 476, distance: 29.2
click at [171, 480] on button "Continue" at bounding box center [162, 480] width 44 height 18
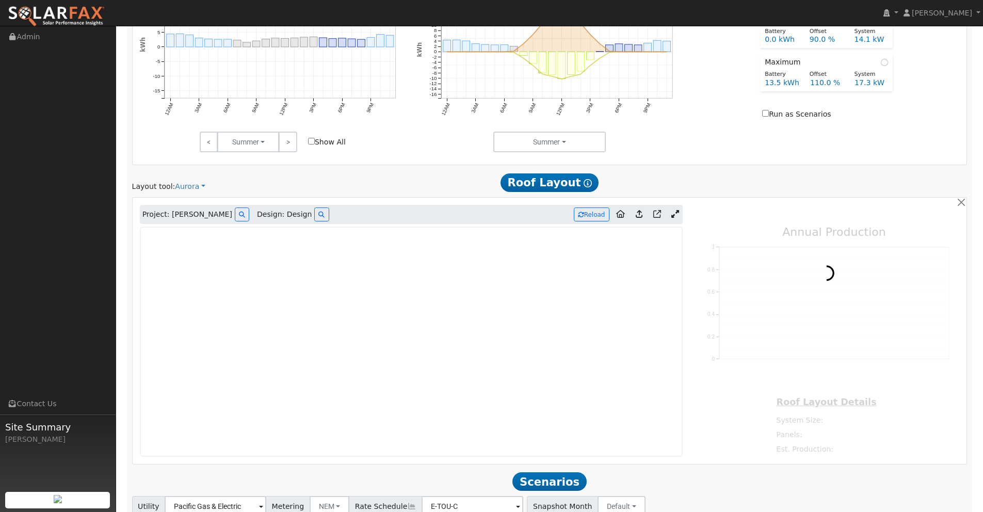
scroll to position [682, 0]
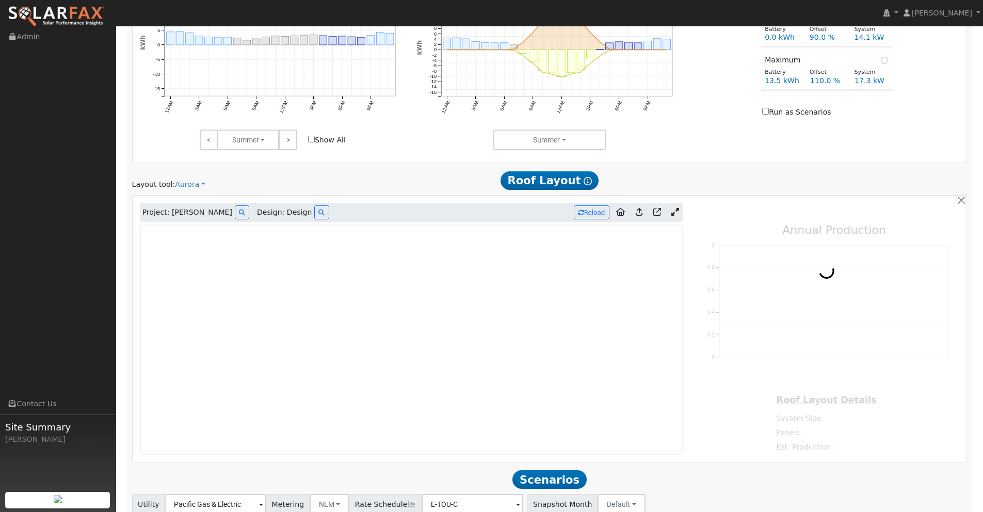
type input "12623"
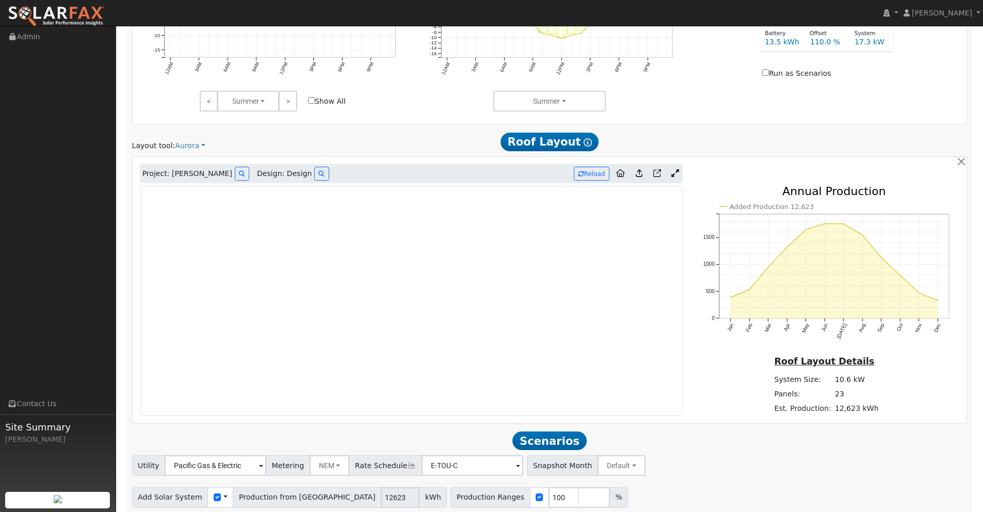
scroll to position [748, 0]
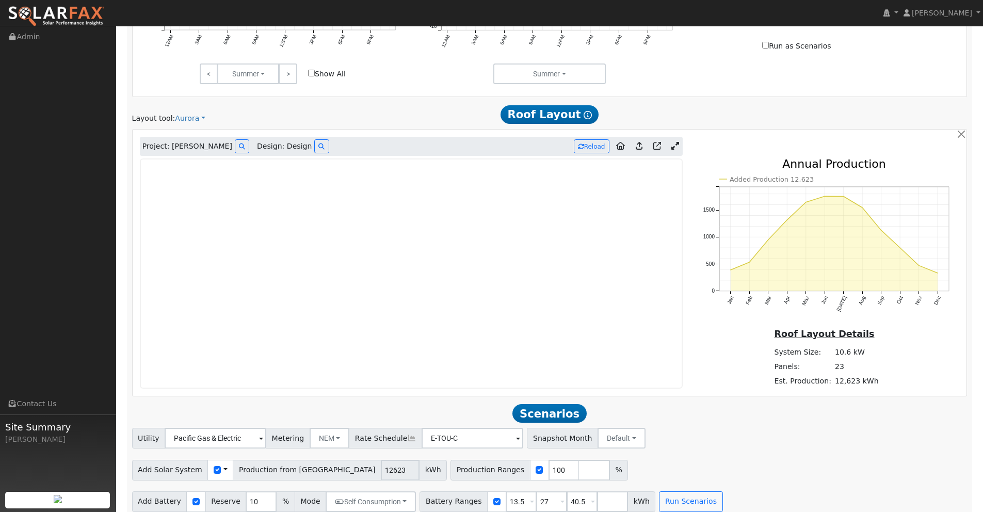
click at [675, 149] on icon at bounding box center [676, 146] width 8 height 8
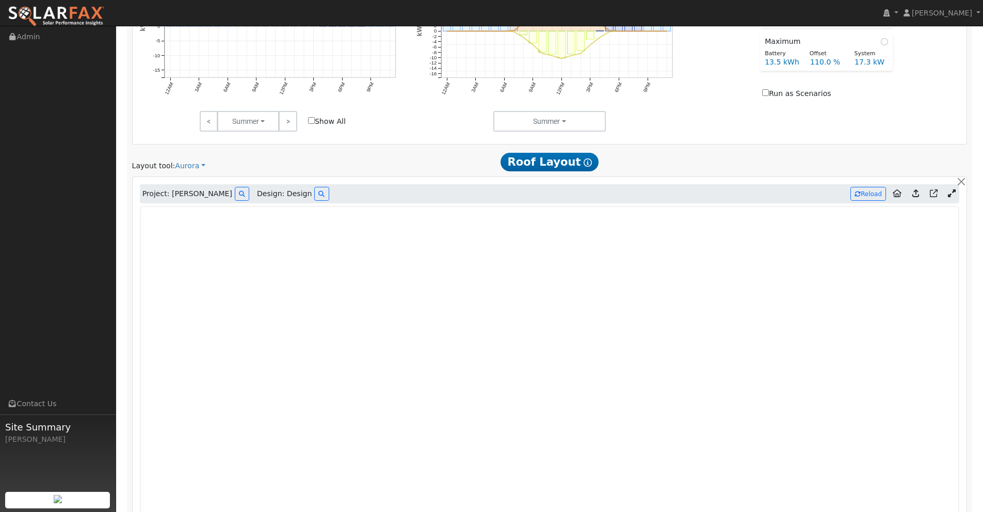
scroll to position [680, 0]
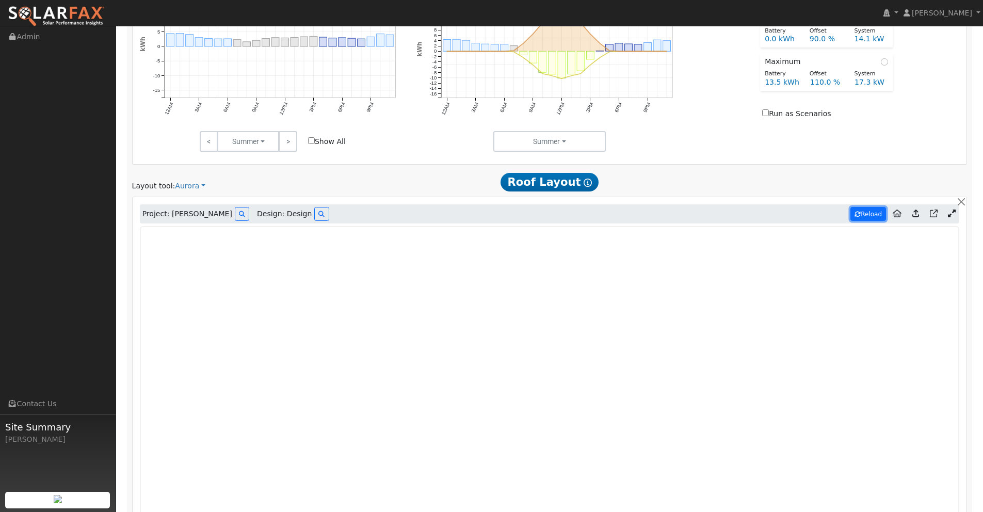
click at [857, 216] on icon at bounding box center [858, 214] width 6 height 6
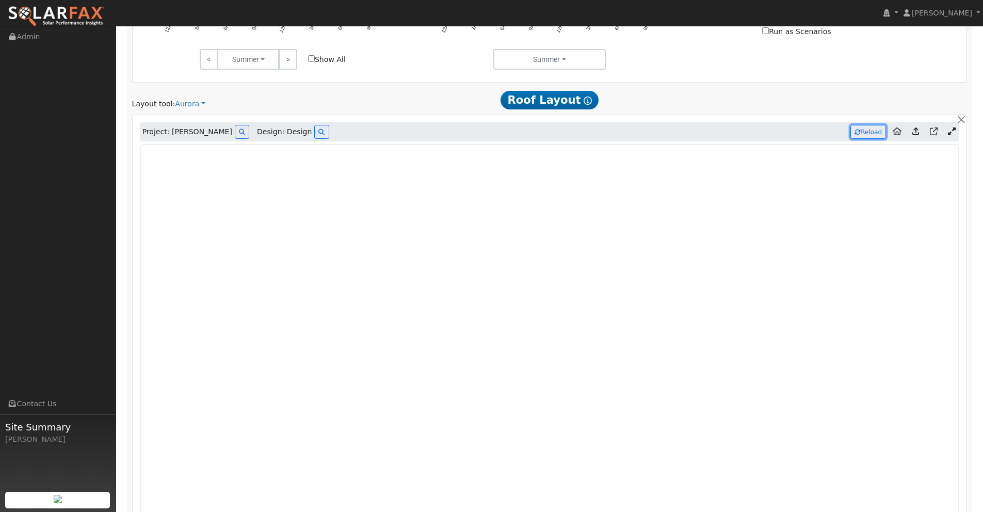
scroll to position [1025, 0]
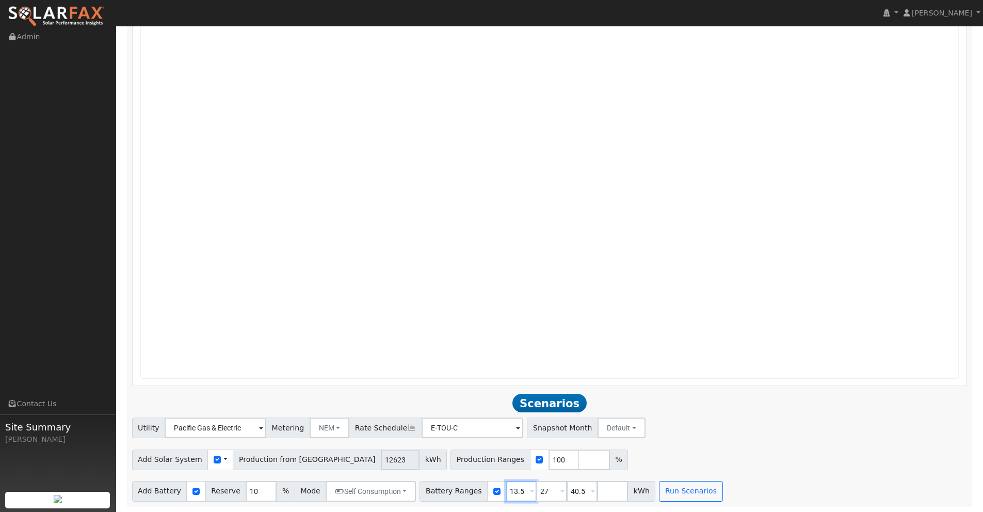
drag, startPoint x: 518, startPoint y: 494, endPoint x: 472, endPoint y: 485, distance: 46.3
click at [470, 486] on div "Battery Ranges 13.5 Overrides Reserve % Mode None None Self Consumption Peak Sa…" at bounding box center [538, 491] width 236 height 21
type input "24.18"
drag, startPoint x: 546, startPoint y: 491, endPoint x: 516, endPoint y: 487, distance: 30.3
click at [516, 487] on div "Battery Ranges 24.18 Overrides Reserve % Mode None None Self Consumption Peak S…" at bounding box center [538, 491] width 236 height 21
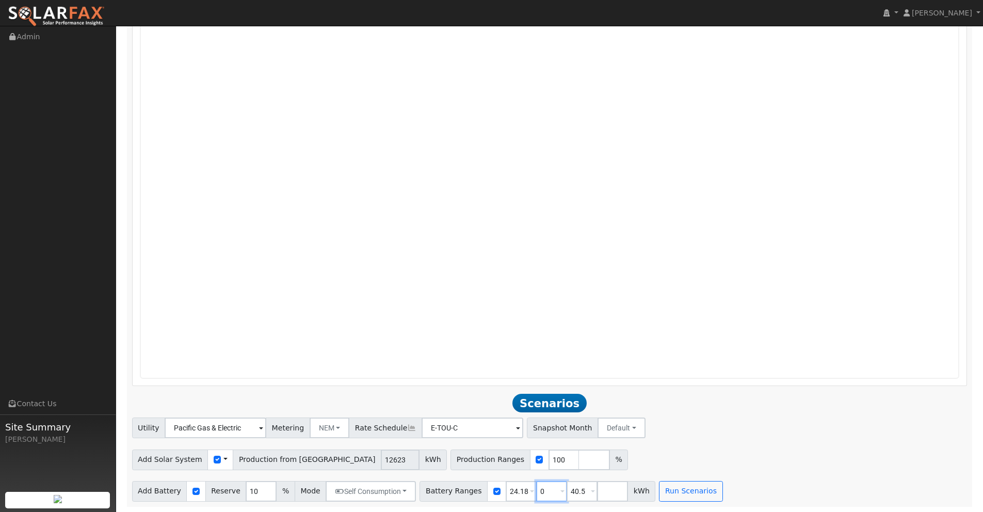
type input "0"
type input "24.18"
drag, startPoint x: 578, startPoint y: 491, endPoint x: 516, endPoint y: 485, distance: 62.2
click at [515, 485] on div "Battery Ranges 0 Overrides Reserve % Mode None None Self Consumption Peak Savin…" at bounding box center [538, 491] width 236 height 21
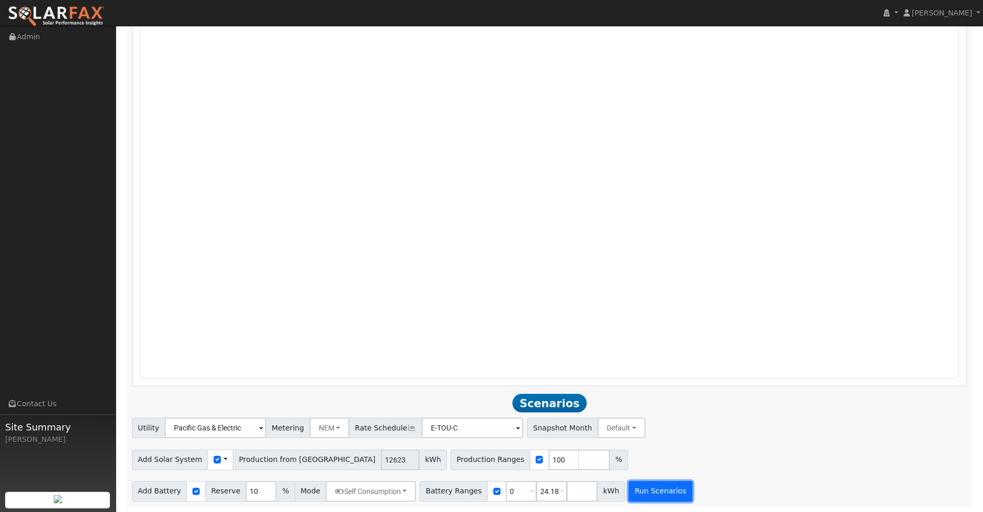
click at [660, 486] on button "Run Scenarios" at bounding box center [660, 491] width 63 height 21
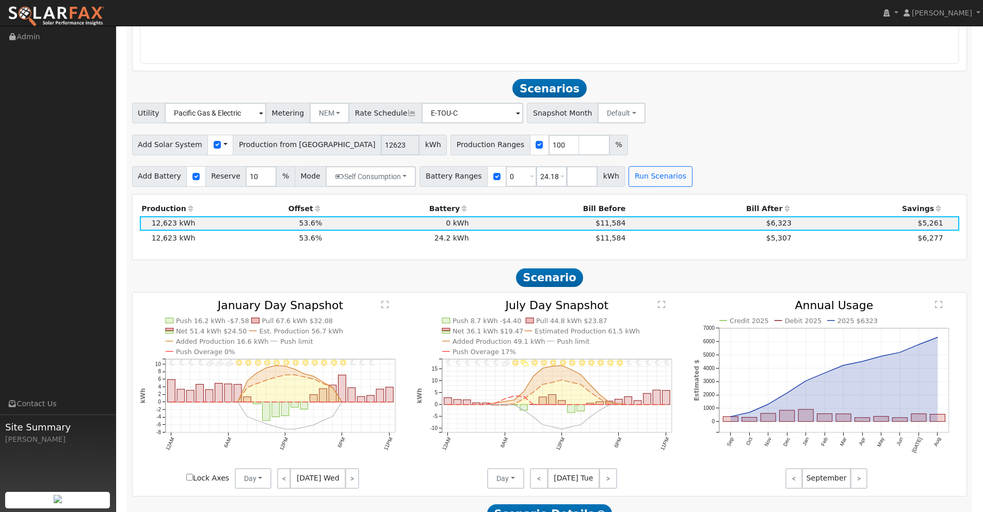
scroll to position [1387, 0]
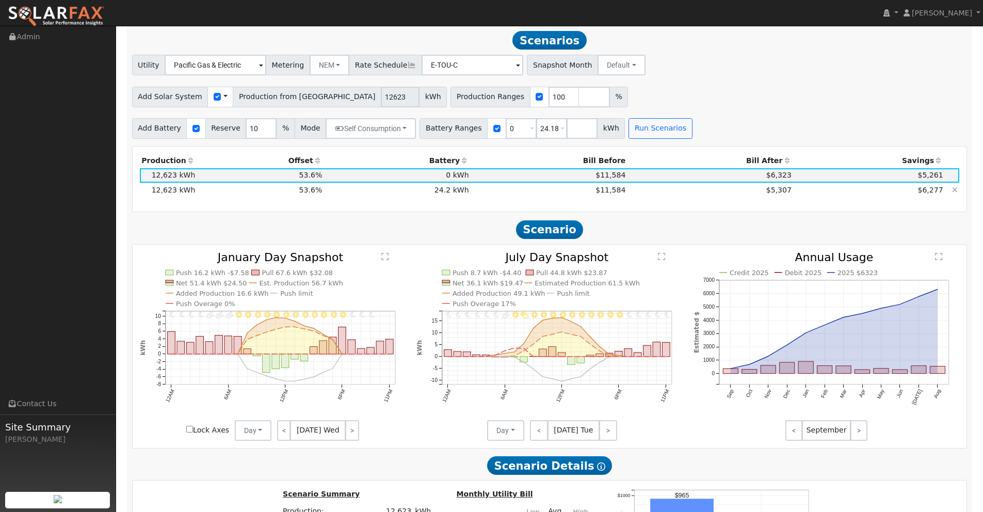
click at [746, 190] on td "$5,307" at bounding box center [711, 190] width 166 height 14
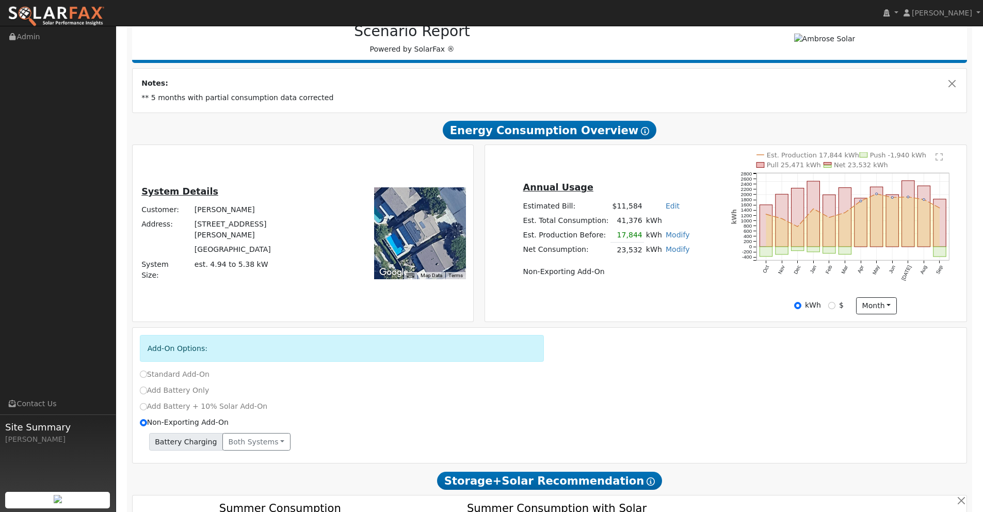
scroll to position [0, 0]
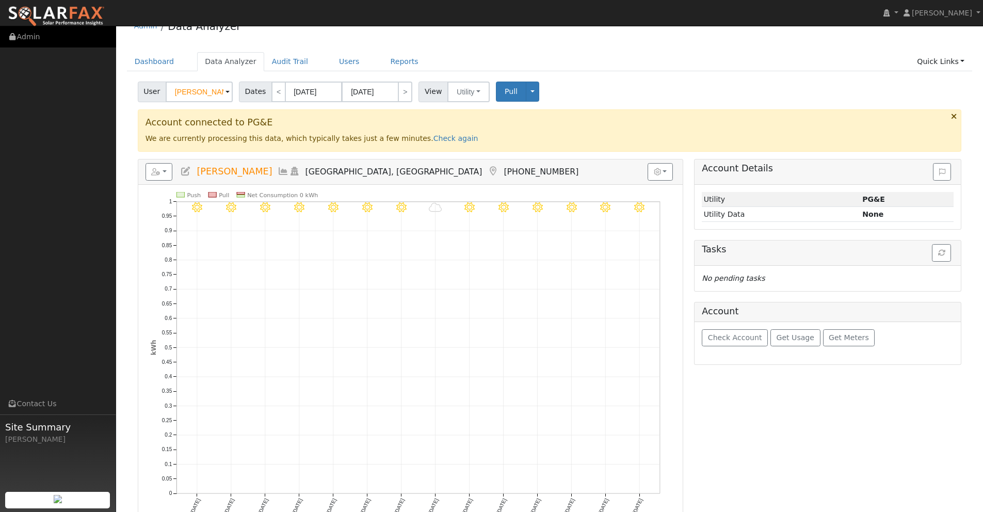
scroll to position [50, 0]
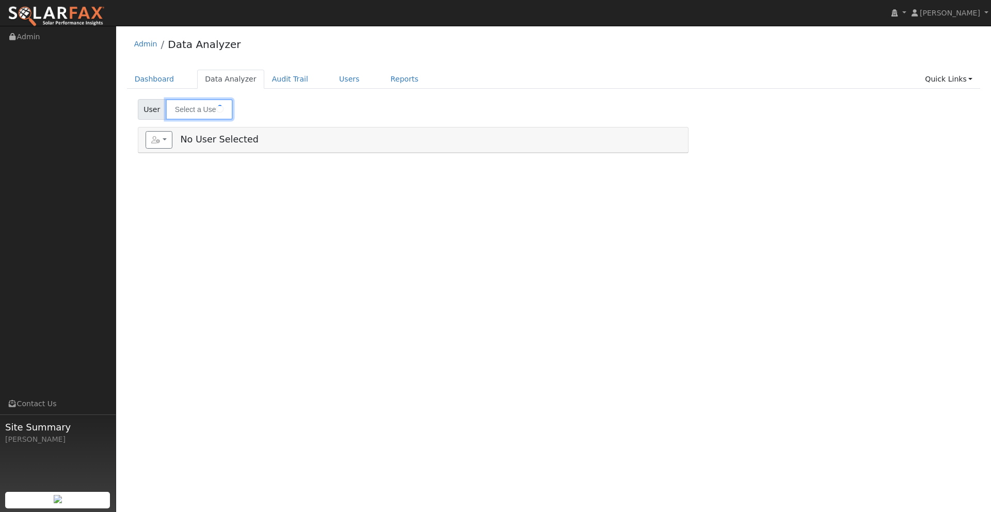
type input "[PERSON_NAME]"
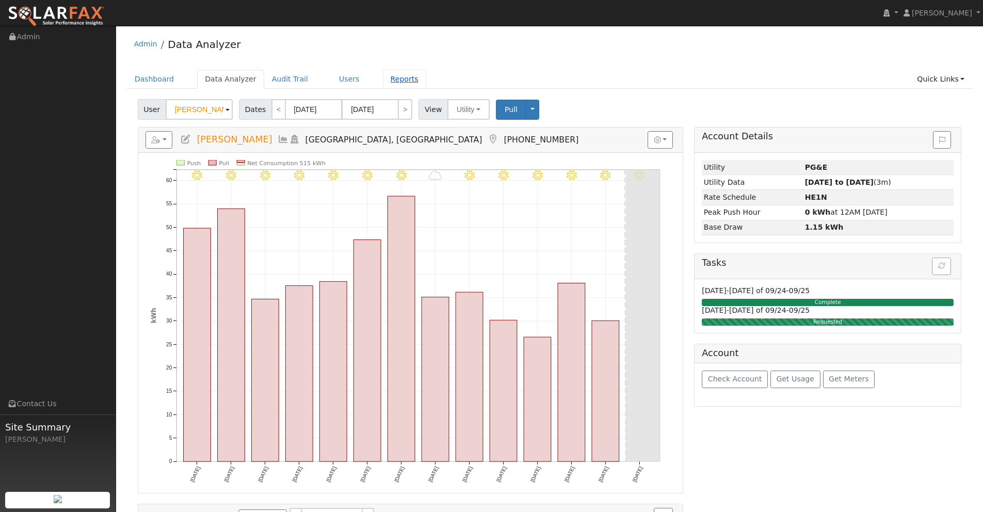
click at [388, 79] on link "Reports" at bounding box center [404, 79] width 43 height 19
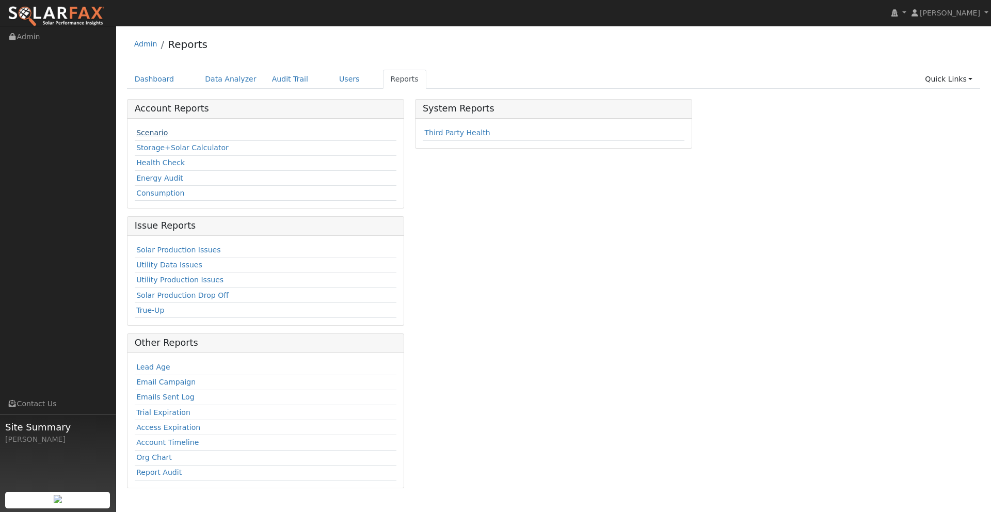
click at [150, 133] on link "Scenario" at bounding box center [151, 133] width 31 height 8
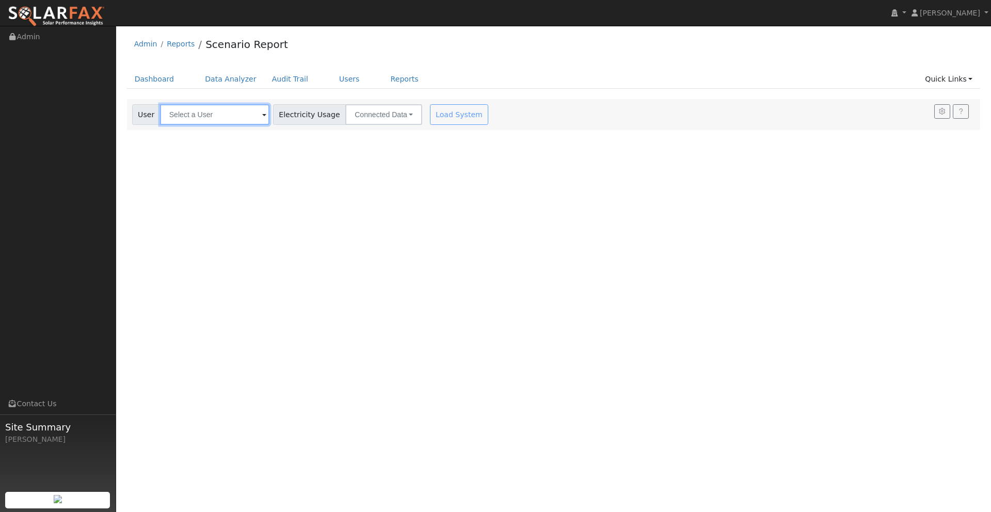
click at [203, 116] on input "text" at bounding box center [214, 114] width 109 height 21
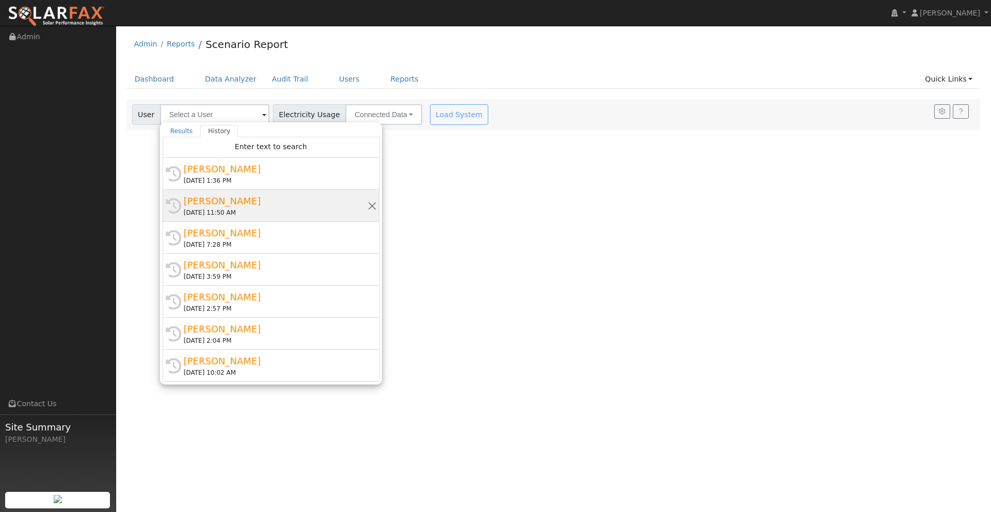
click at [231, 201] on div "[PERSON_NAME]" at bounding box center [276, 201] width 184 height 14
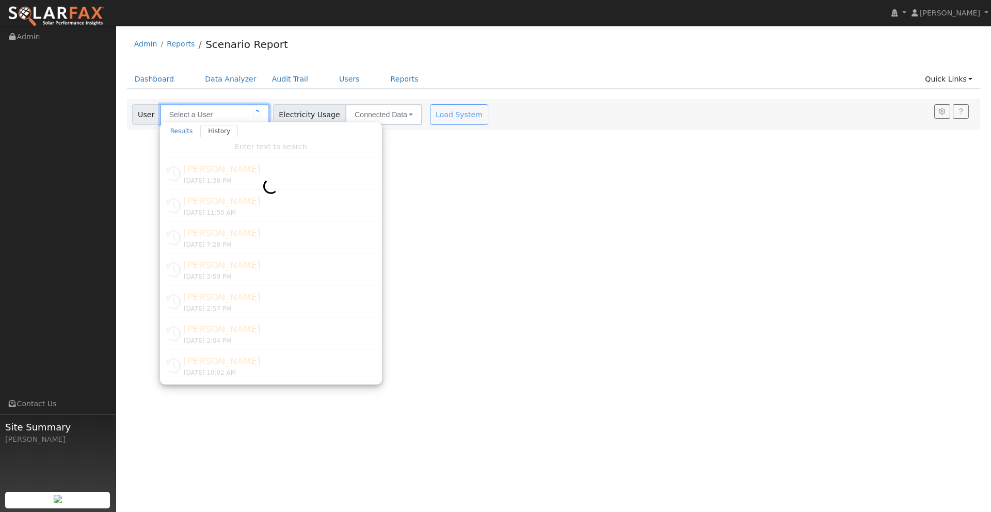
type input "[PERSON_NAME]"
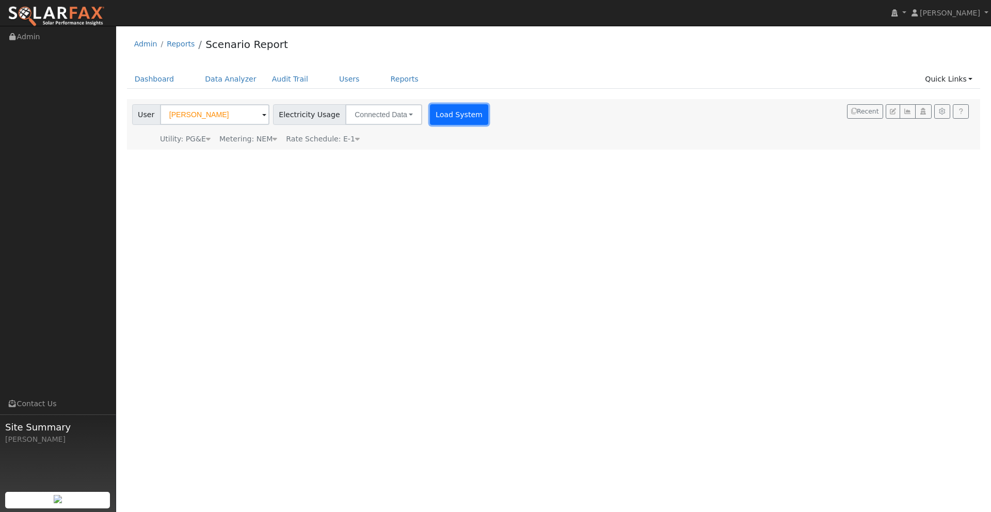
click at [445, 114] on button "Load System" at bounding box center [459, 114] width 59 height 21
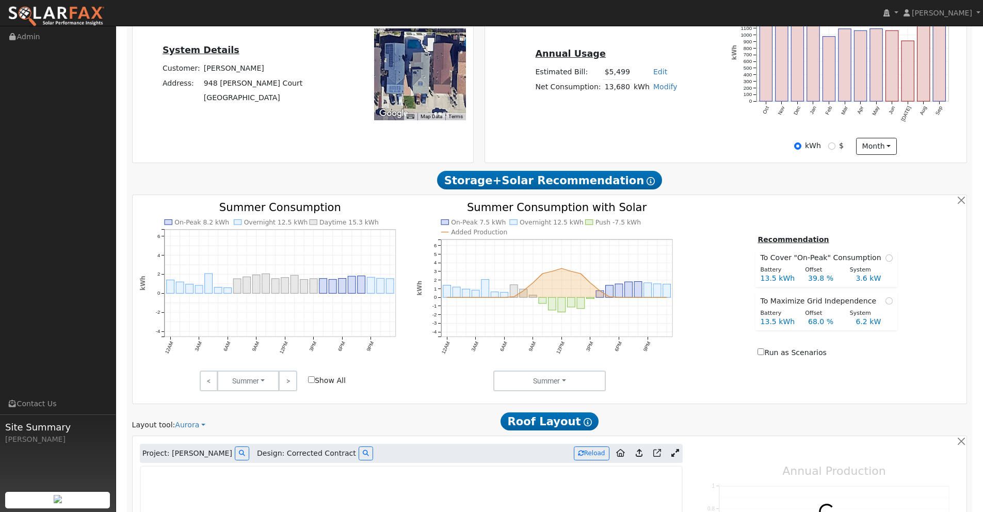
type input "14934"
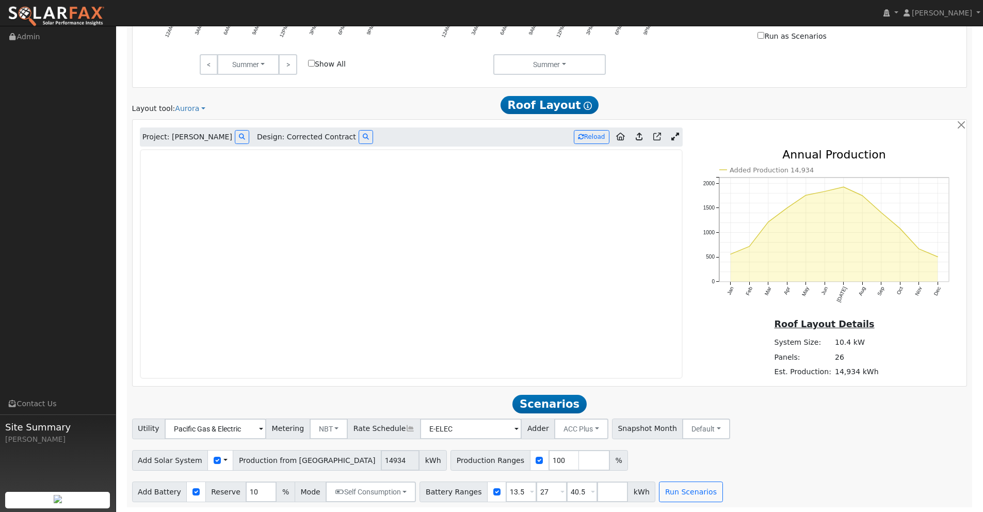
scroll to position [632, 0]
click at [595, 138] on button "Reload" at bounding box center [592, 137] width 36 height 14
click at [640, 134] on icon at bounding box center [639, 136] width 7 height 8
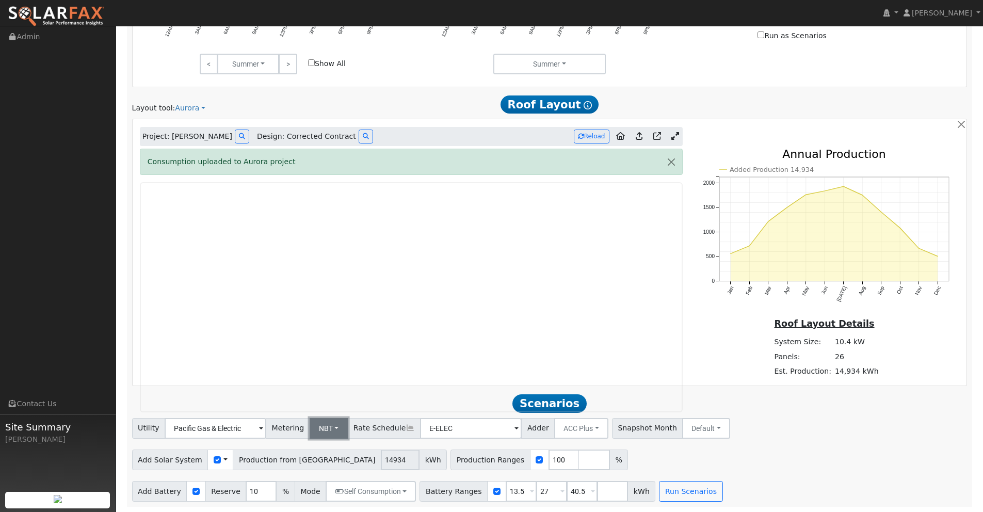
click at [312, 433] on button "NBT" at bounding box center [329, 428] width 39 height 21
click at [321, 450] on link "NEM" at bounding box center [334, 451] width 72 height 14
drag, startPoint x: 566, startPoint y: 490, endPoint x: 544, endPoint y: 487, distance: 22.3
click at [540, 486] on div "Battery Ranges 13.5 Overrides Reserve % Mode None None Self Consumption Peak Sa…" at bounding box center [538, 491] width 236 height 21
type input "0"
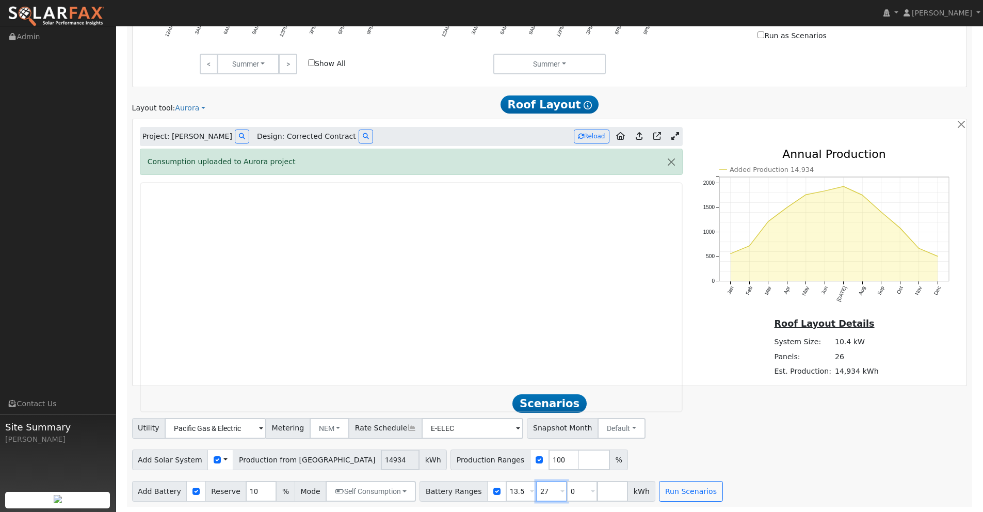
type input "0"
type input "13.5"
type input "27"
drag, startPoint x: 540, startPoint y: 490, endPoint x: 497, endPoint y: 486, distance: 43.6
click at [497, 486] on div "Battery Ranges 0 Overrides Reserve % Mode None None Self Consumption Peak Savin…" at bounding box center [538, 491] width 236 height 21
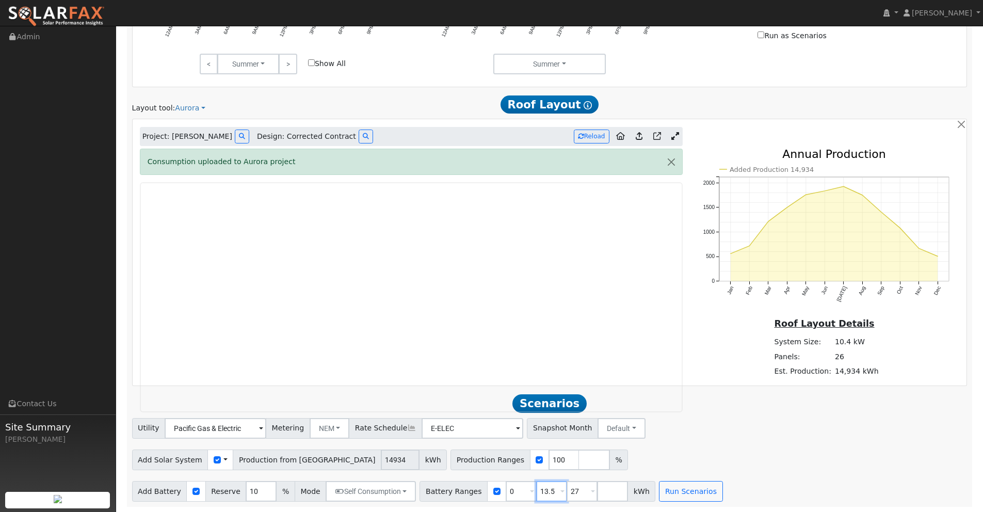
drag, startPoint x: 549, startPoint y: 491, endPoint x: 518, endPoint y: 490, distance: 31.0
click at [518, 490] on div "Battery Ranges 0 Overrides Reserve % Mode None None Self Consumption Peak Savin…" at bounding box center [538, 491] width 236 height 21
type input "27"
drag, startPoint x: 546, startPoint y: 491, endPoint x: 509, endPoint y: 487, distance: 36.4
click at [509, 487] on div "Battery Ranges 0 Overrides Reserve % Mode None None Self Consumption Peak Savin…" at bounding box center [522, 491] width 205 height 21
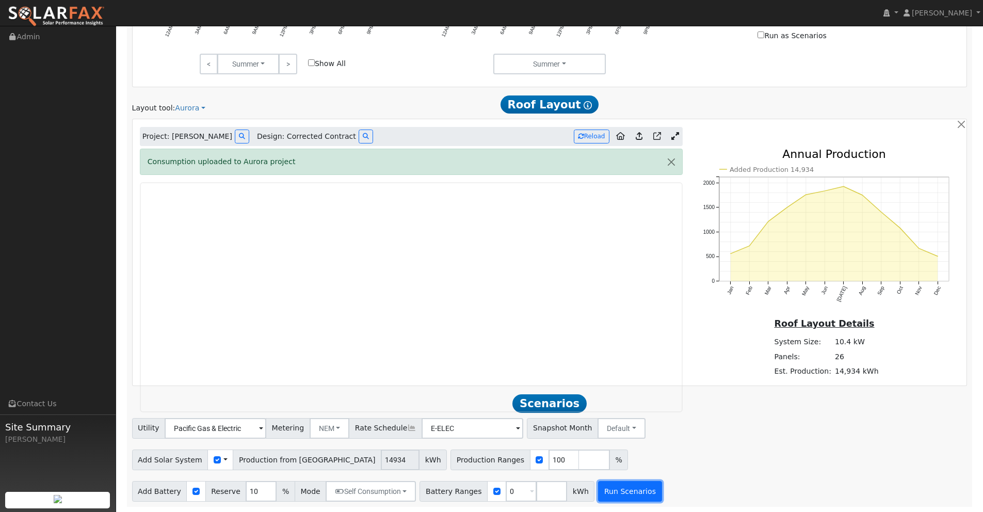
click at [630, 491] on button "Run Scenarios" at bounding box center [629, 491] width 63 height 21
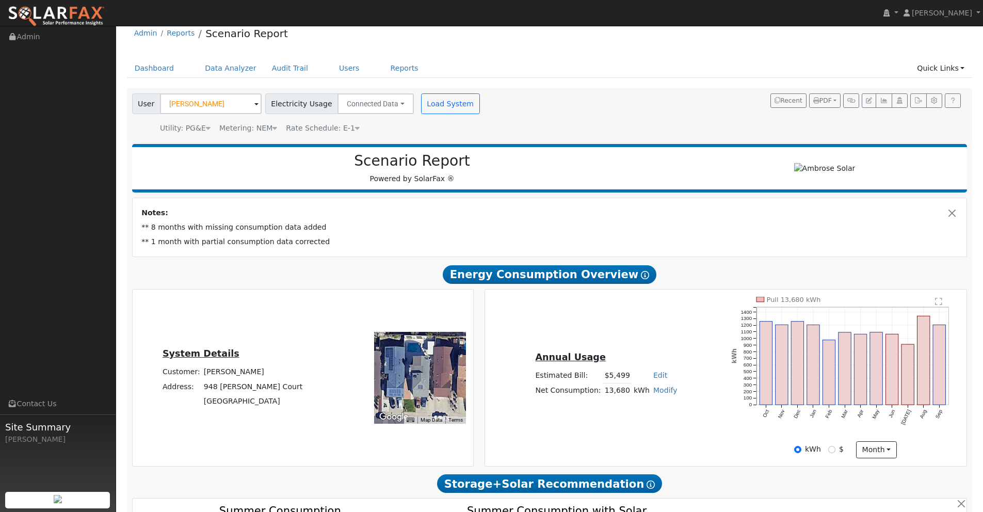
scroll to position [15, 0]
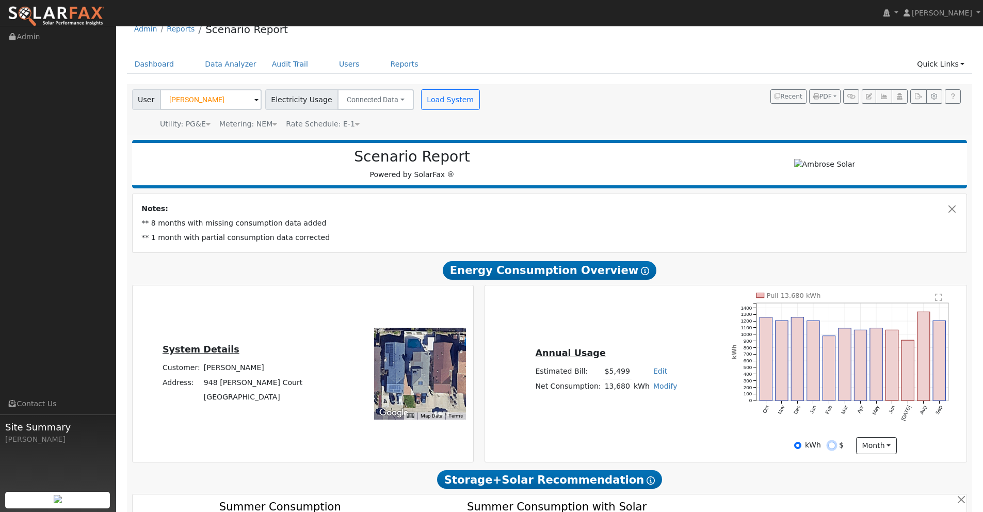
click at [830, 444] on input "$" at bounding box center [831, 445] width 7 height 7
radio input "true"
radio input "false"
click at [221, 64] on link "Data Analyzer" at bounding box center [230, 64] width 67 height 19
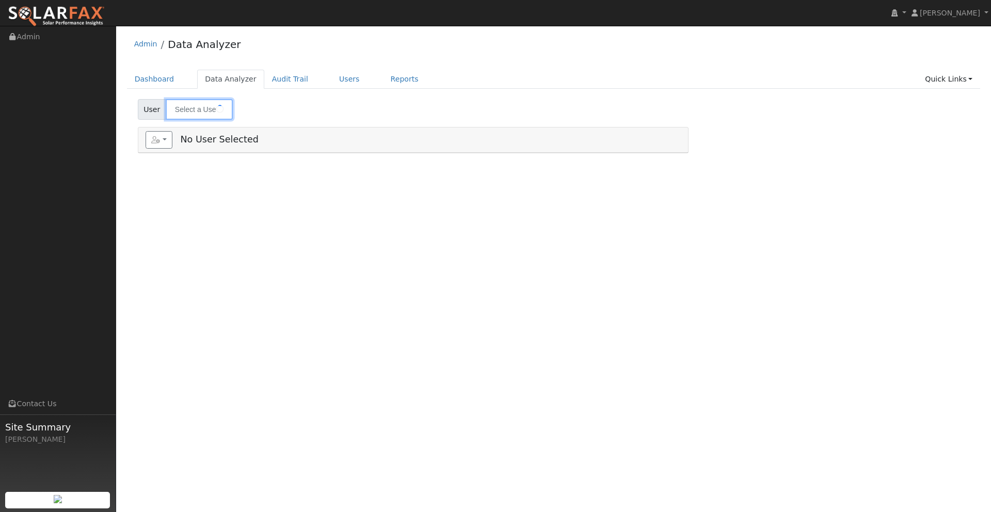
type input "[PERSON_NAME]"
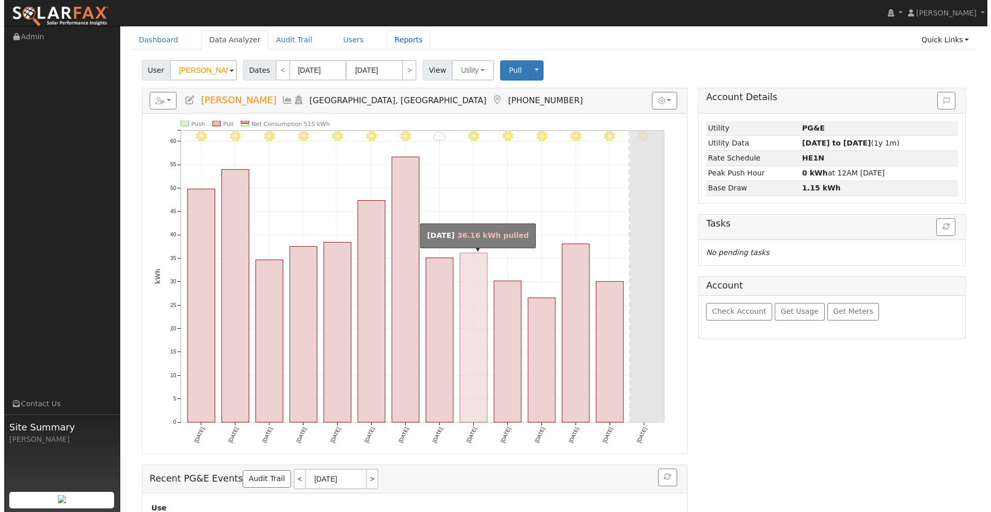
scroll to position [39, 0]
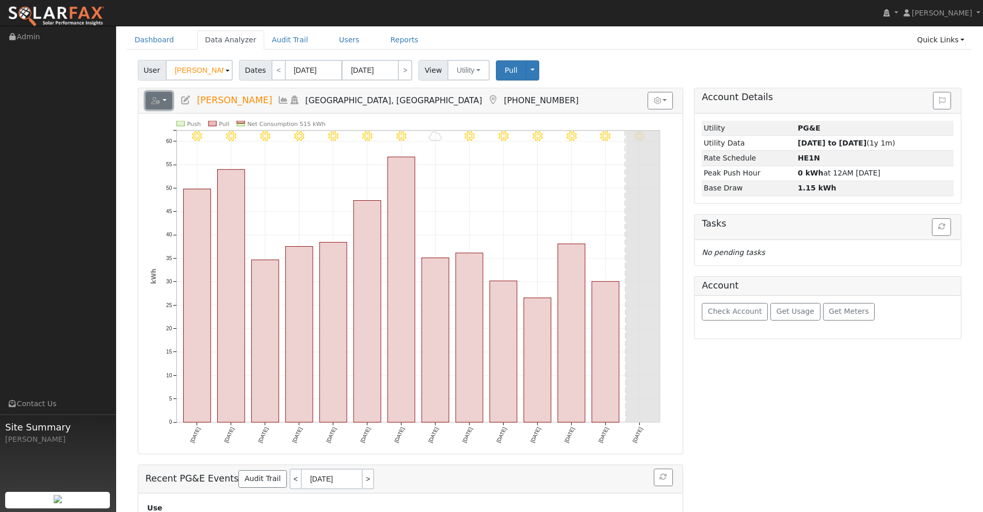
click at [162, 99] on button "button" at bounding box center [159, 101] width 27 height 18
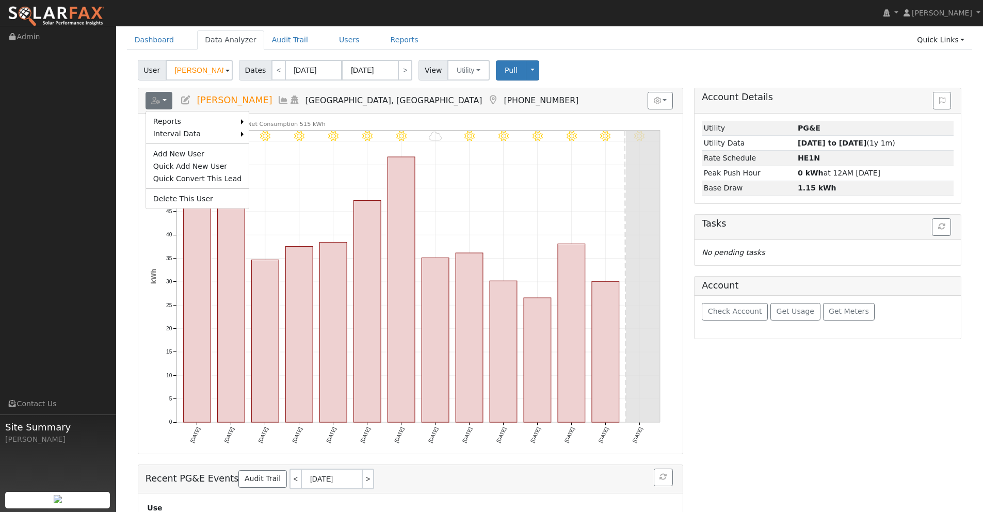
click at [278, 100] on icon at bounding box center [283, 99] width 11 height 9
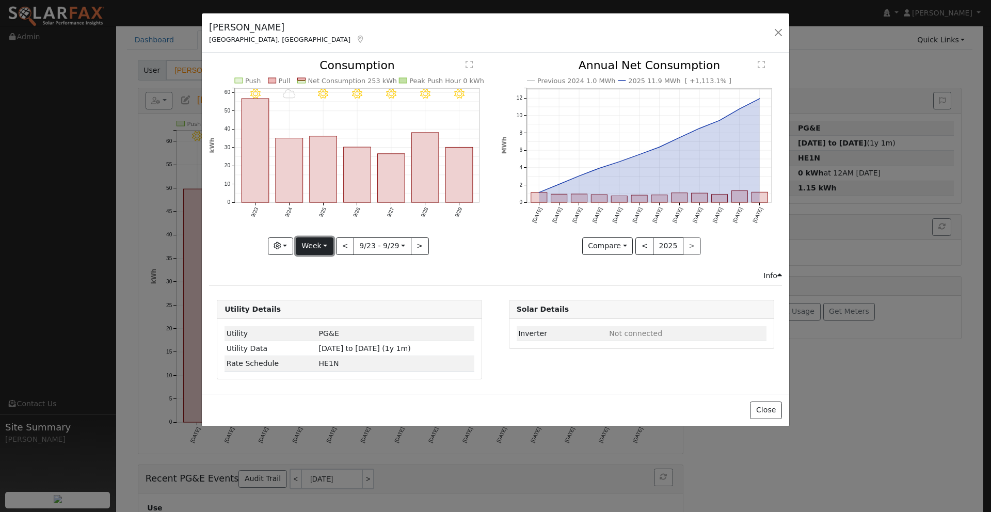
click at [321, 246] on button "Week" at bounding box center [315, 246] width 38 height 18
click at [317, 267] on link "Day" at bounding box center [332, 267] width 72 height 14
type input "[DATE]"
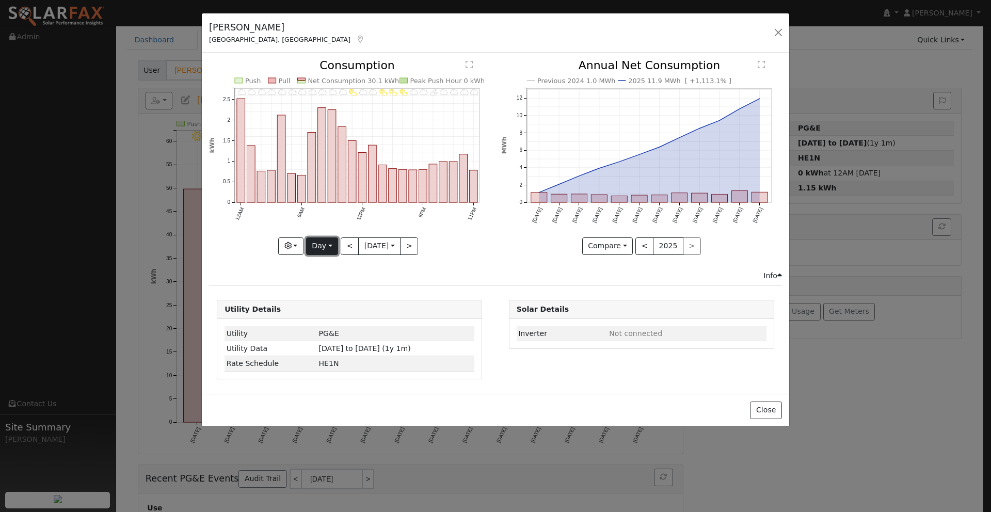
click at [318, 247] on button "Day" at bounding box center [322, 246] width 32 height 18
click at [327, 325] on link "Custom" at bounding box center [343, 325] width 72 height 14
click at [324, 248] on button "<" at bounding box center [325, 246] width 18 height 18
type input "[DATE]"
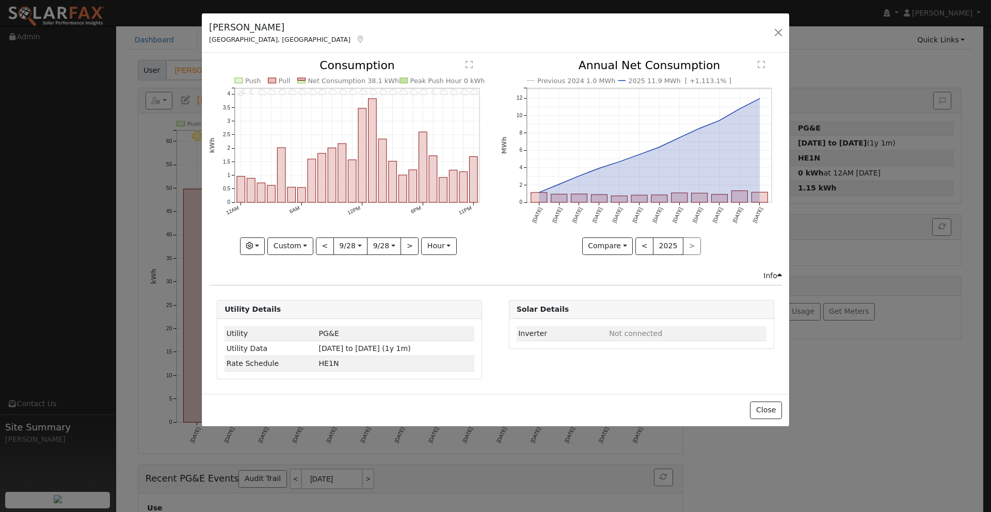
click at [346, 249] on input "[DATE]" at bounding box center [350, 246] width 33 height 17
click at [368, 304] on span "1" at bounding box center [366, 298] width 20 height 20
type input "[DATE]"
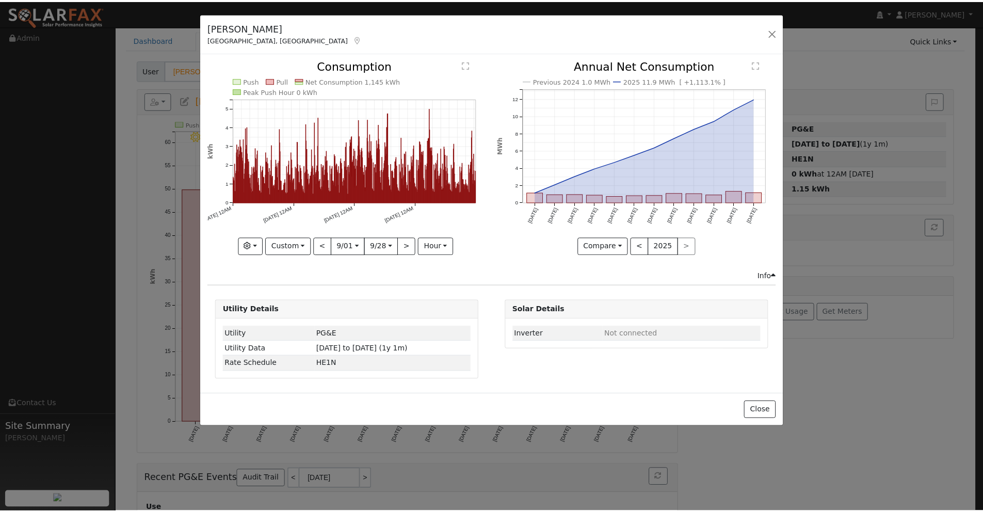
scroll to position [0, 0]
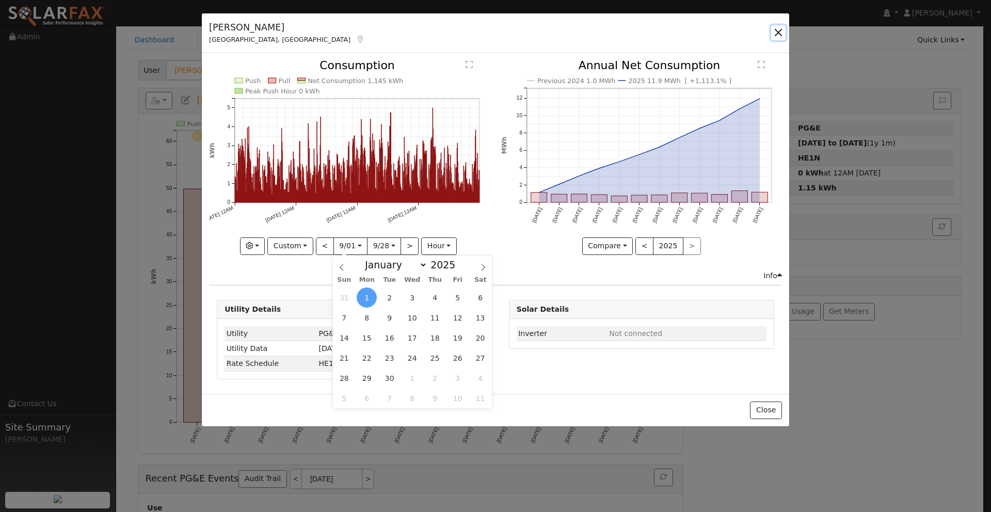
click at [776, 35] on button "button" at bounding box center [778, 32] width 14 height 14
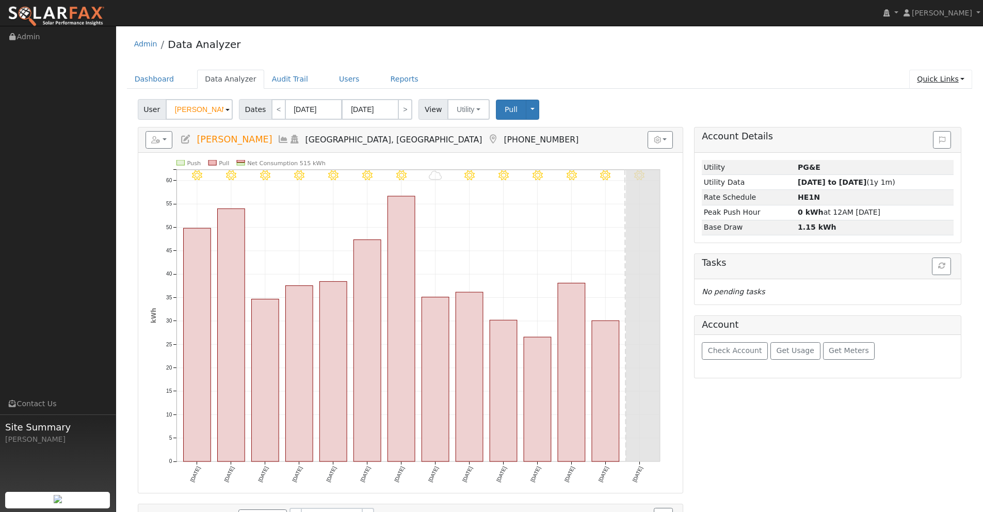
click at [939, 78] on link "Quick Links" at bounding box center [940, 79] width 63 height 19
click at [931, 136] on link "Run a Scenario Report" at bounding box center [920, 138] width 105 height 14
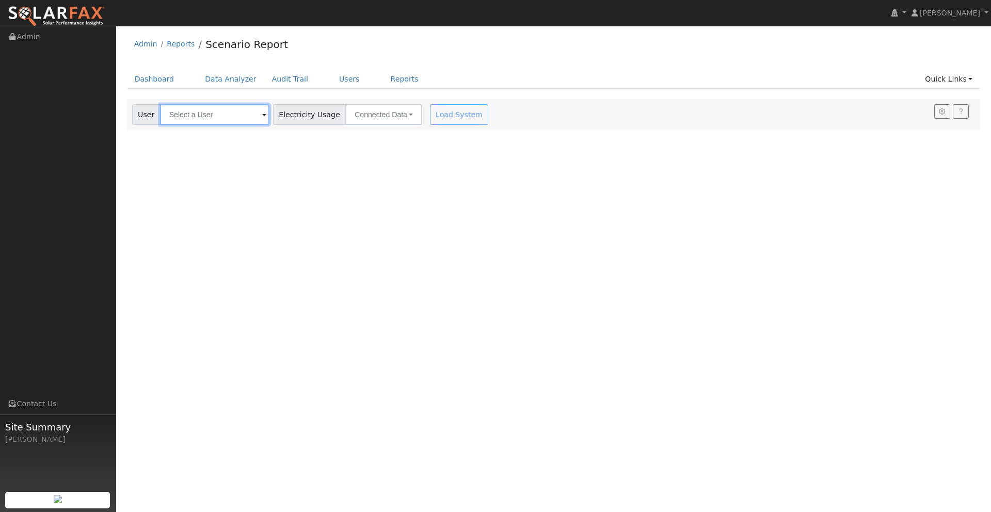
click at [223, 120] on input "text" at bounding box center [214, 114] width 109 height 21
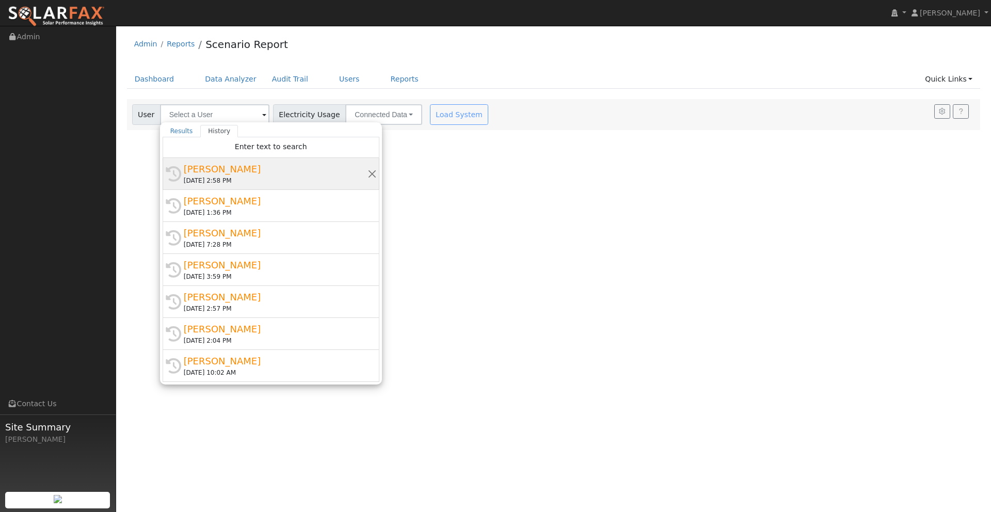
click at [222, 172] on div "[PERSON_NAME]" at bounding box center [276, 169] width 184 height 14
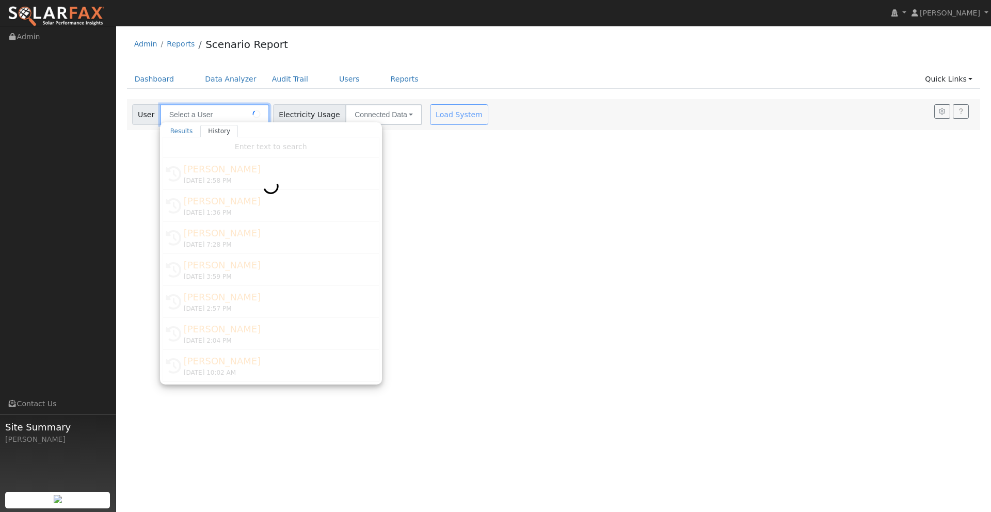
type input "[PERSON_NAME]"
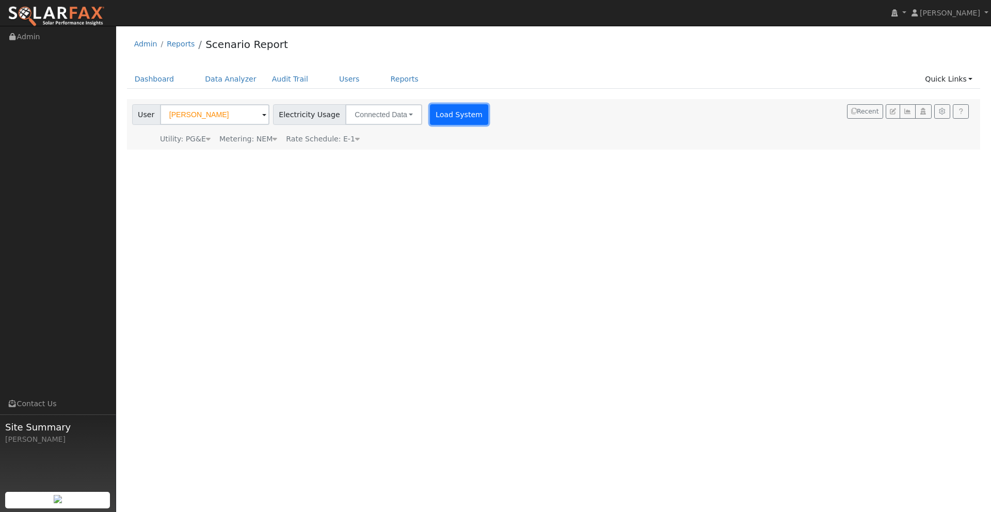
click at [444, 116] on button "Load System" at bounding box center [459, 114] width 59 height 21
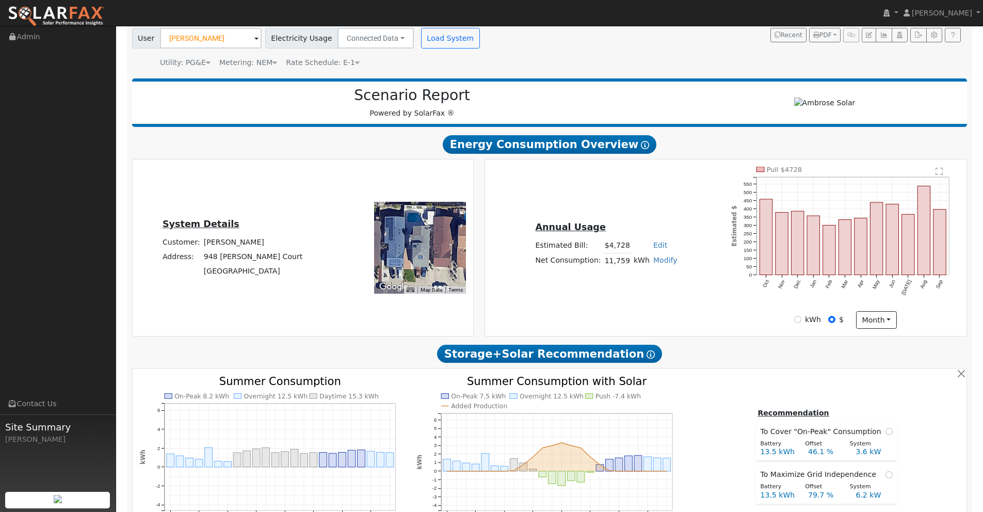
type input "14934"
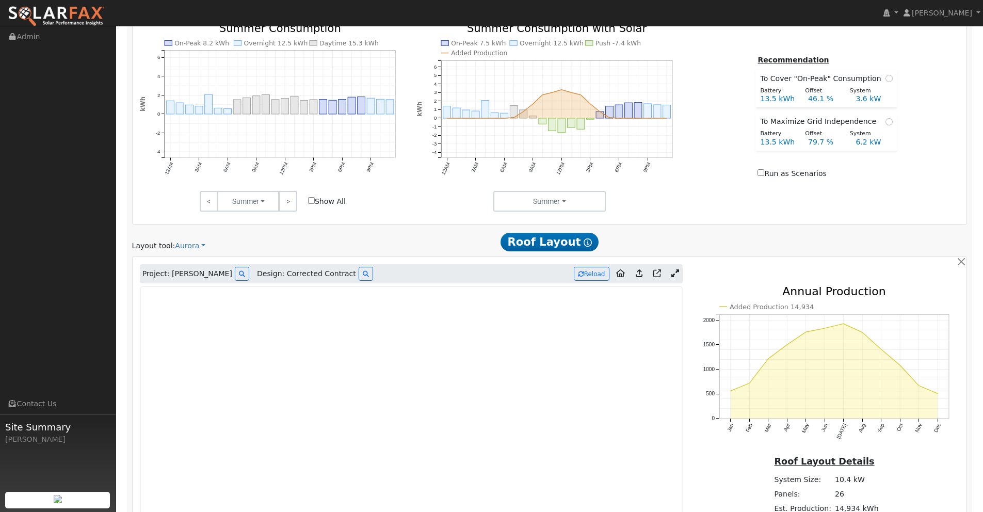
scroll to position [567, 0]
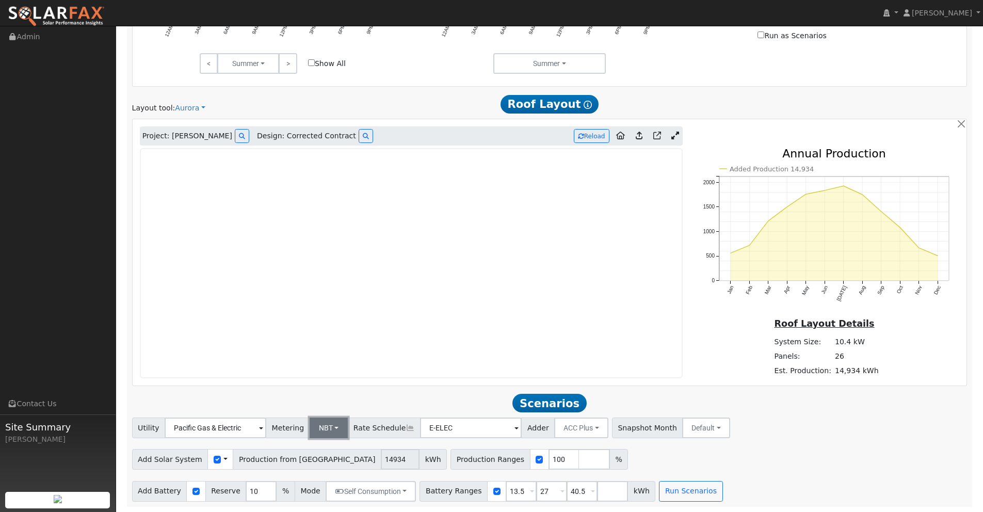
click at [322, 429] on button "NBT" at bounding box center [329, 428] width 39 height 21
click at [314, 451] on link "NEM" at bounding box center [334, 450] width 72 height 14
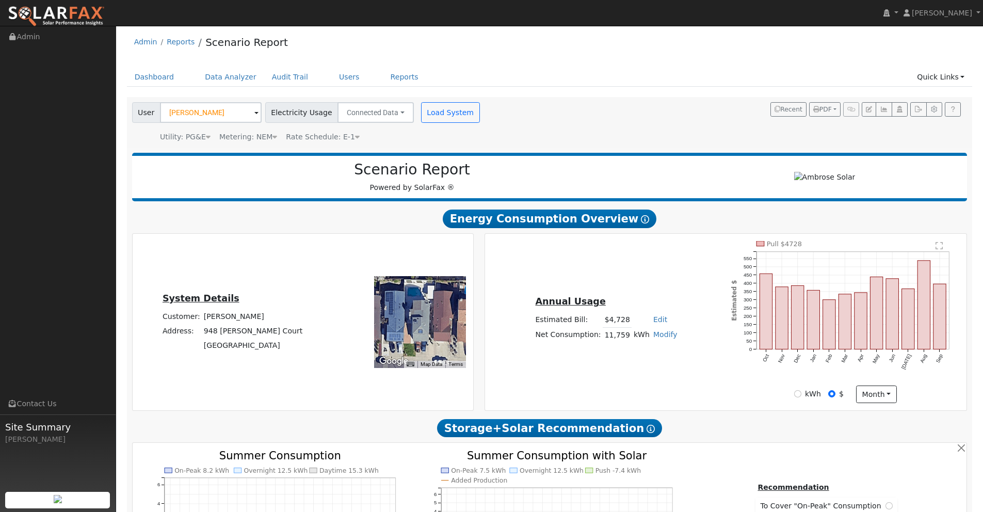
scroll to position [0, 0]
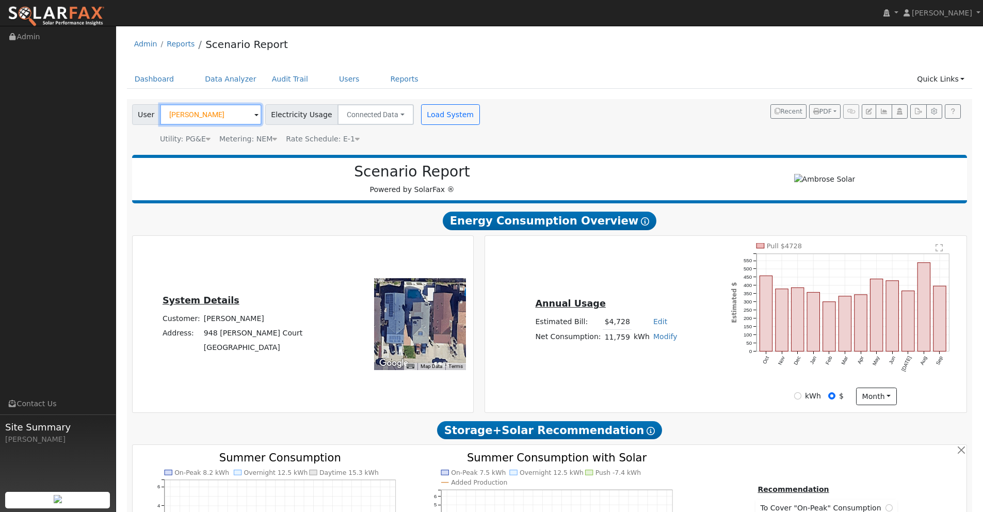
click at [224, 116] on input "[PERSON_NAME]" at bounding box center [211, 114] width 102 height 21
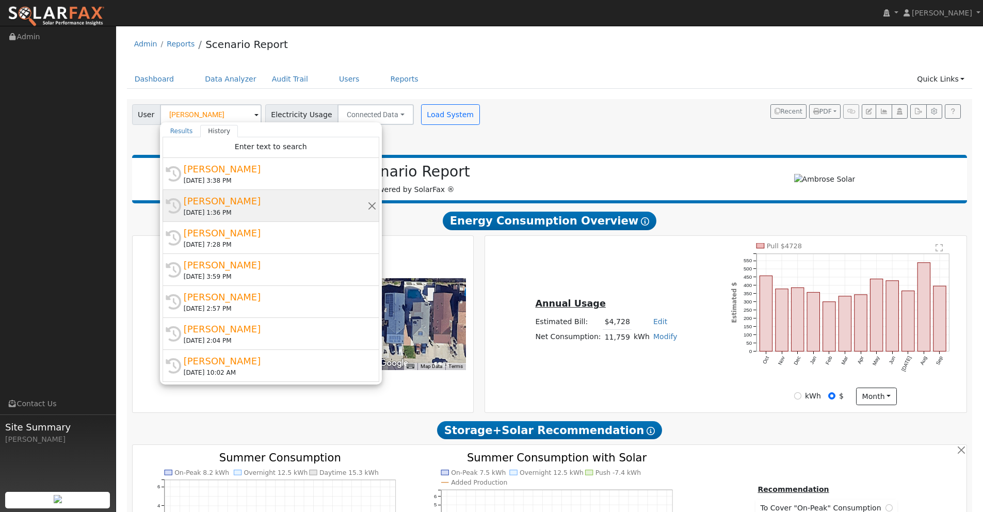
click at [211, 201] on div "[PERSON_NAME]" at bounding box center [276, 201] width 184 height 14
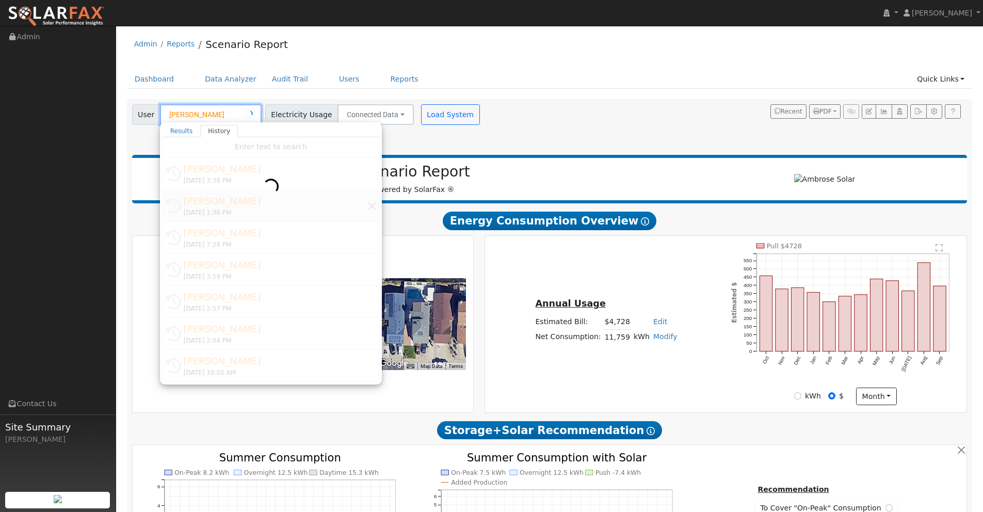
type input "[PERSON_NAME]"
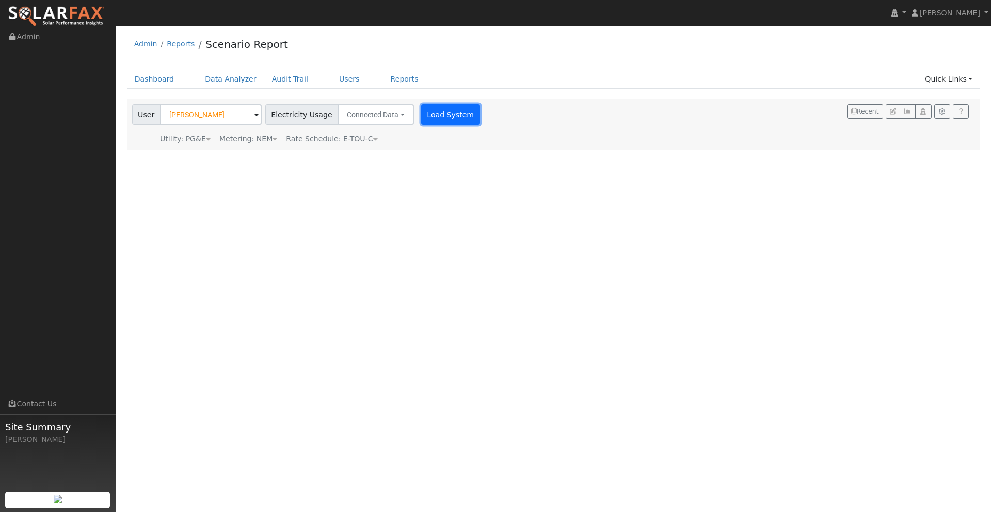
click at [431, 117] on button "Load System" at bounding box center [450, 114] width 59 height 21
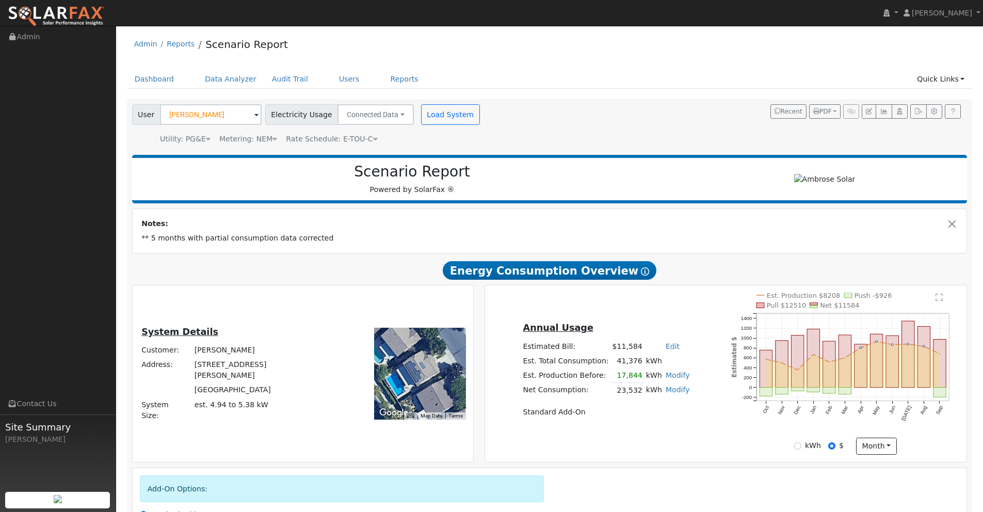
scroll to position [129, 0]
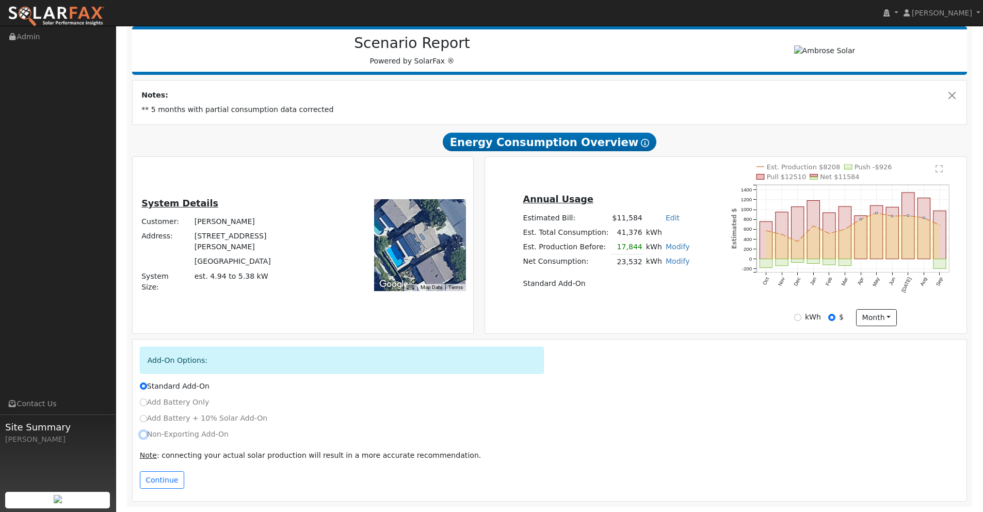
click at [144, 434] on input "Non-Exporting Add-On" at bounding box center [143, 434] width 7 height 7
radio input "true"
radio input "false"
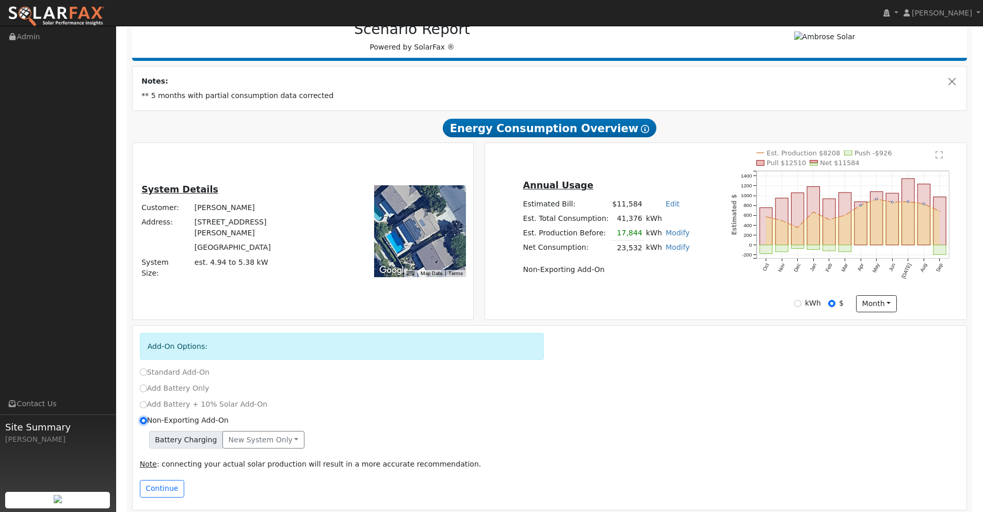
scroll to position [151, 0]
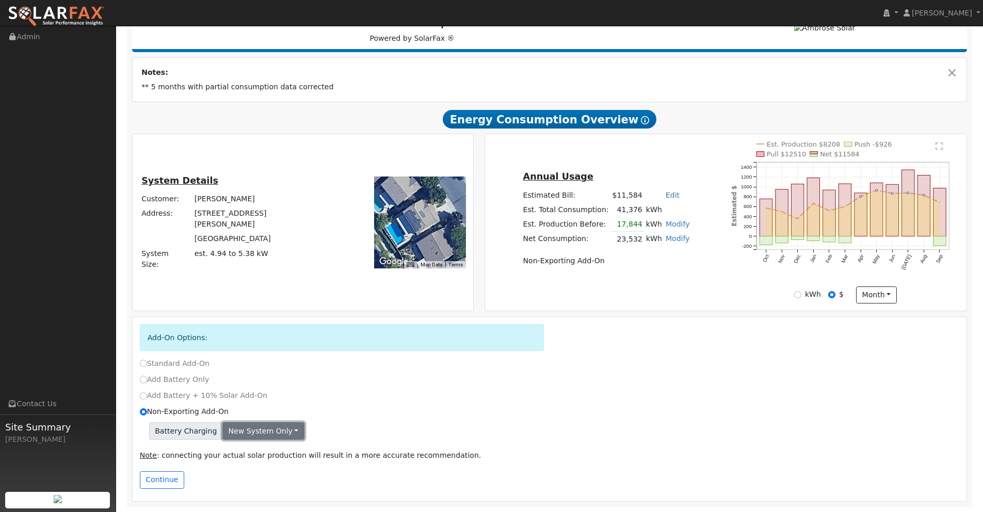
click at [260, 431] on button "New system only" at bounding box center [263, 431] width 82 height 18
click at [253, 467] on link "Both systems" at bounding box center [261, 466] width 77 height 14
click at [162, 483] on button "Continue" at bounding box center [162, 480] width 44 height 18
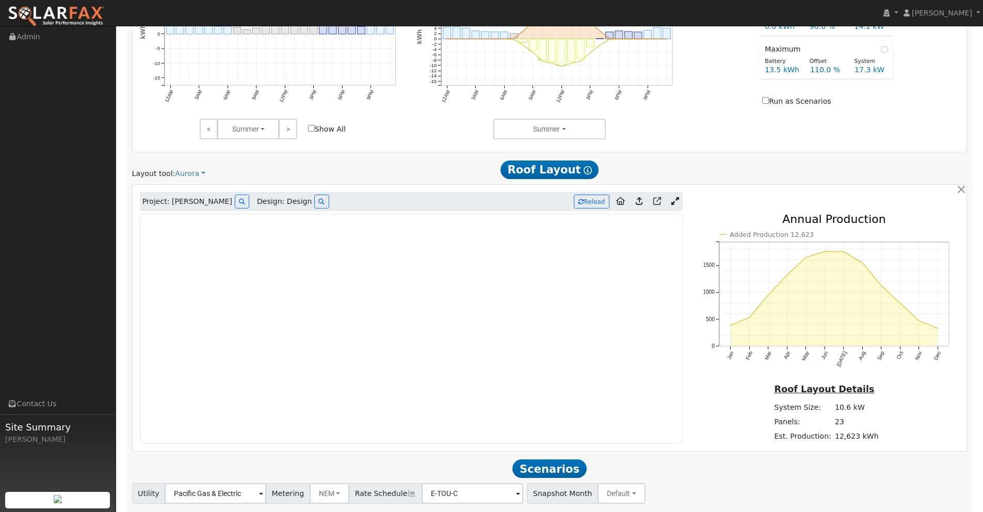
scroll to position [693, 0]
click at [677, 201] on icon at bounding box center [676, 201] width 8 height 8
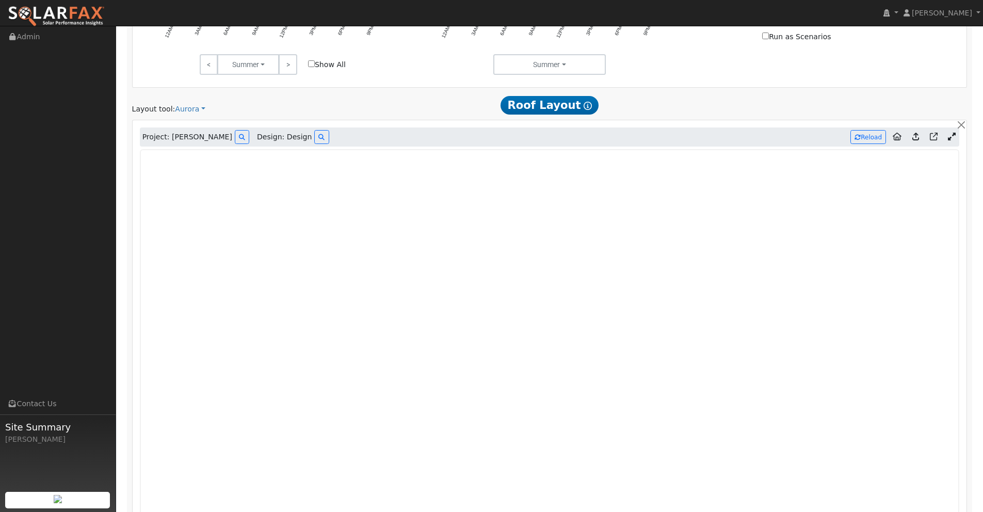
scroll to position [745, 0]
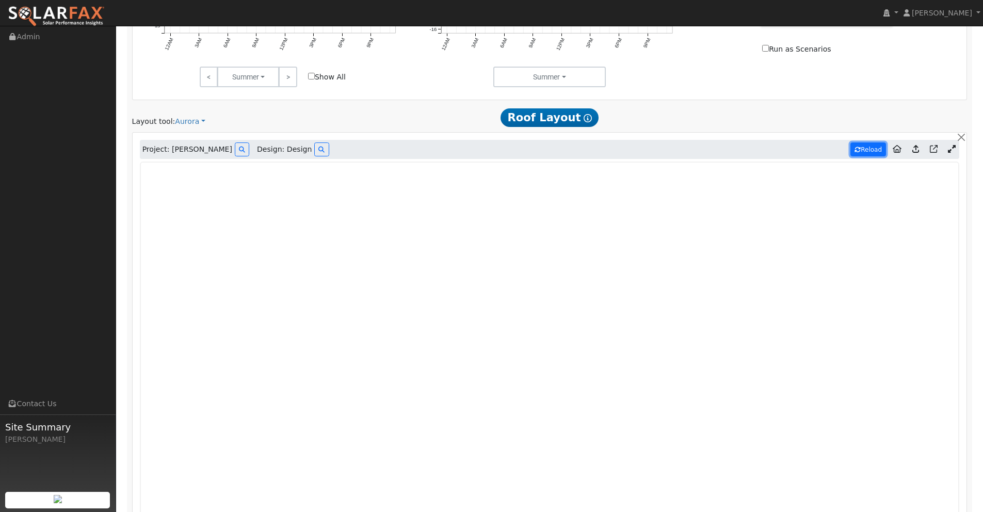
click at [866, 151] on button "Reload" at bounding box center [869, 149] width 36 height 14
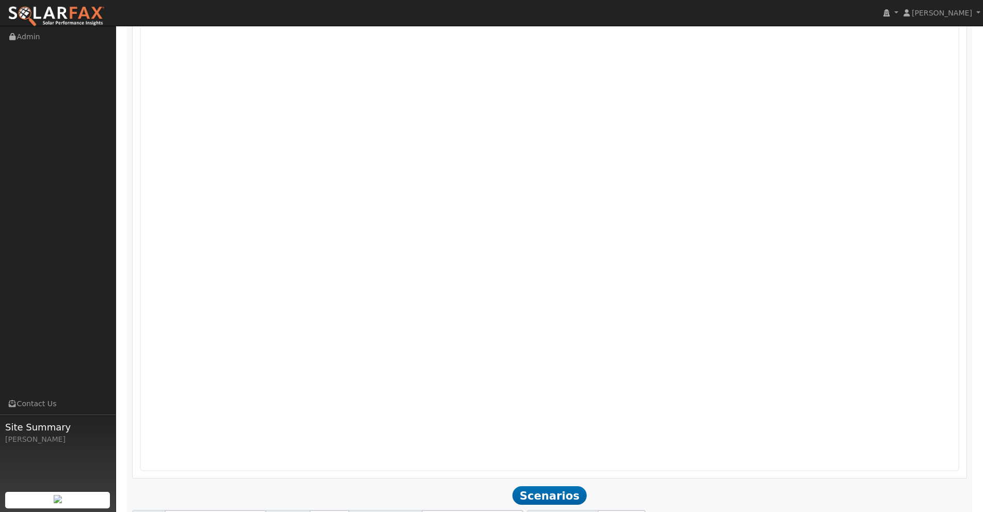
scroll to position [1025, 0]
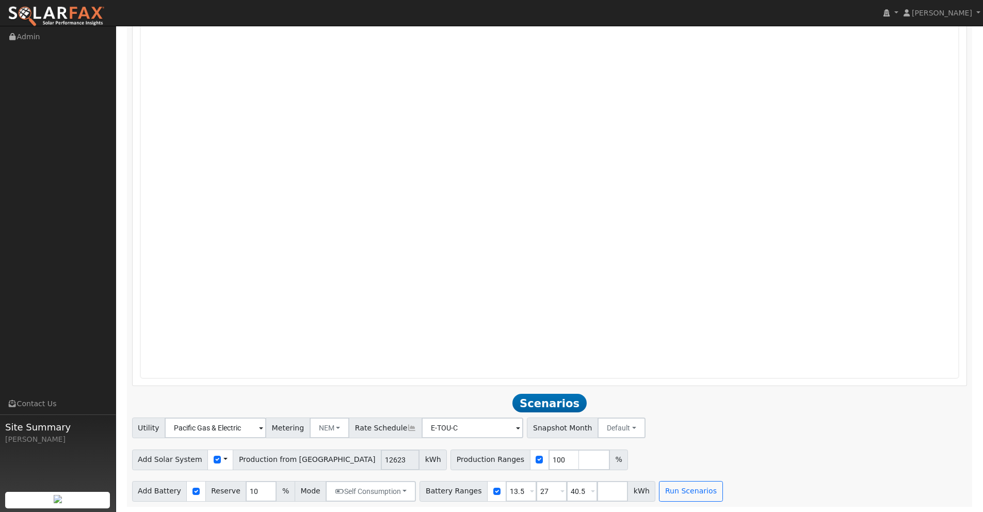
type input "11702"
drag, startPoint x: 521, startPoint y: 492, endPoint x: 478, endPoint y: 489, distance: 43.0
click at [475, 489] on div "Battery Ranges 13.5 Overrides Reserve % Mode None None Self Consumption Peak Sa…" at bounding box center [538, 491] width 236 height 21
type input "24.18"
drag, startPoint x: 542, startPoint y: 491, endPoint x: 506, endPoint y: 488, distance: 36.3
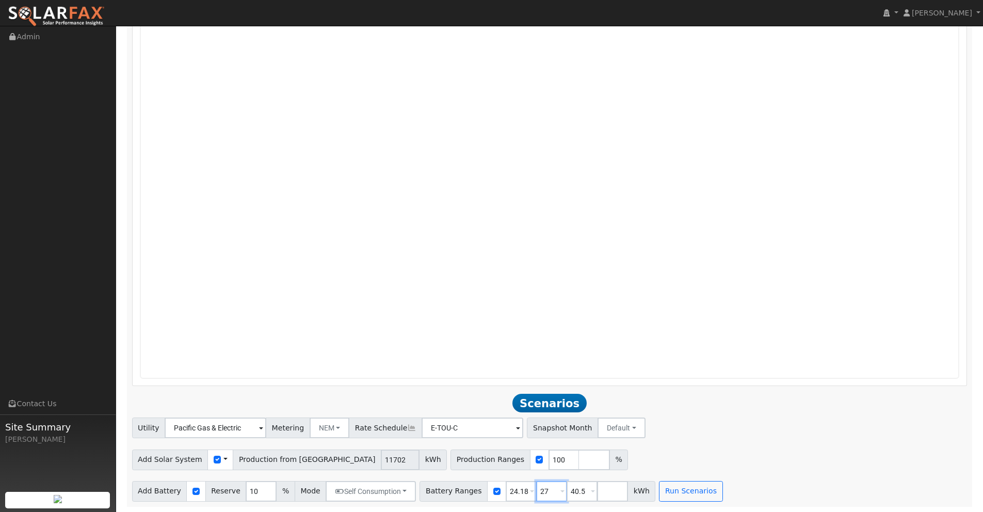
click at [505, 488] on div "Battery Ranges 24.18 Overrides Reserve % Mode None None Self Consumption Peak S…" at bounding box center [538, 491] width 236 height 21
type input "40.5"
drag, startPoint x: 542, startPoint y: 491, endPoint x: 521, endPoint y: 491, distance: 21.2
click at [521, 491] on div "Battery Ranges 24.18 Overrides Reserve % Mode None None Self Consumption Peak S…" at bounding box center [522, 491] width 205 height 21
type input "0"
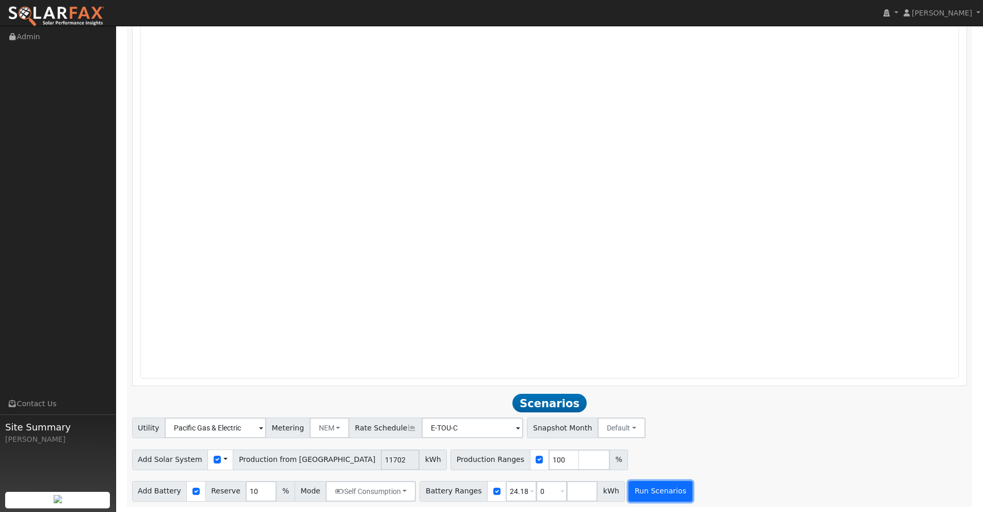
type input "0"
type input "24.18"
click at [640, 498] on button "Run Scenarios" at bounding box center [660, 491] width 63 height 21
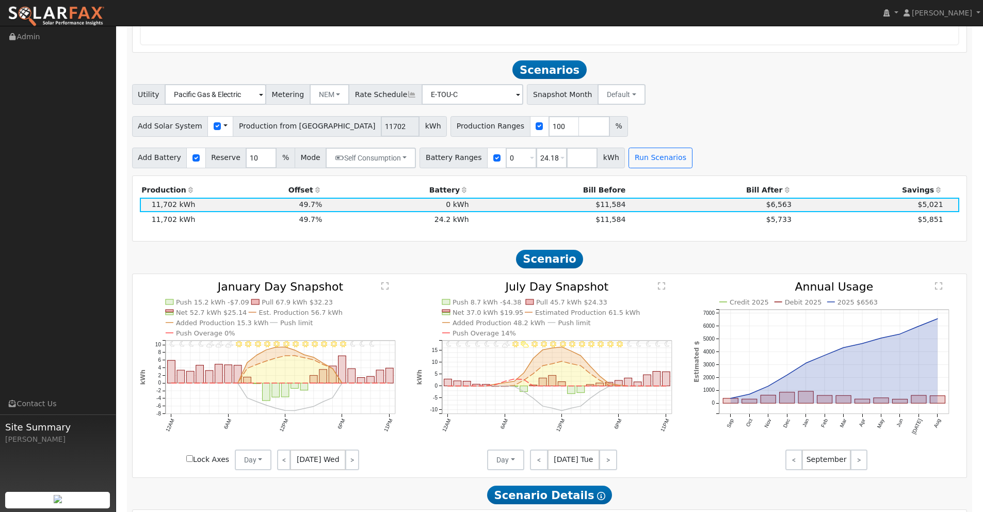
scroll to position [1387, 0]
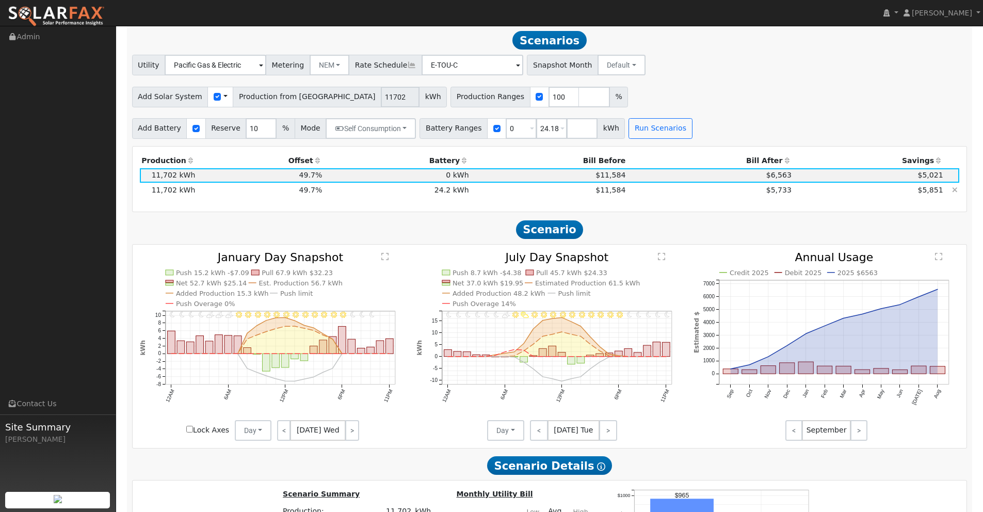
click at [741, 190] on td "$5,733" at bounding box center [711, 190] width 166 height 14
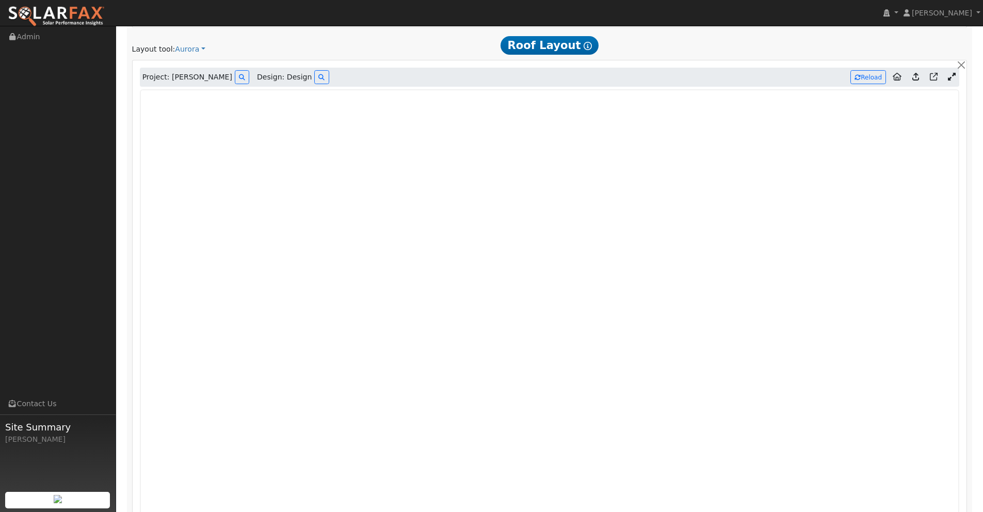
scroll to position [820, 0]
click at [866, 77] on button "Reload" at bounding box center [869, 75] width 36 height 14
click at [918, 75] on icon at bounding box center [916, 74] width 7 height 8
type input "11700"
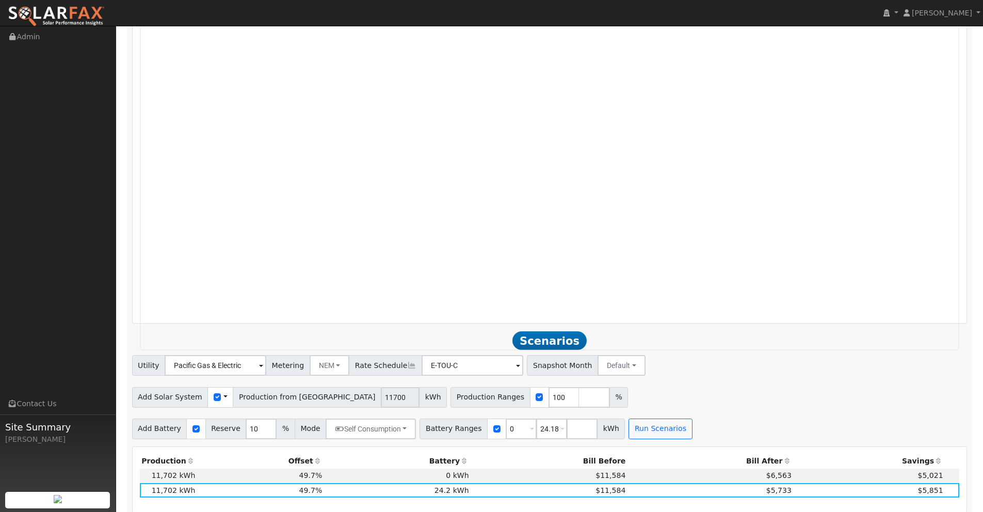
scroll to position [858, 0]
